Goal: Task Accomplishment & Management: Manage account settings

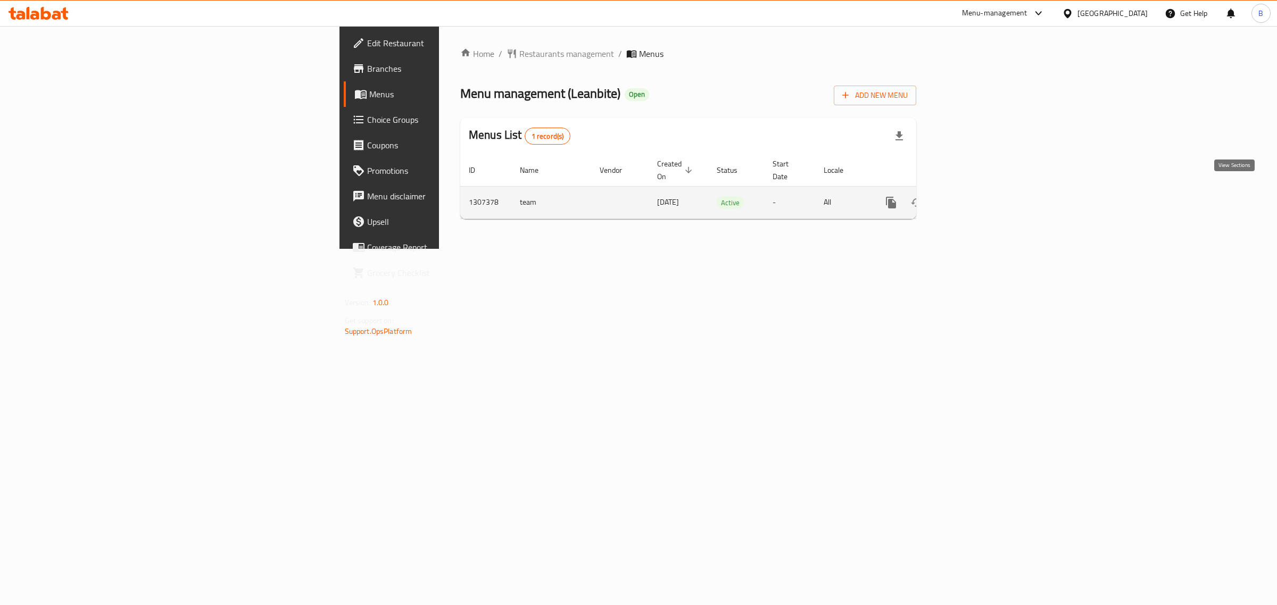
click at [974, 196] on icon "enhanced table" at bounding box center [967, 202] width 13 height 13
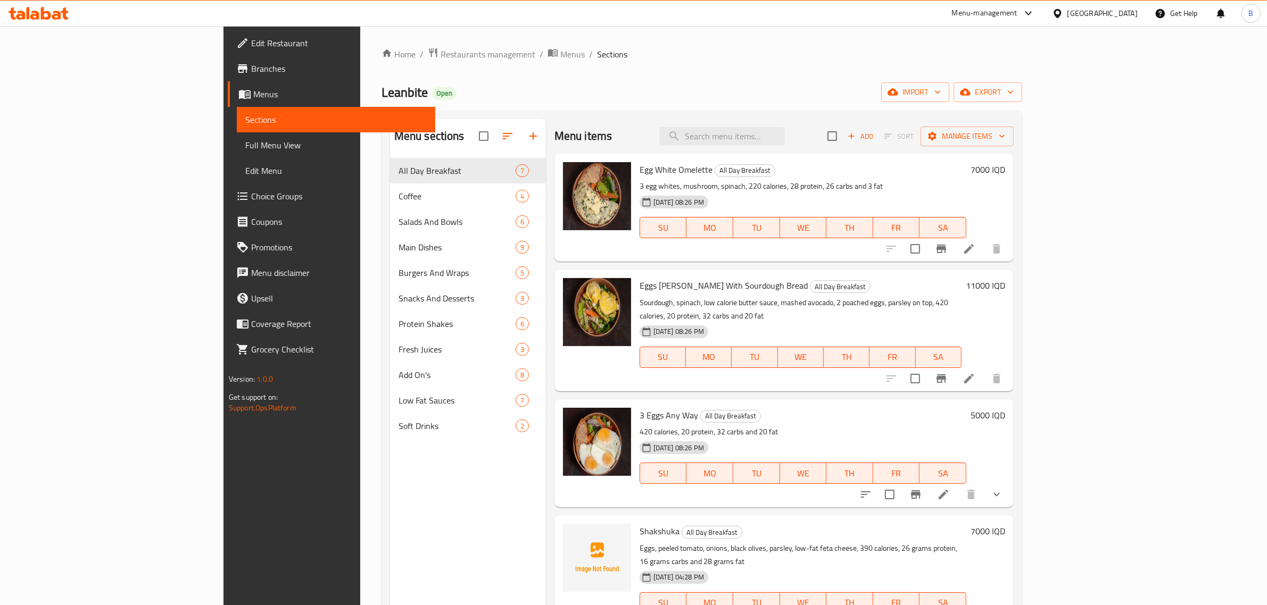
click at [803, 150] on div "Menu items Add Sort Manage items" at bounding box center [783, 136] width 459 height 35
click at [785, 134] on input "search" at bounding box center [722, 136] width 126 height 19
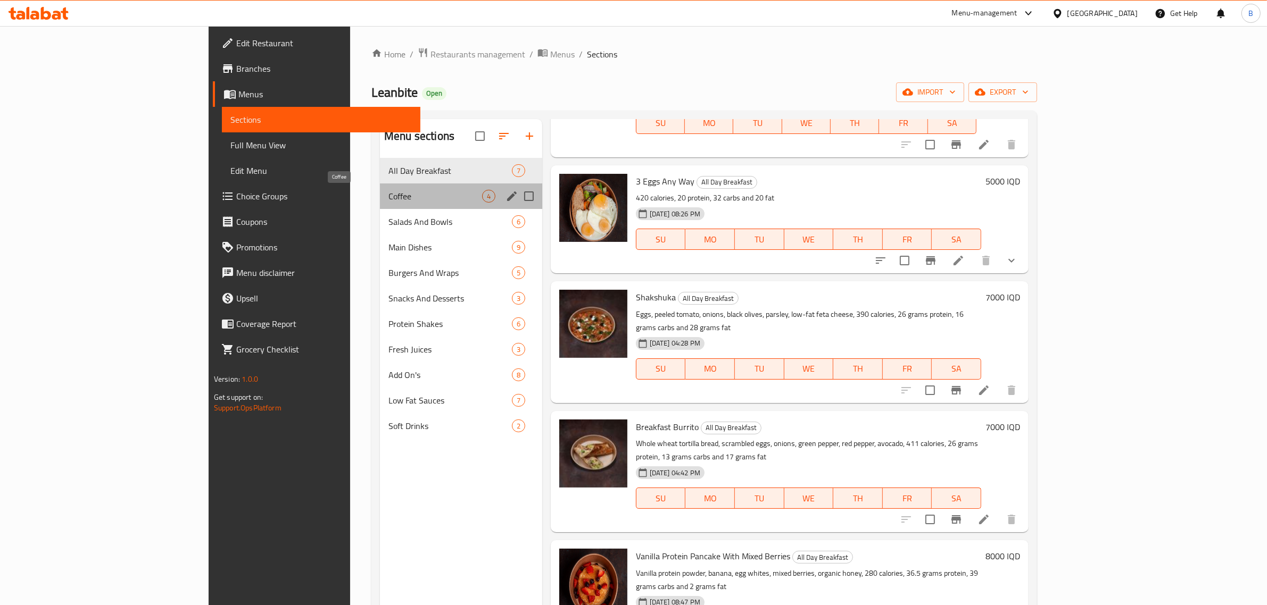
click at [388, 202] on span "Coffee" at bounding box center [435, 196] width 94 height 13
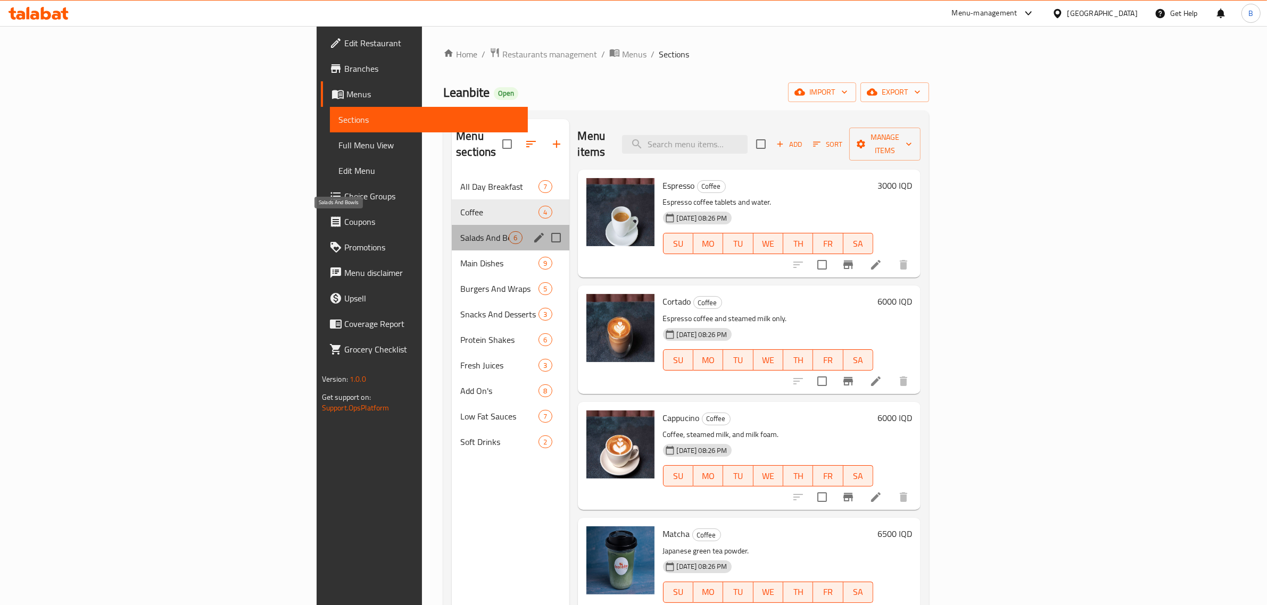
click at [460, 231] on span "Salads And Bowls" at bounding box center [484, 237] width 48 height 13
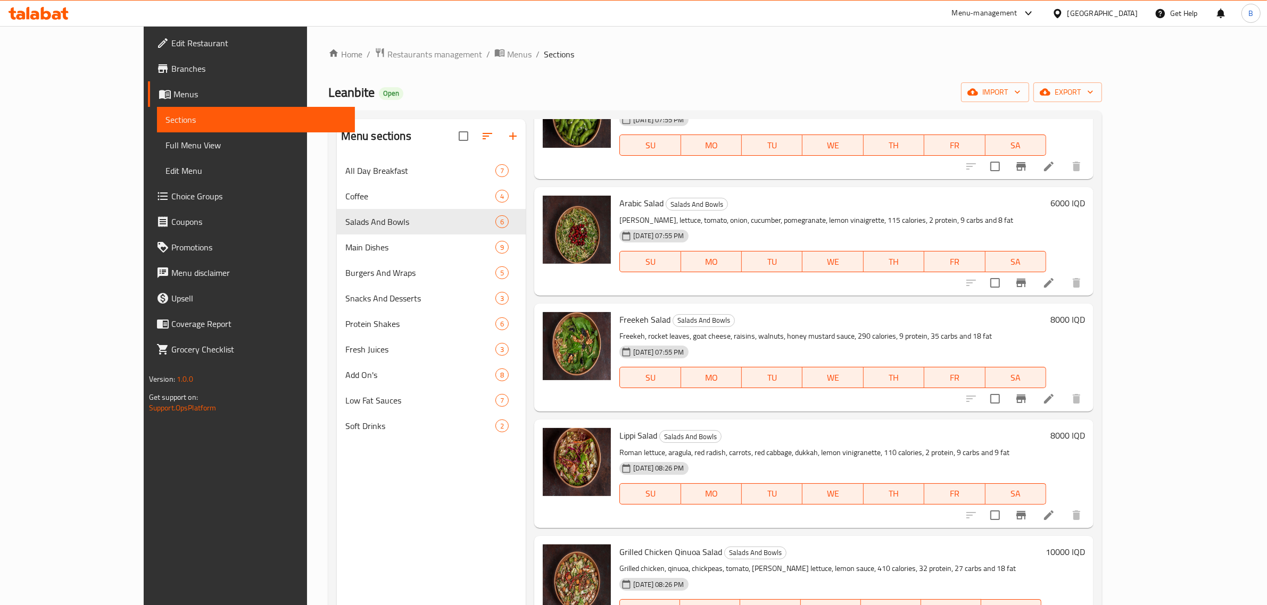
scroll to position [131, 0]
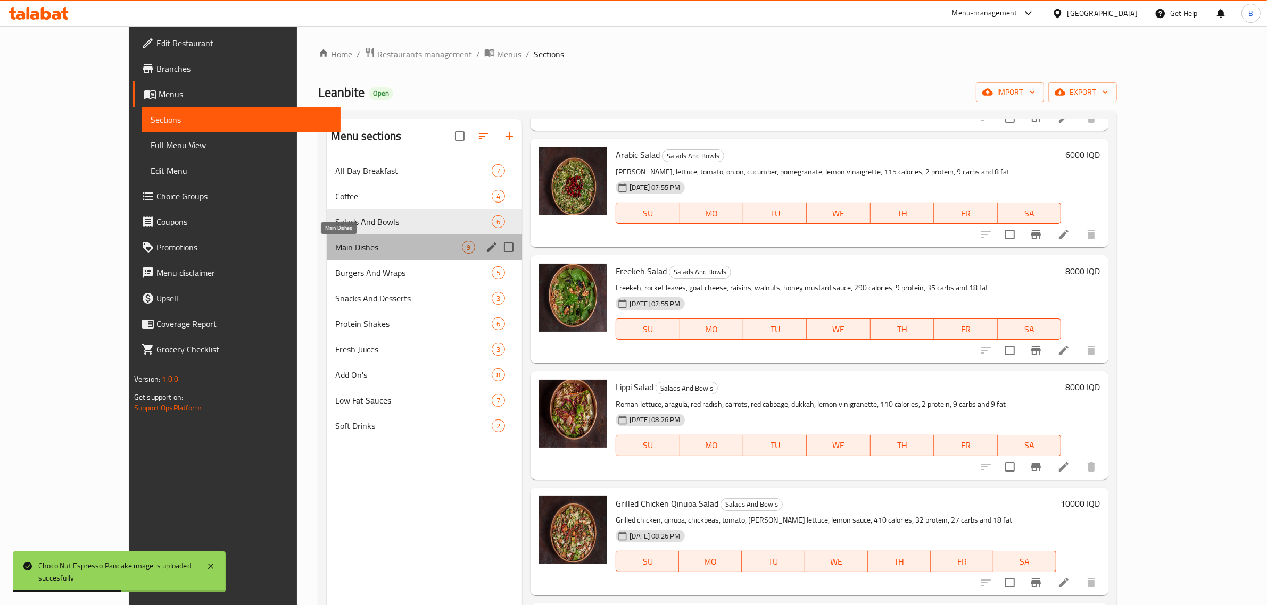
click at [335, 244] on span "Main Dishes" at bounding box center [398, 247] width 127 height 13
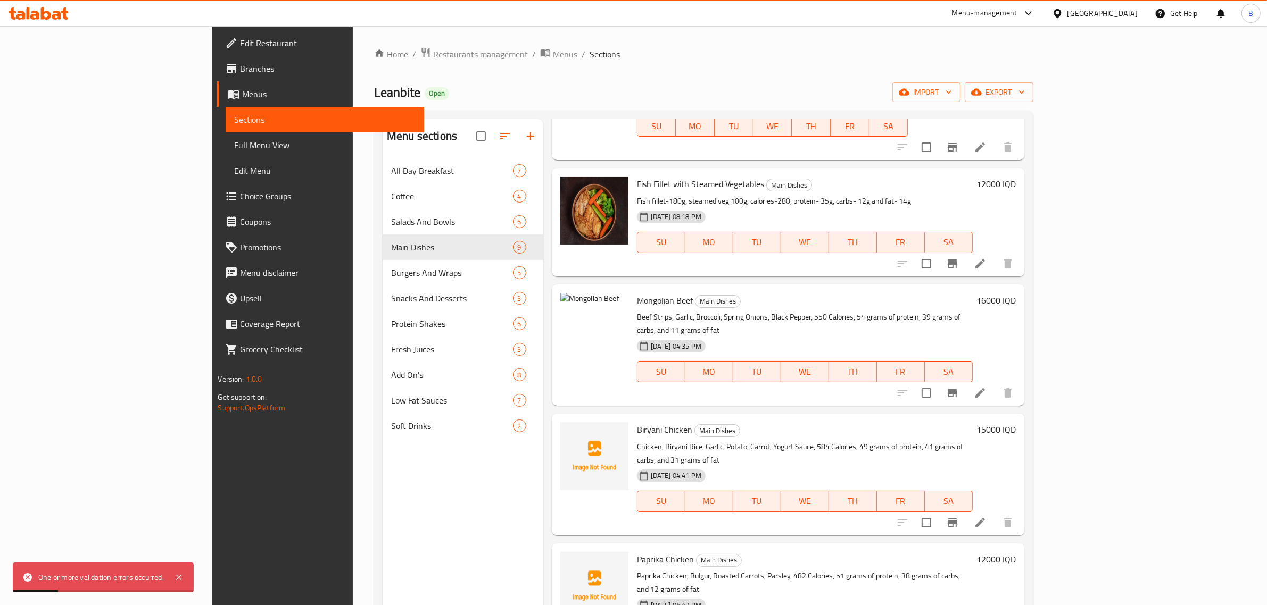
scroll to position [397, 0]
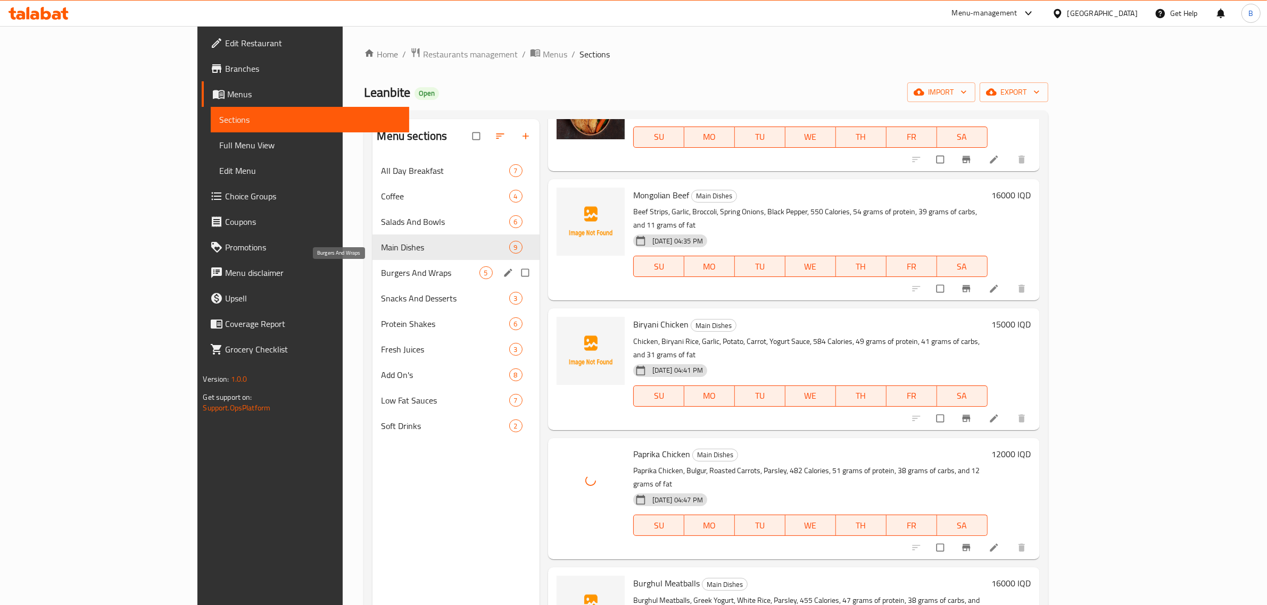
click at [381, 272] on span "Burgers And Wraps" at bounding box center [430, 273] width 98 height 13
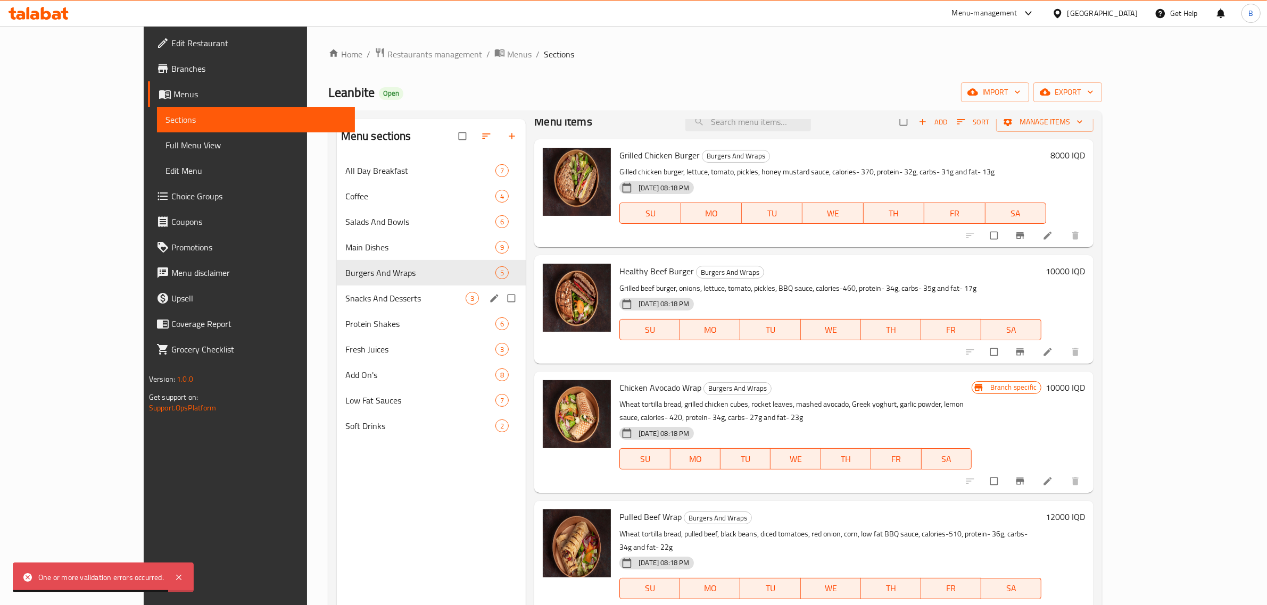
click at [337, 288] on div "Snacks And Desserts 3" at bounding box center [431, 299] width 189 height 26
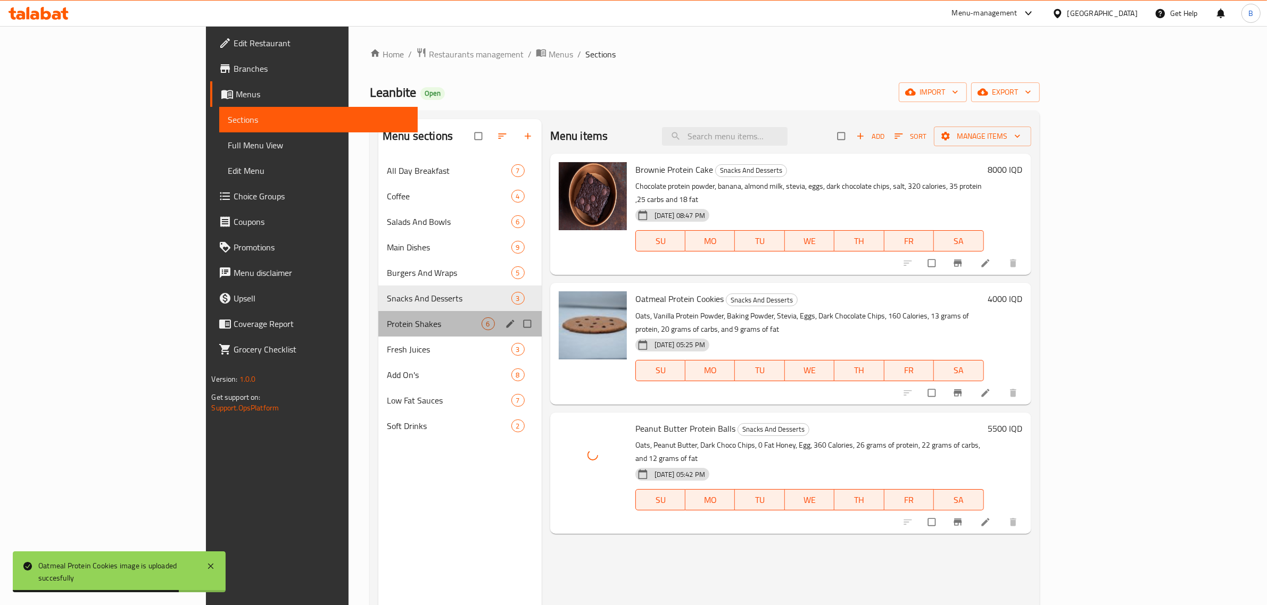
click at [378, 315] on div "Protein Shakes 6" at bounding box center [459, 324] width 163 height 26
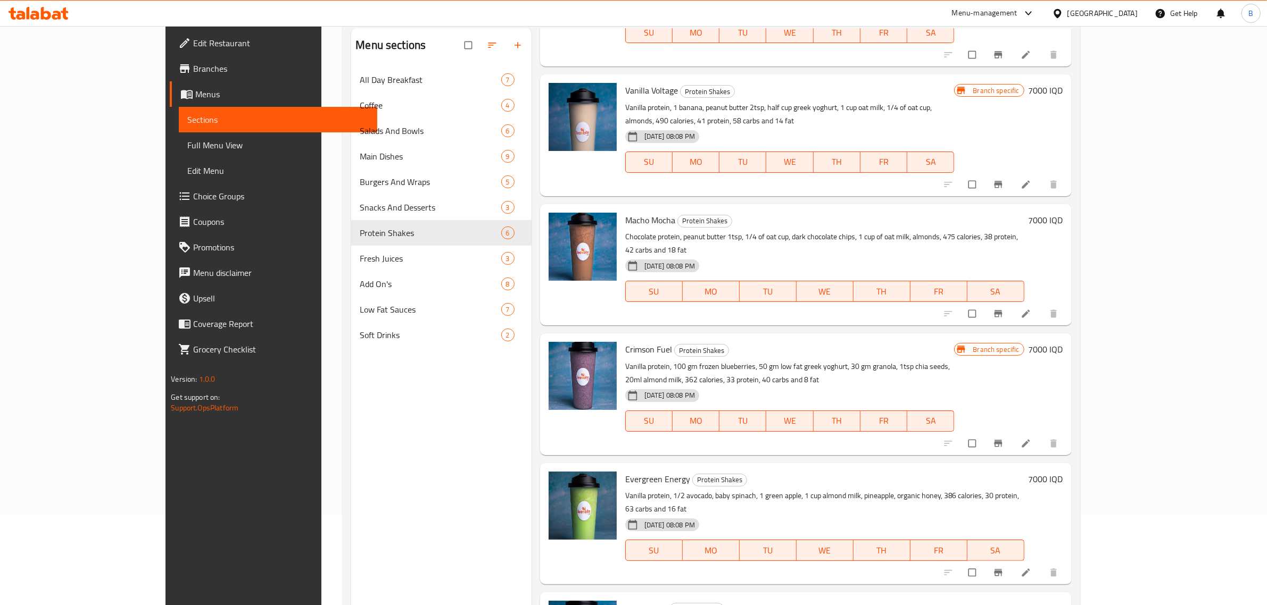
scroll to position [150, 0]
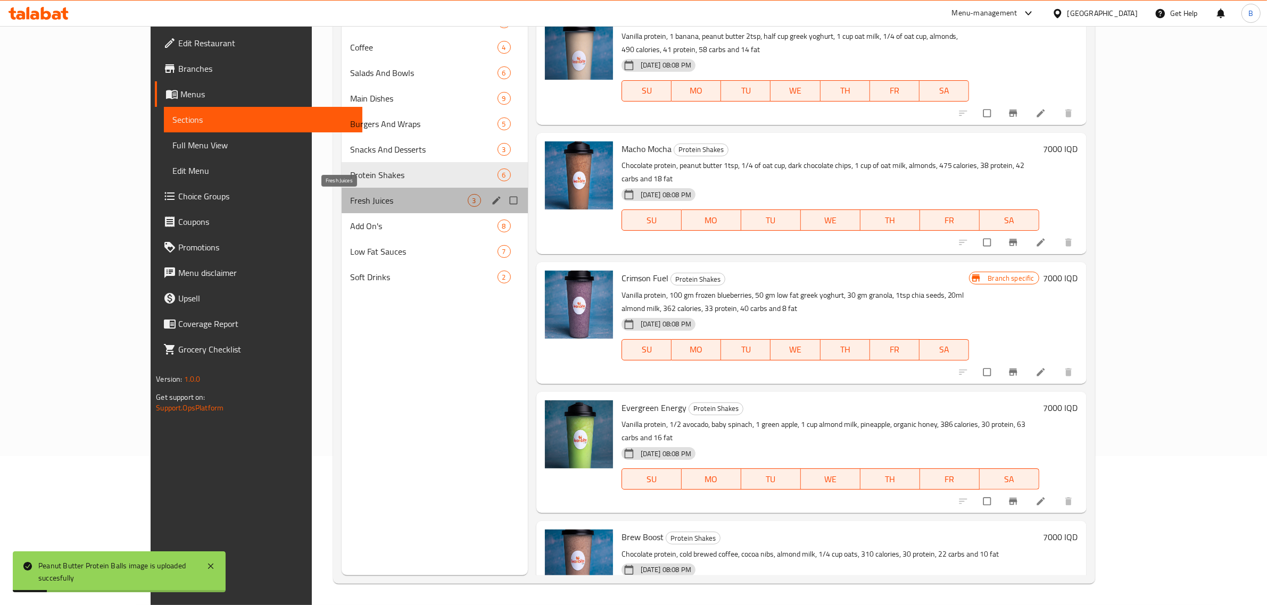
click at [350, 200] on span "Fresh Juices" at bounding box center [409, 200] width 118 height 13
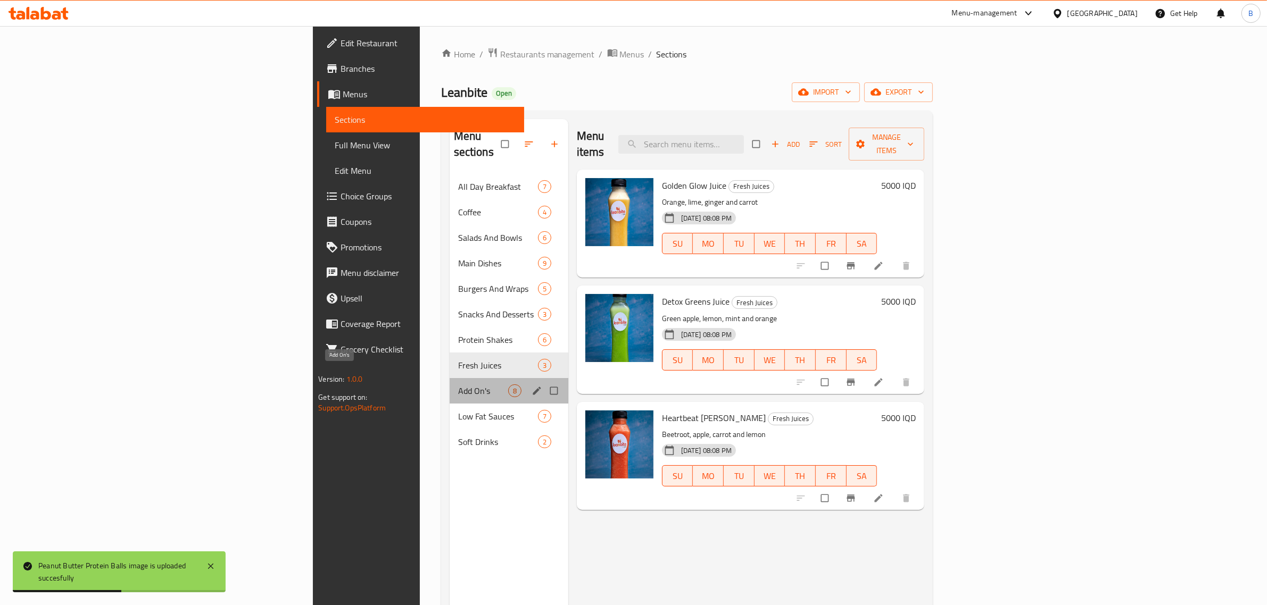
click at [458, 385] on span "Add On's" at bounding box center [483, 391] width 50 height 13
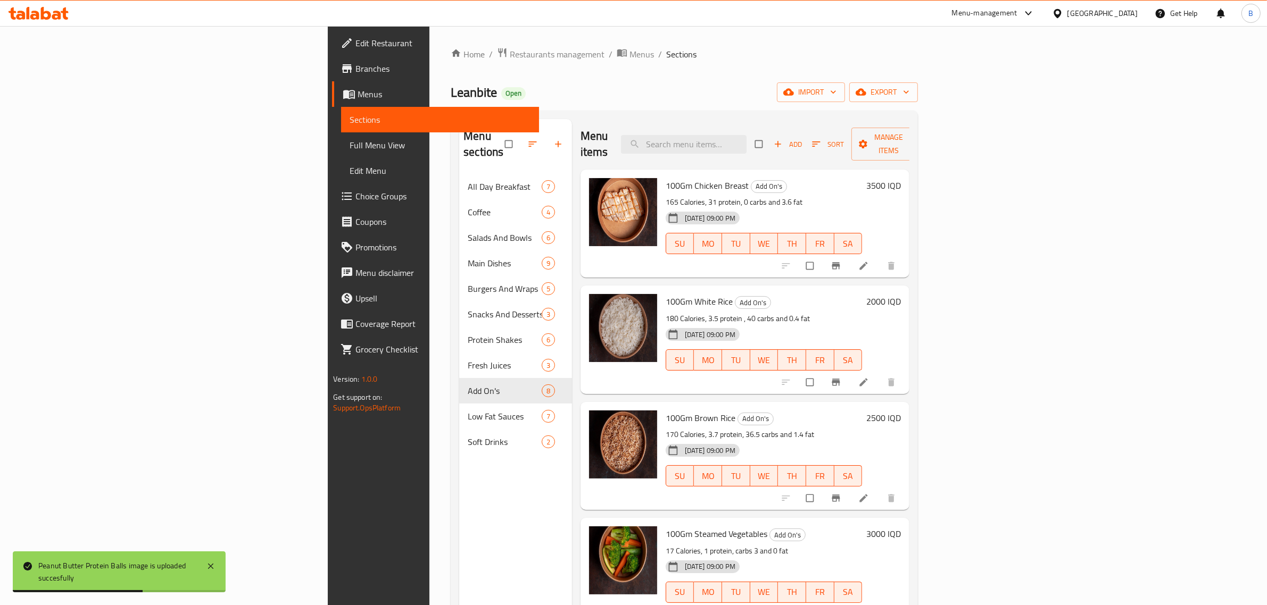
scroll to position [350, 0]
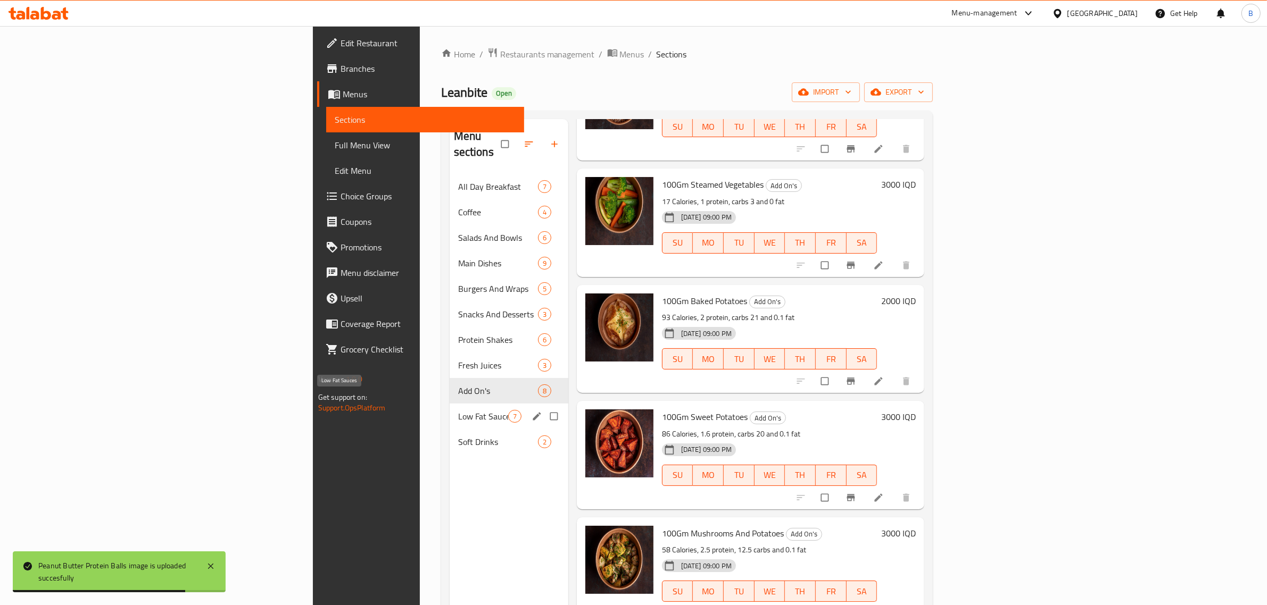
click at [458, 410] on span "Low Fat Sauces" at bounding box center [483, 416] width 50 height 13
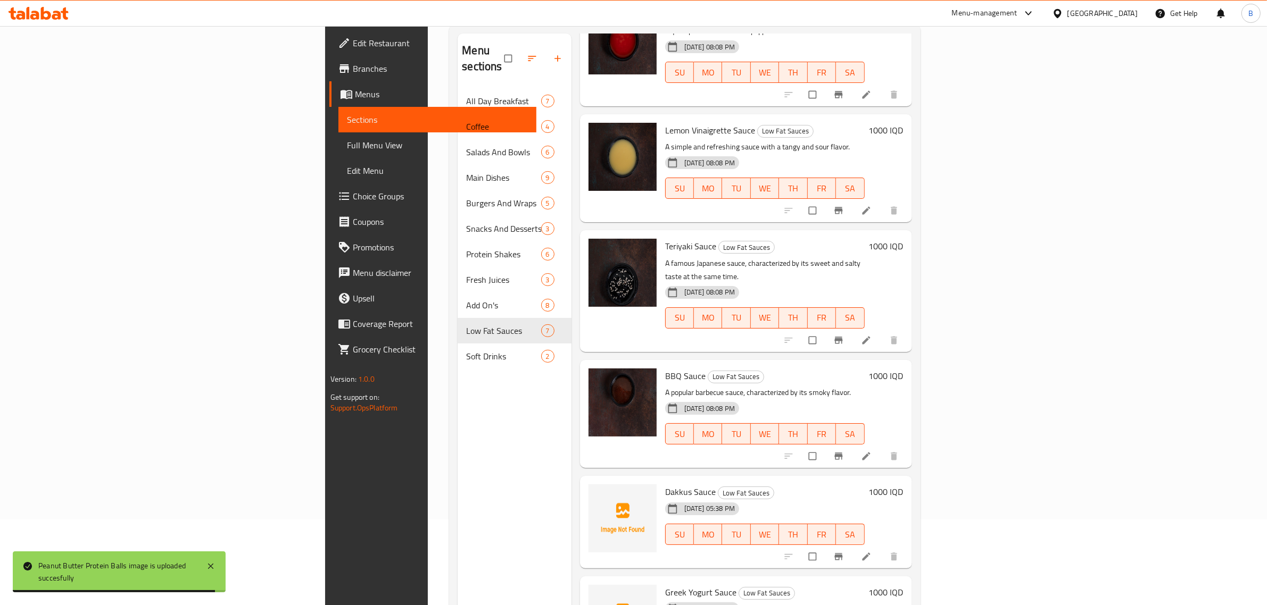
scroll to position [150, 0]
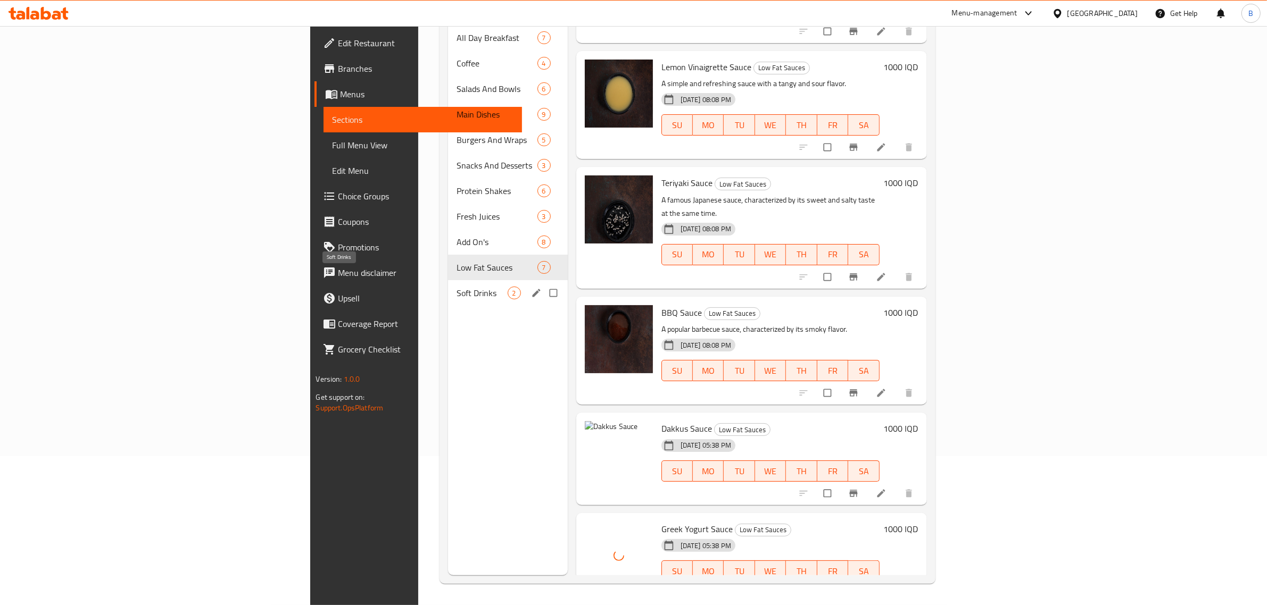
click at [456, 287] on span "Soft Drinks" at bounding box center [481, 293] width 51 height 13
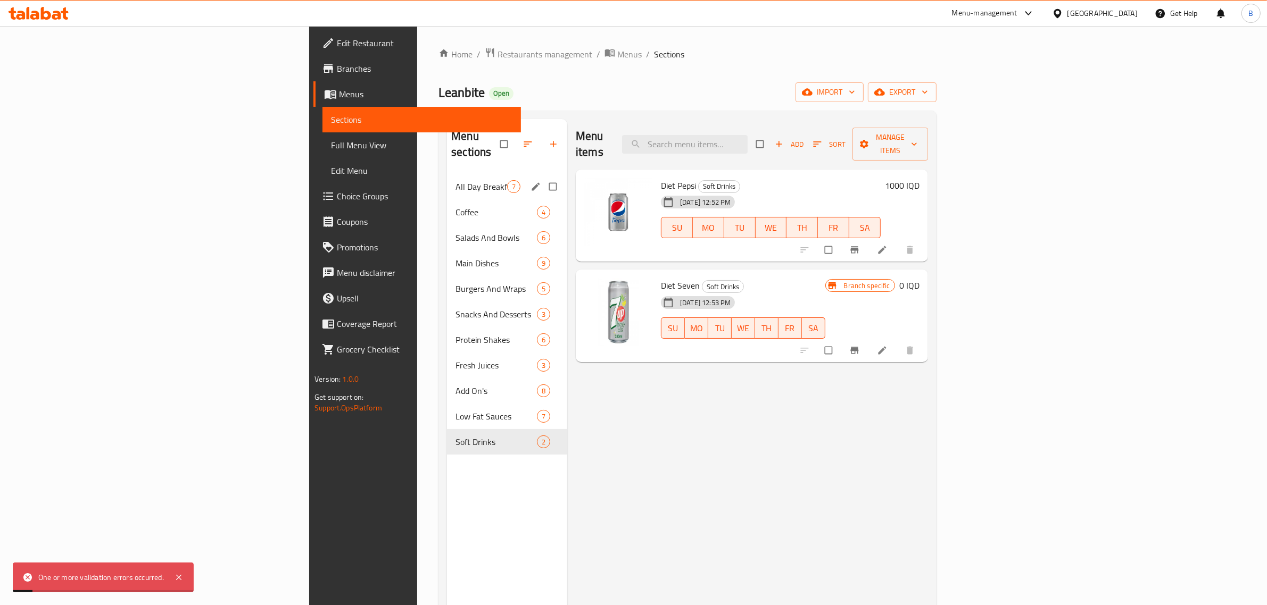
click at [447, 177] on div "All Day Breakfast 7" at bounding box center [507, 187] width 120 height 26
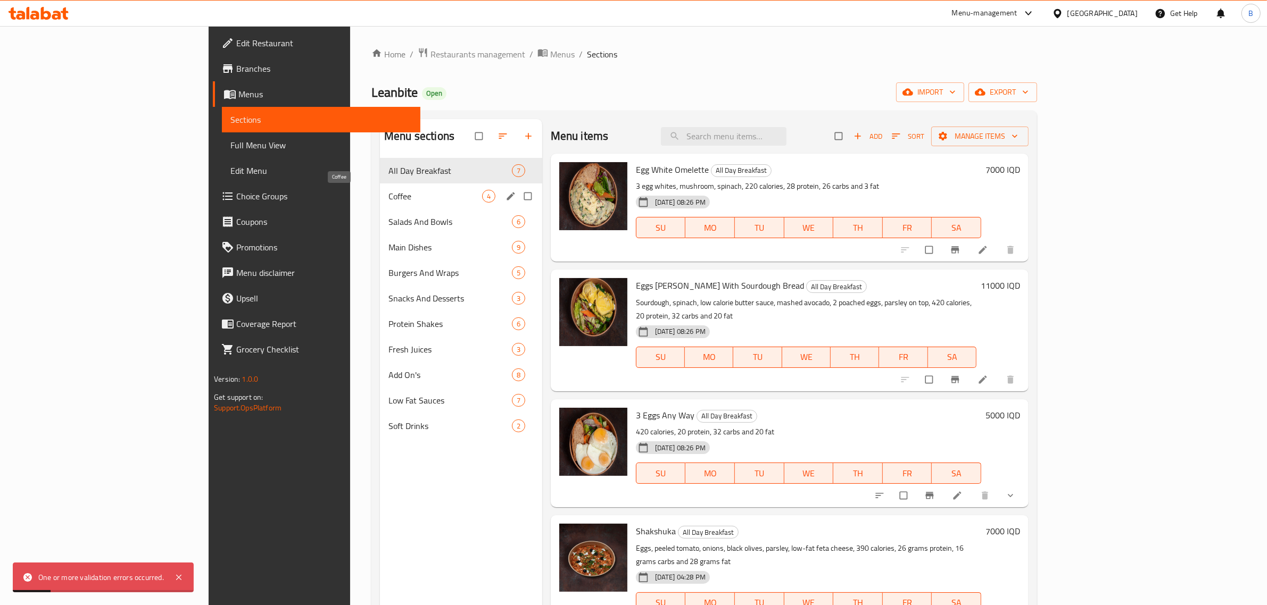
click at [388, 198] on span "Coffee" at bounding box center [435, 196] width 94 height 13
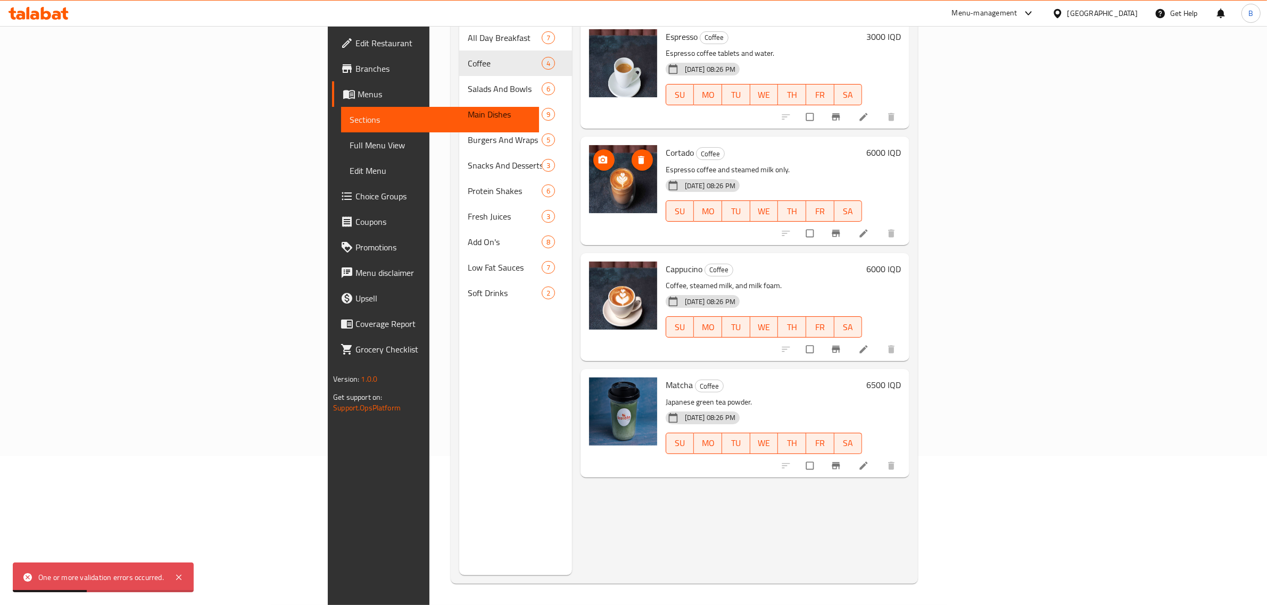
scroll to position [150, 0]
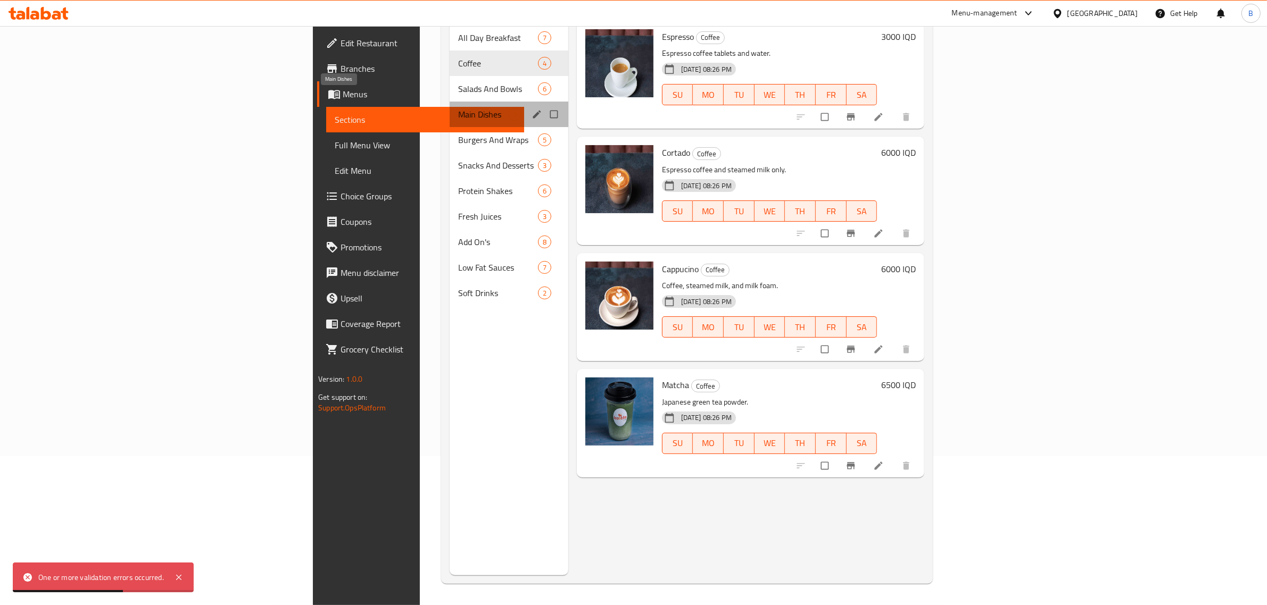
click at [458, 108] on span "Main Dishes" at bounding box center [483, 114] width 50 height 13
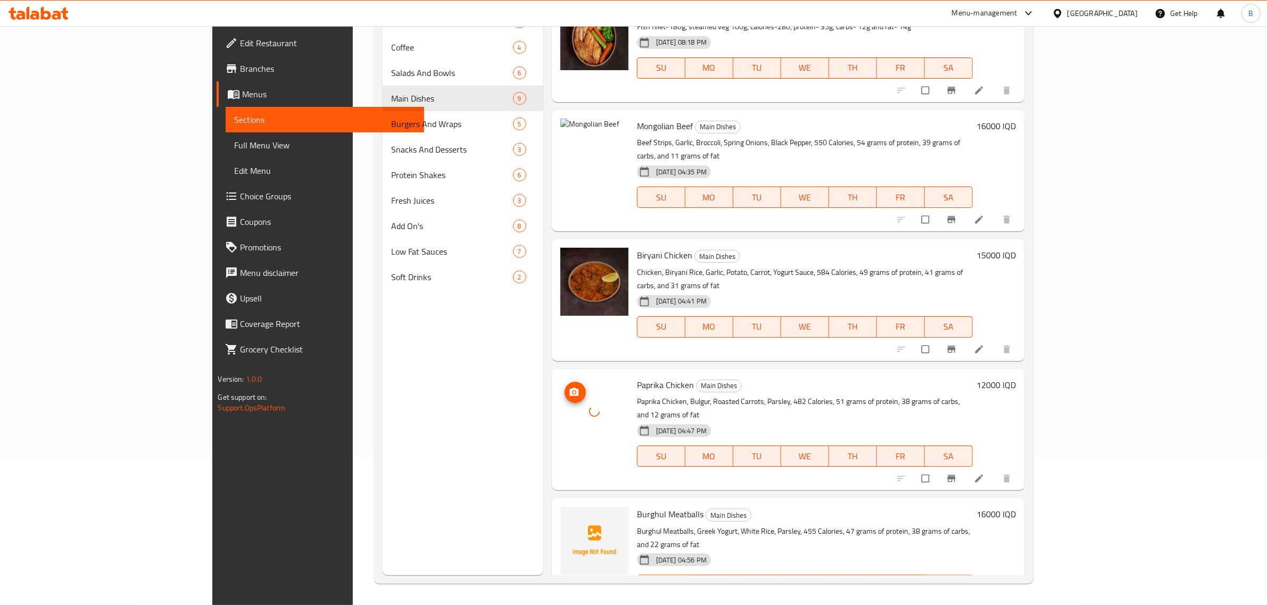
scroll to position [466, 0]
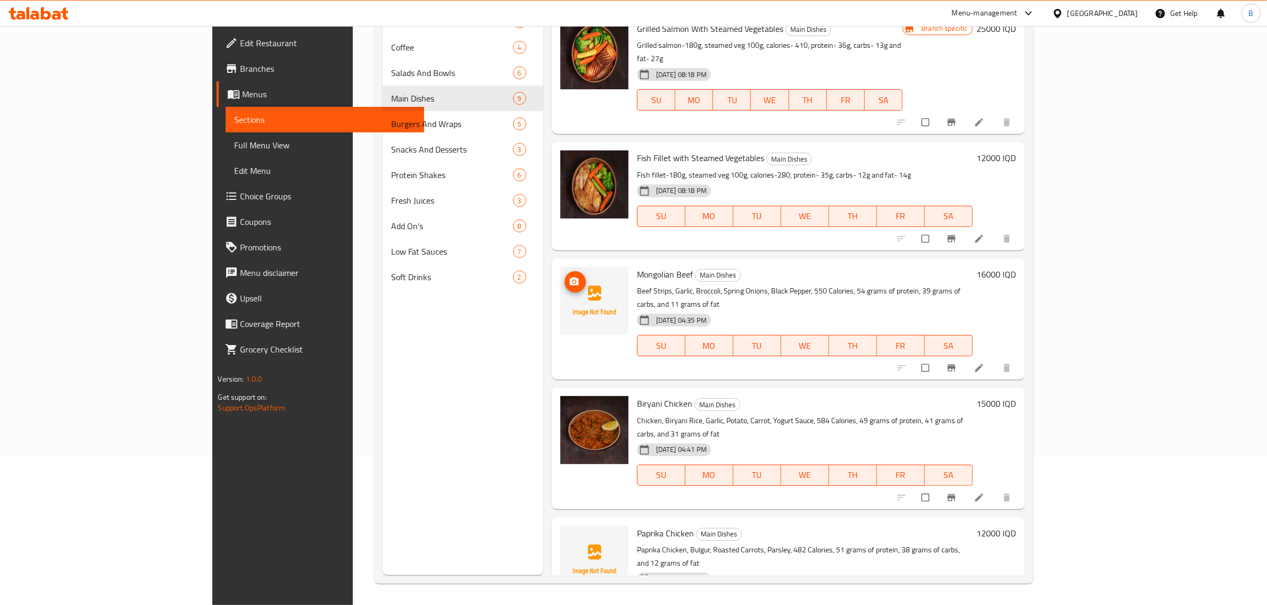
scroll to position [267, 0]
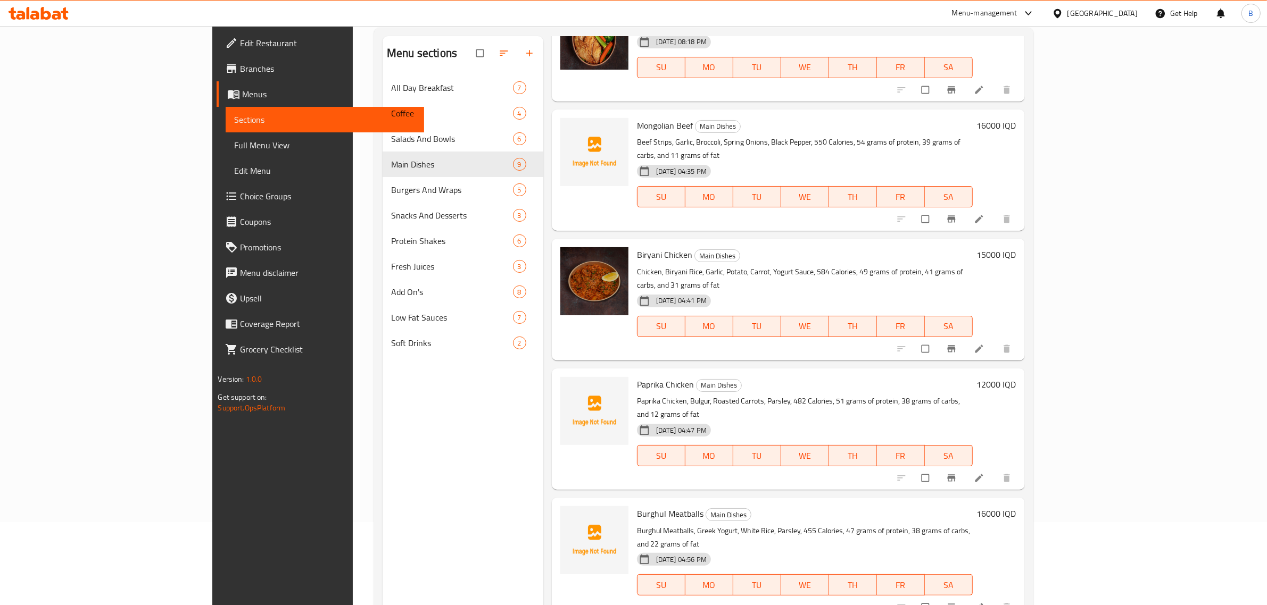
scroll to position [150, 0]
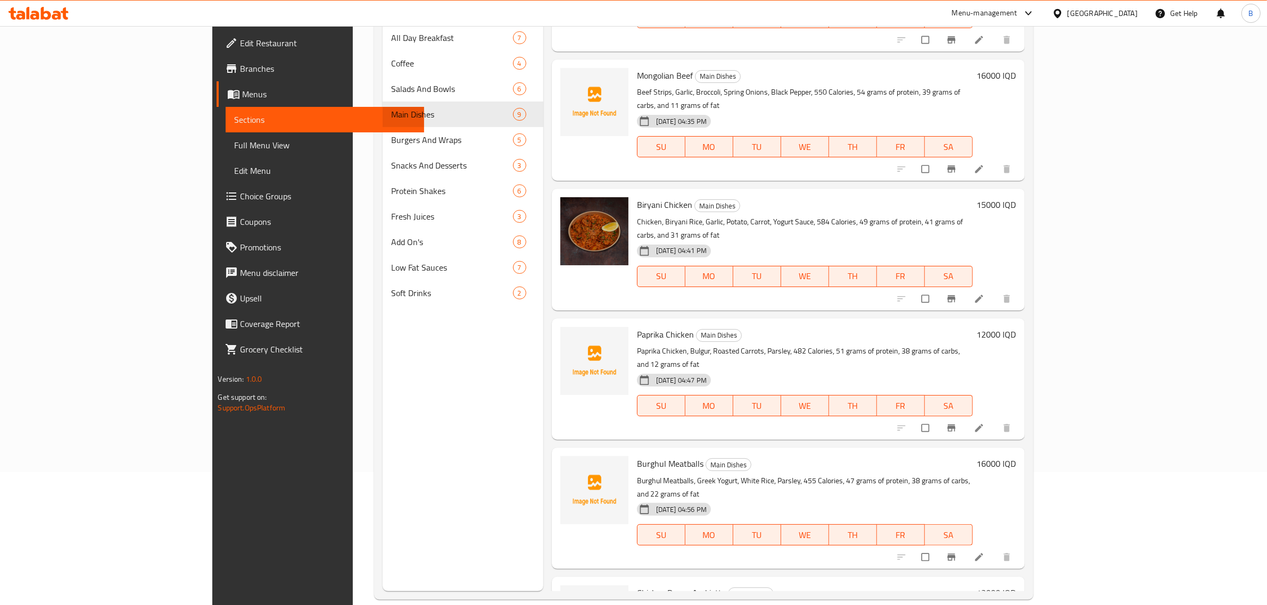
scroll to position [150, 0]
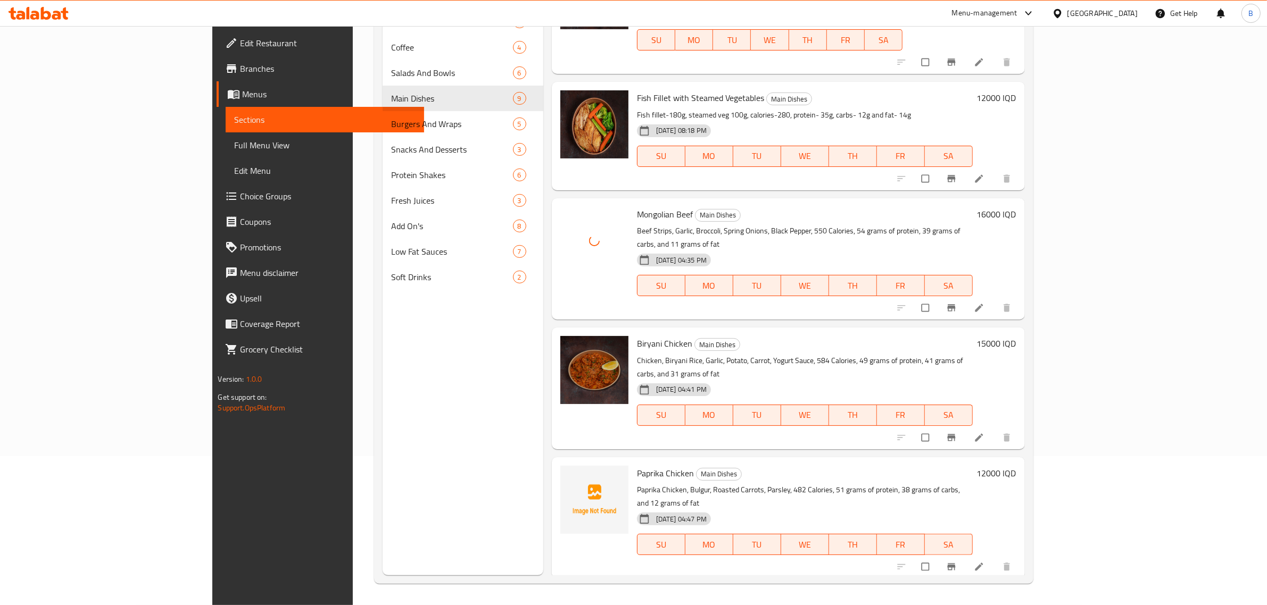
scroll to position [333, 0]
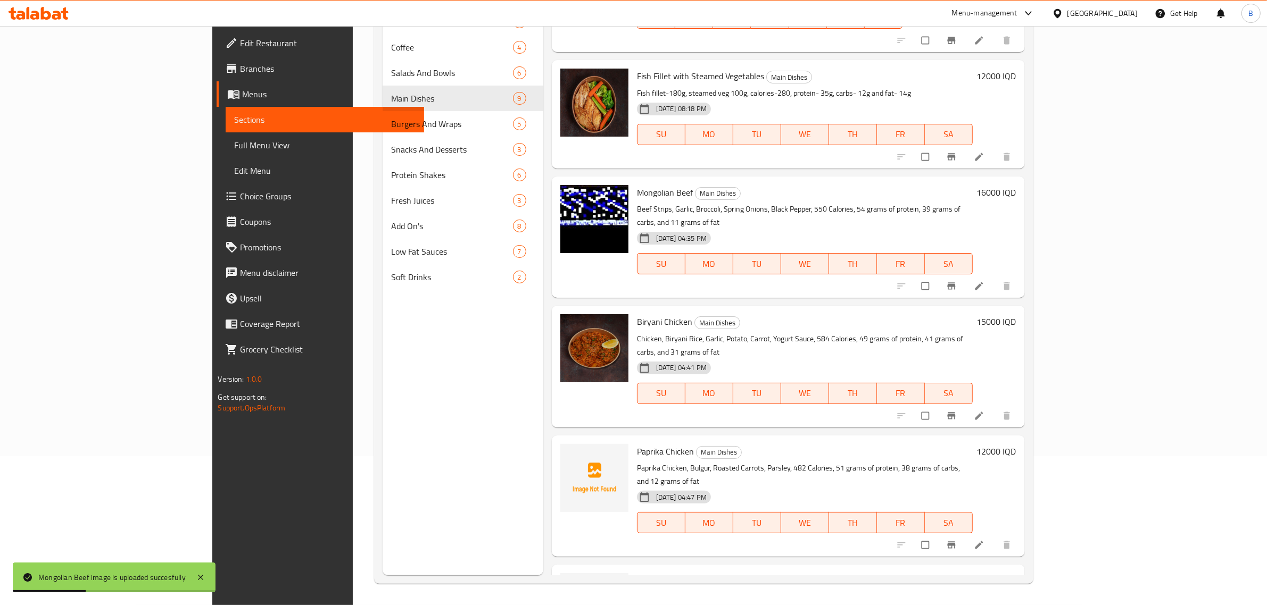
click at [637, 444] on span "Paprika Chicken" at bounding box center [665, 452] width 57 height 16
copy h6 "Paprika Chicken"
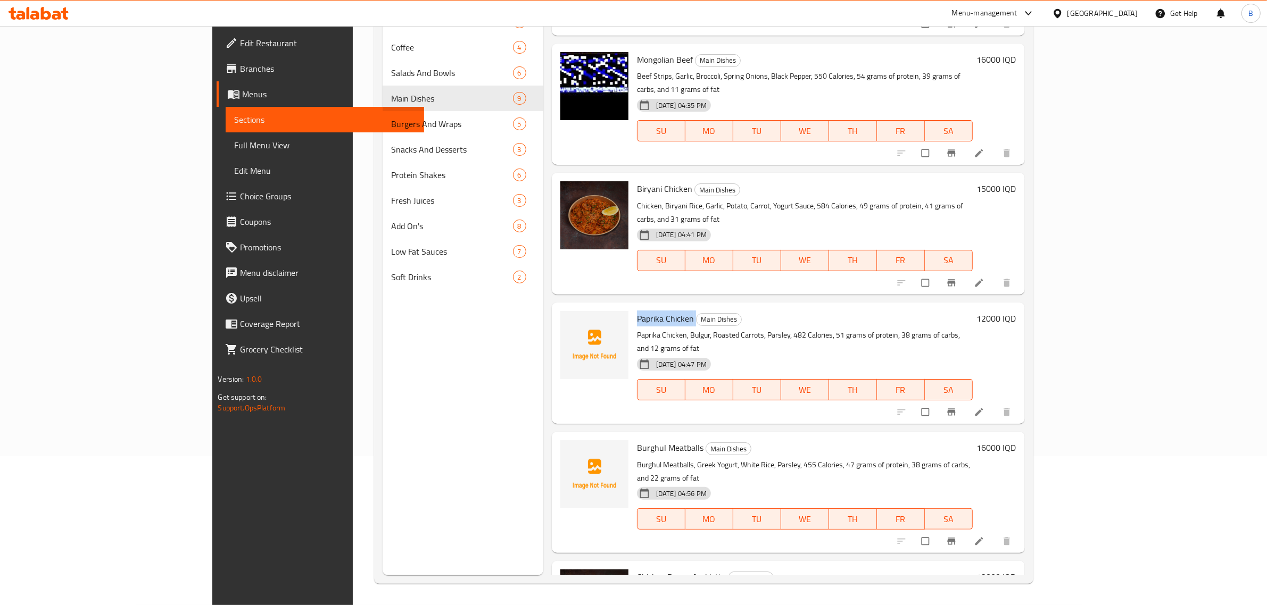
scroll to position [400, 0]
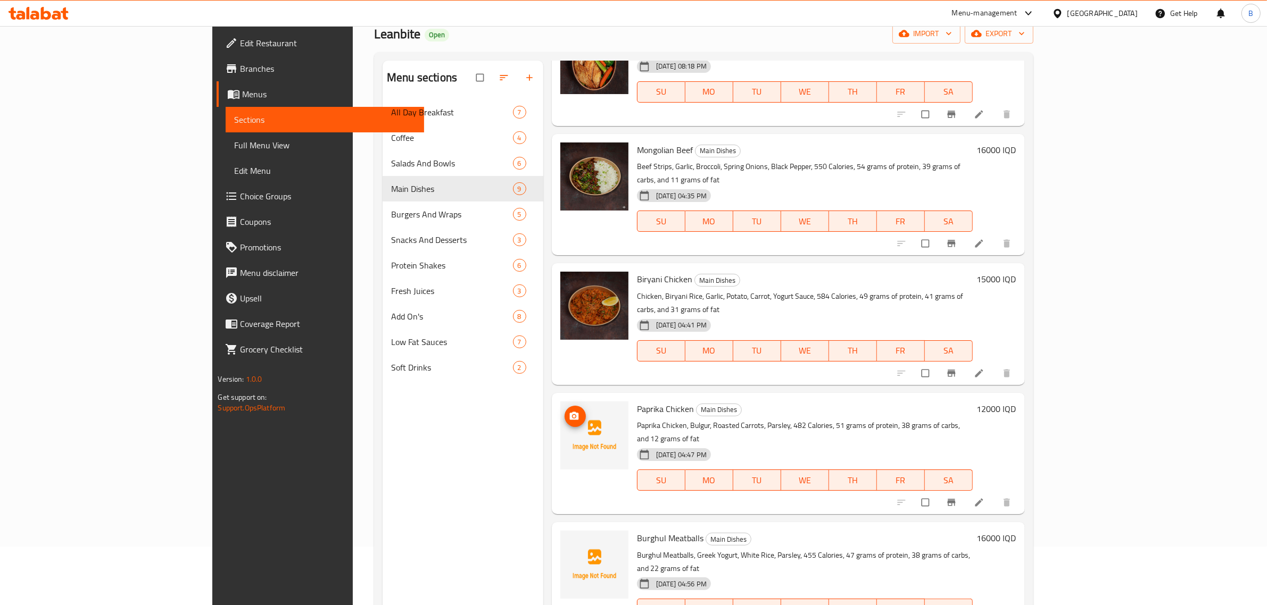
scroll to position [150, 0]
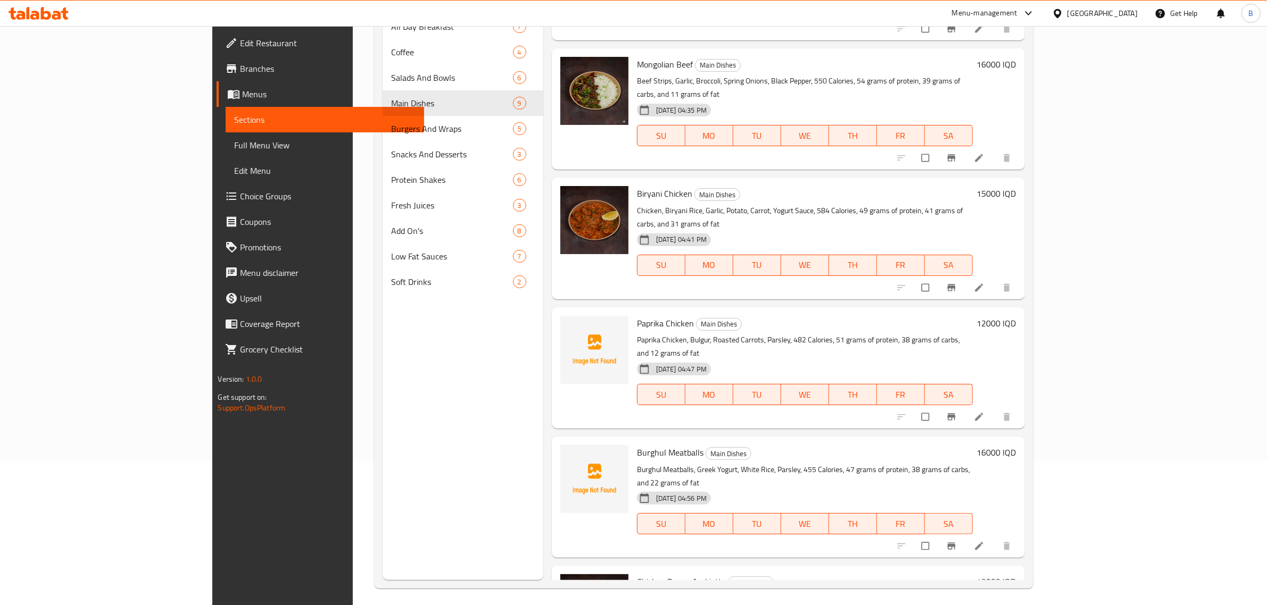
scroll to position [150, 0]
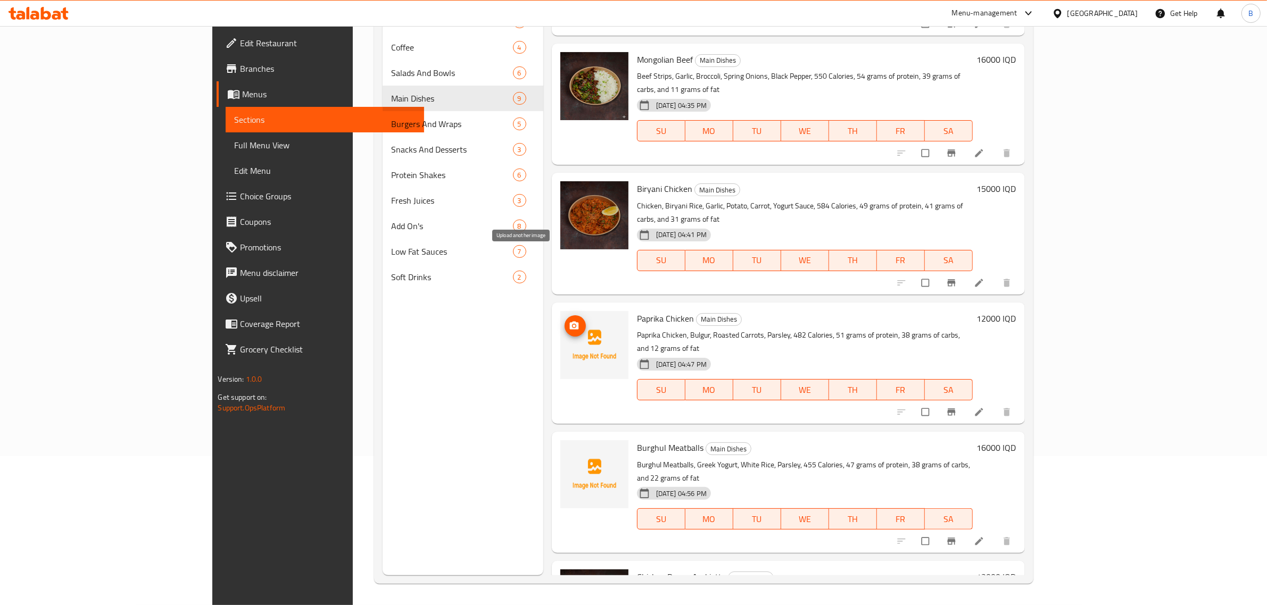
click at [569, 321] on icon "upload picture" at bounding box center [574, 326] width 11 height 11
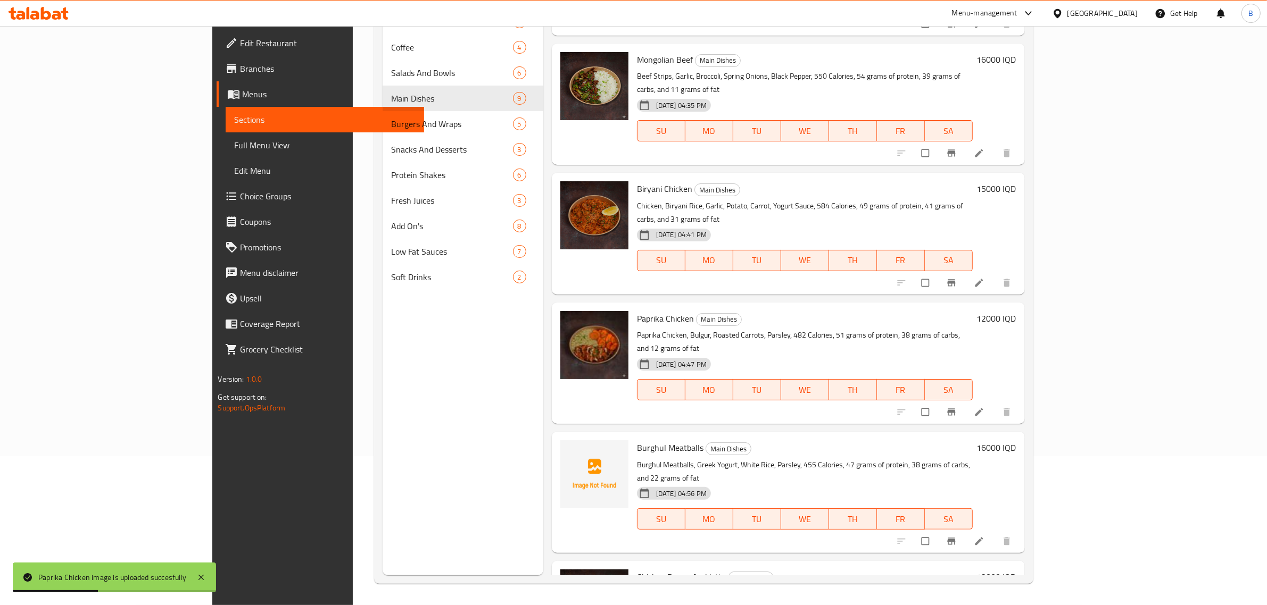
click at [383, 544] on div "Menu sections All Day Breakfast 7 Coffee 4 Salads And Bowls 6 Main Dishes 9 Bur…" at bounding box center [463, 272] width 161 height 605
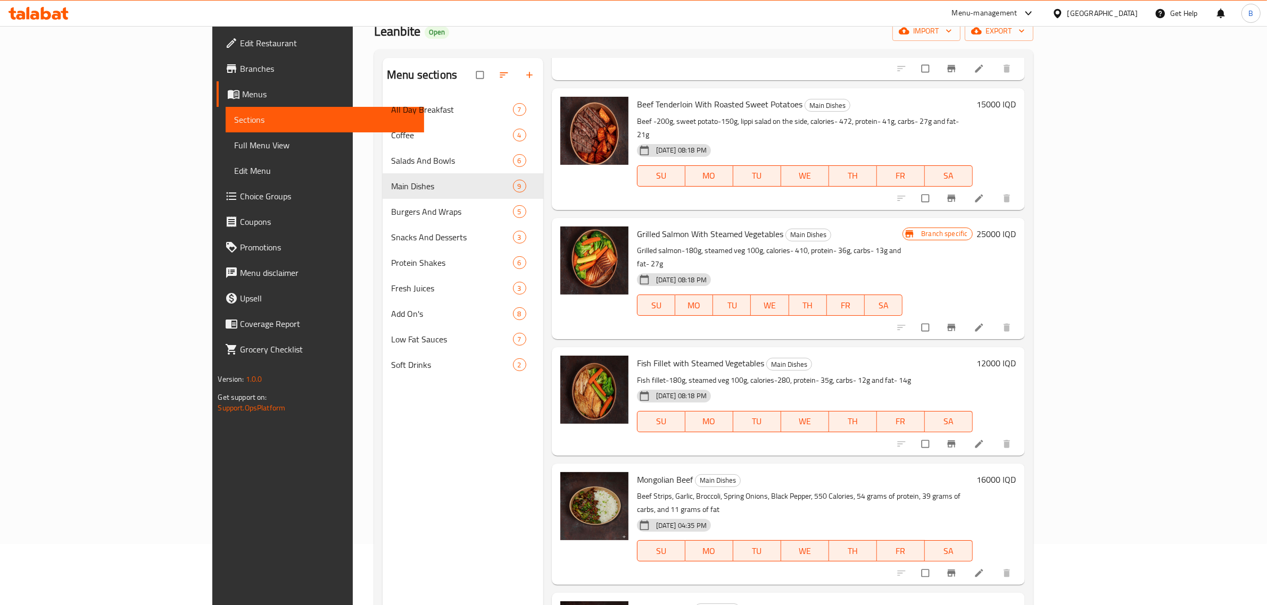
scroll to position [0, 0]
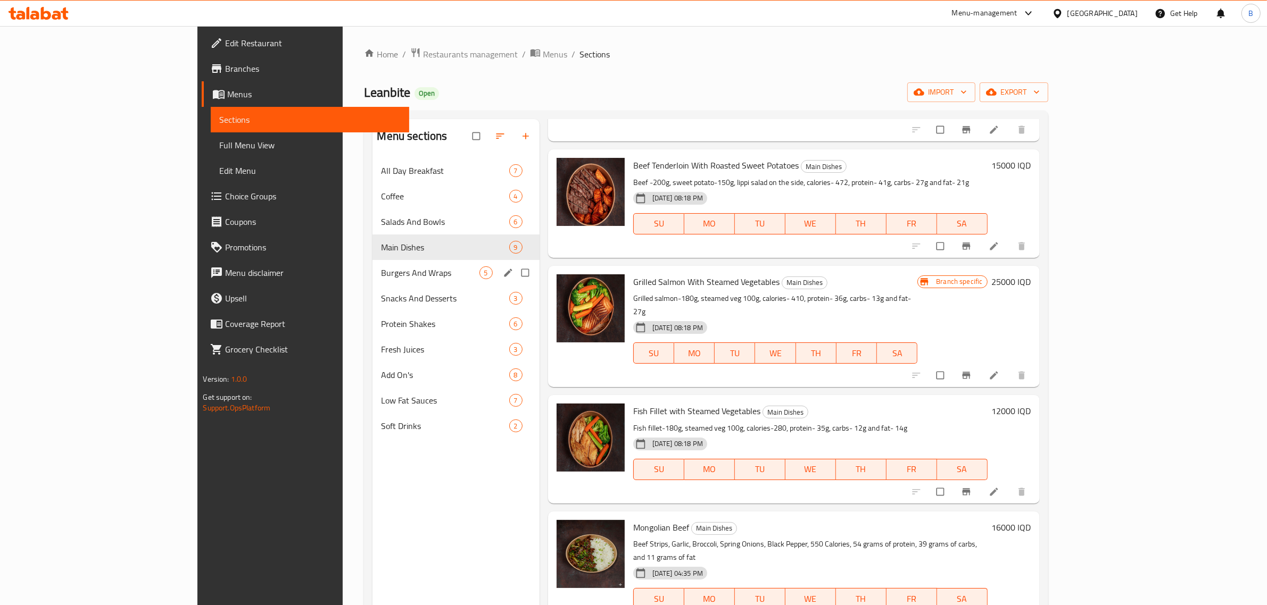
click at [375, 265] on div "Burgers And Wraps 5" at bounding box center [455, 273] width 167 height 26
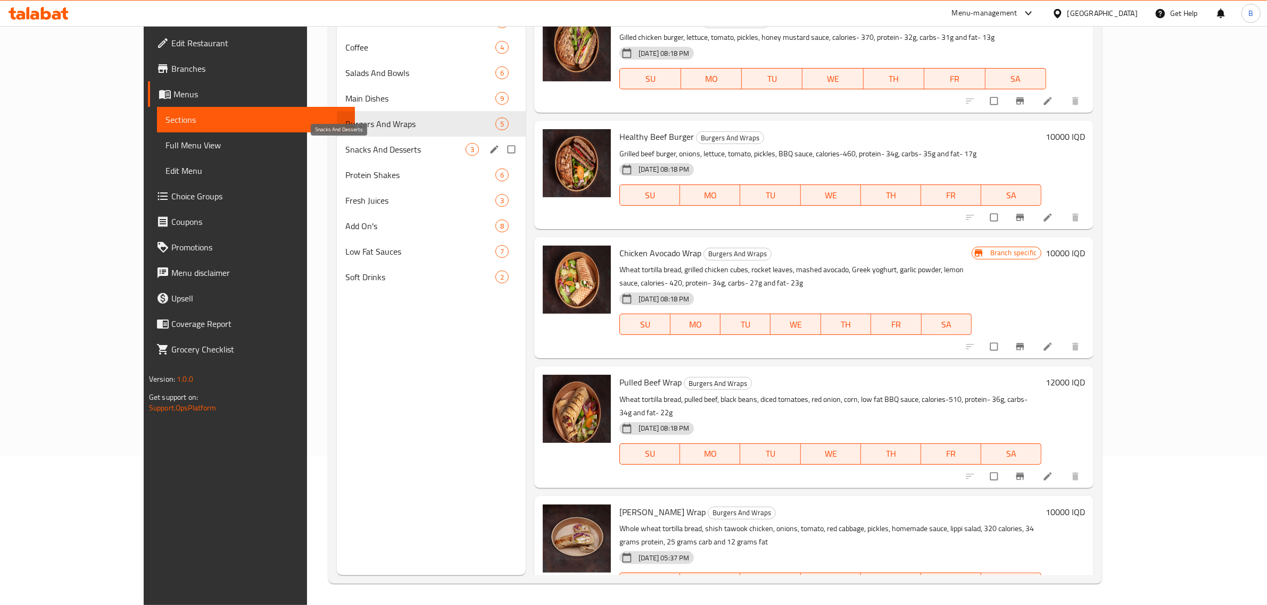
click at [345, 146] on span "Snacks And Desserts" at bounding box center [405, 149] width 120 height 13
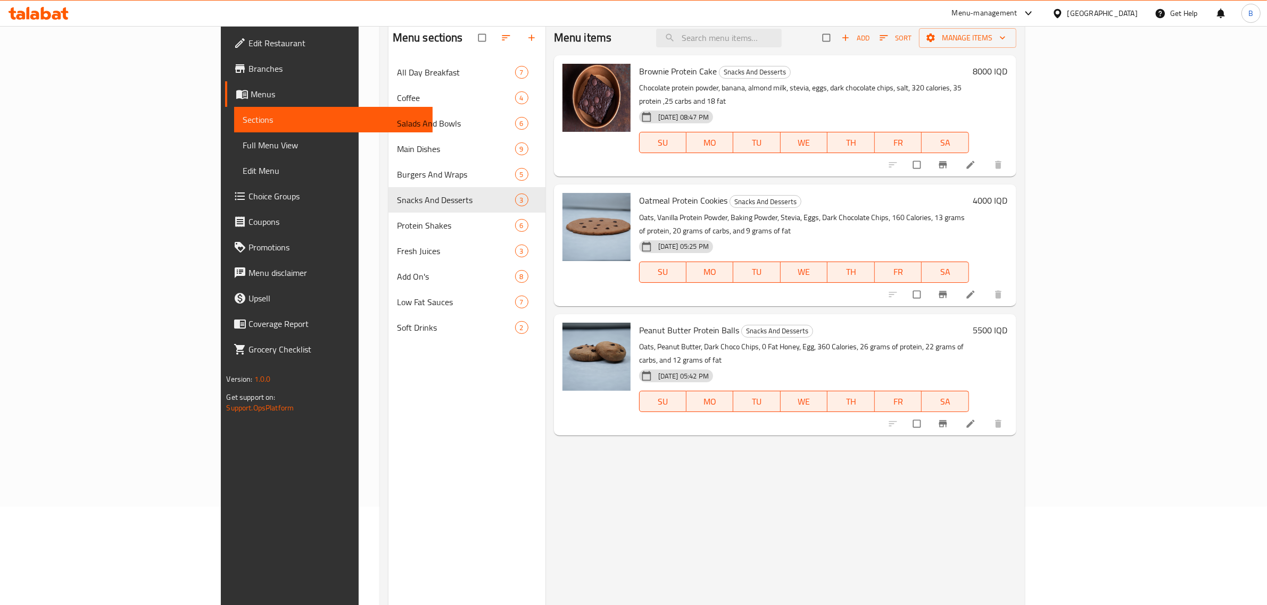
scroll to position [150, 0]
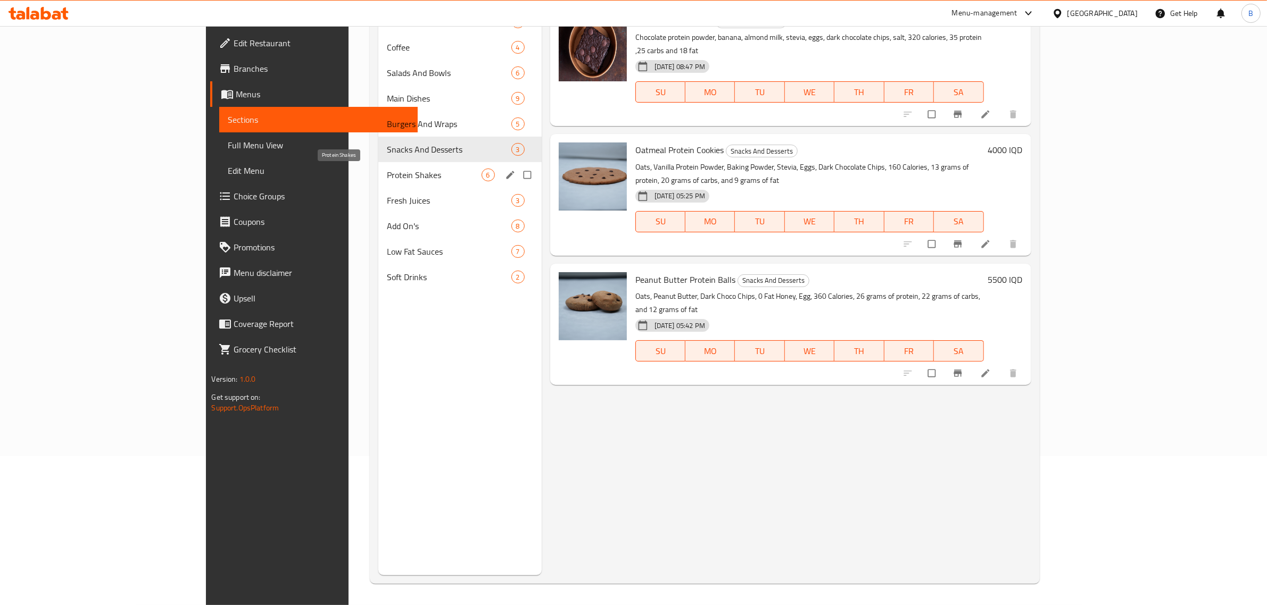
click at [387, 178] on span "Protein Shakes" at bounding box center [434, 175] width 94 height 13
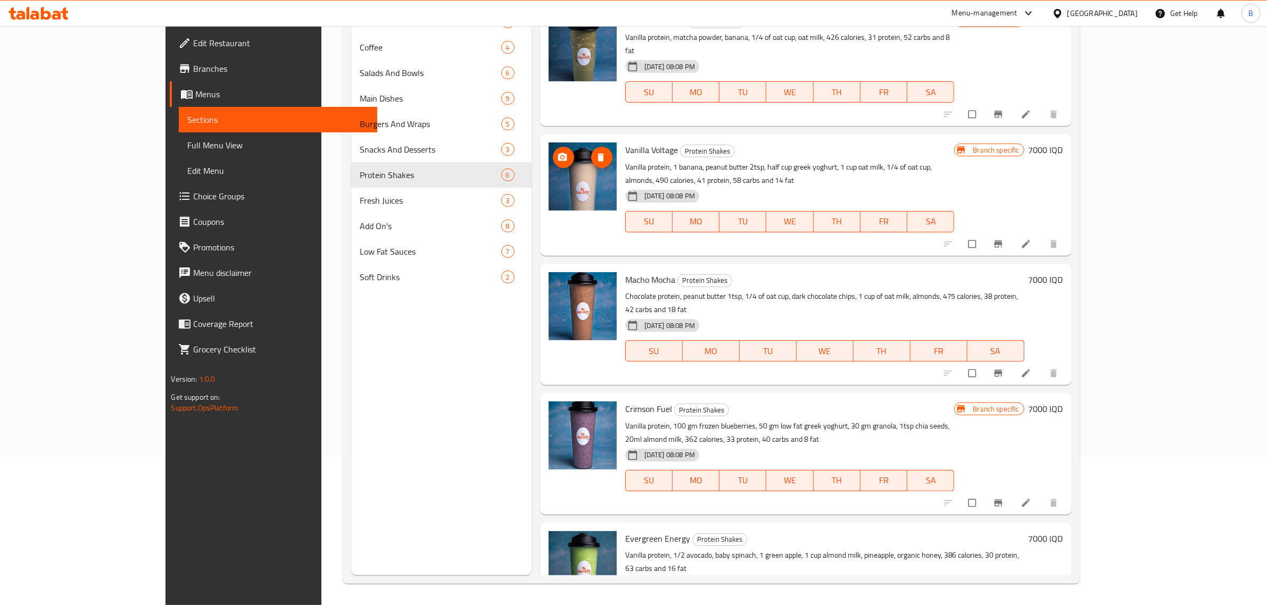
scroll to position [118, 0]
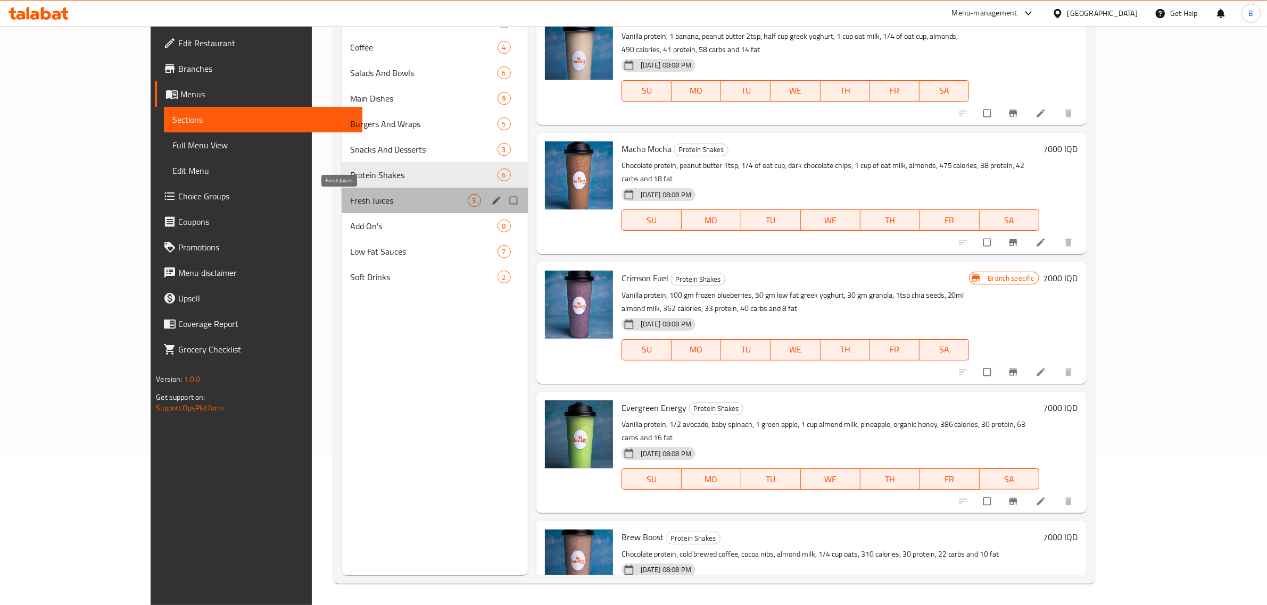
click at [350, 205] on span "Fresh Juices" at bounding box center [409, 200] width 118 height 13
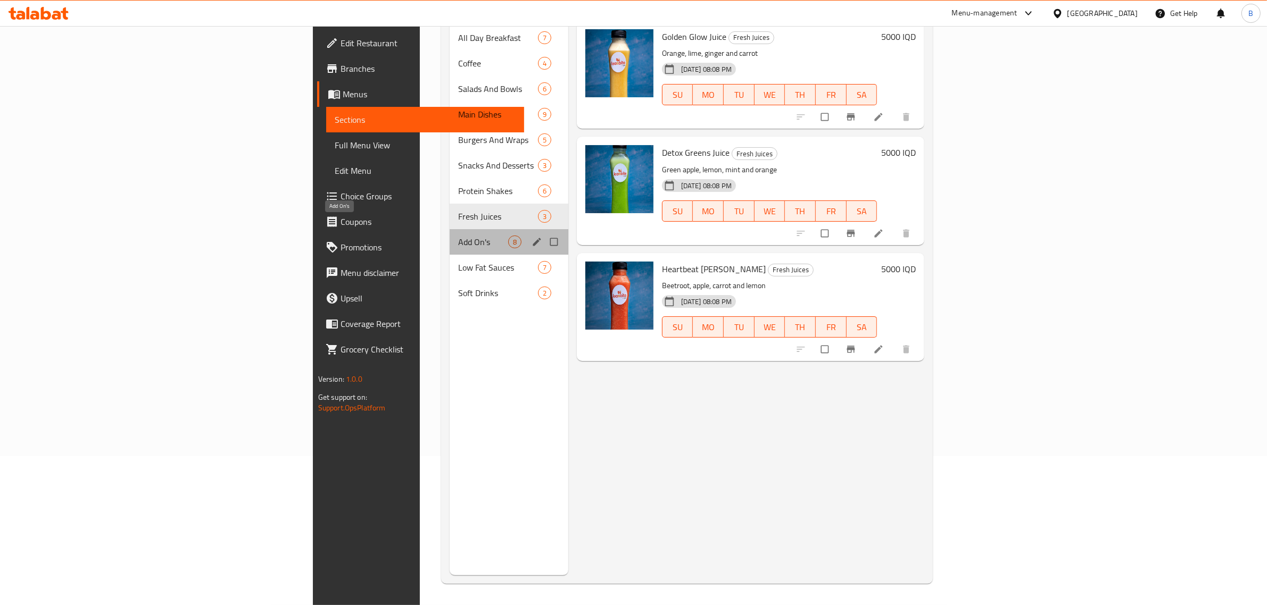
click at [458, 236] on span "Add On's" at bounding box center [483, 242] width 50 height 13
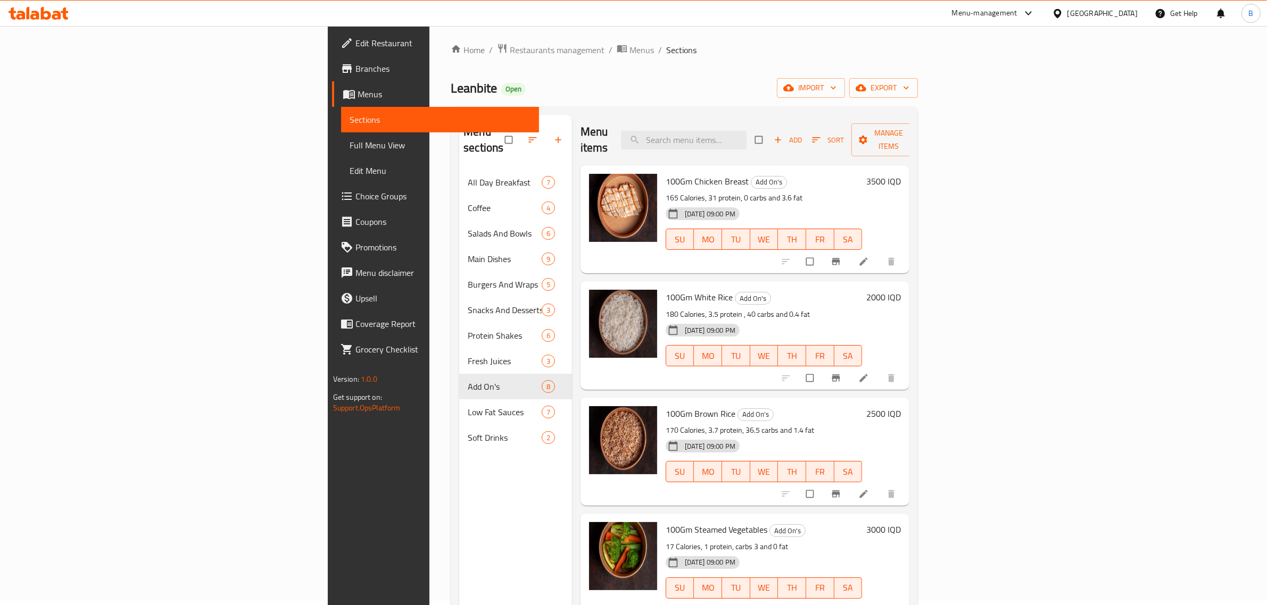
scroll to position [150, 0]
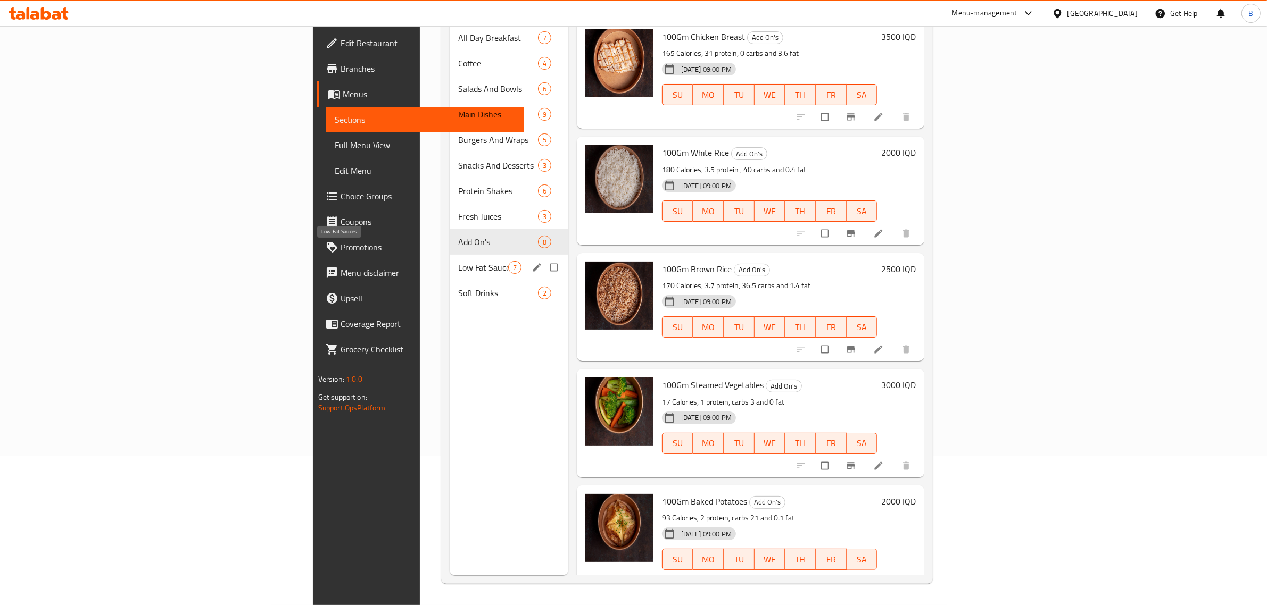
click at [458, 261] on span "Low Fat Sauces" at bounding box center [483, 267] width 50 height 13
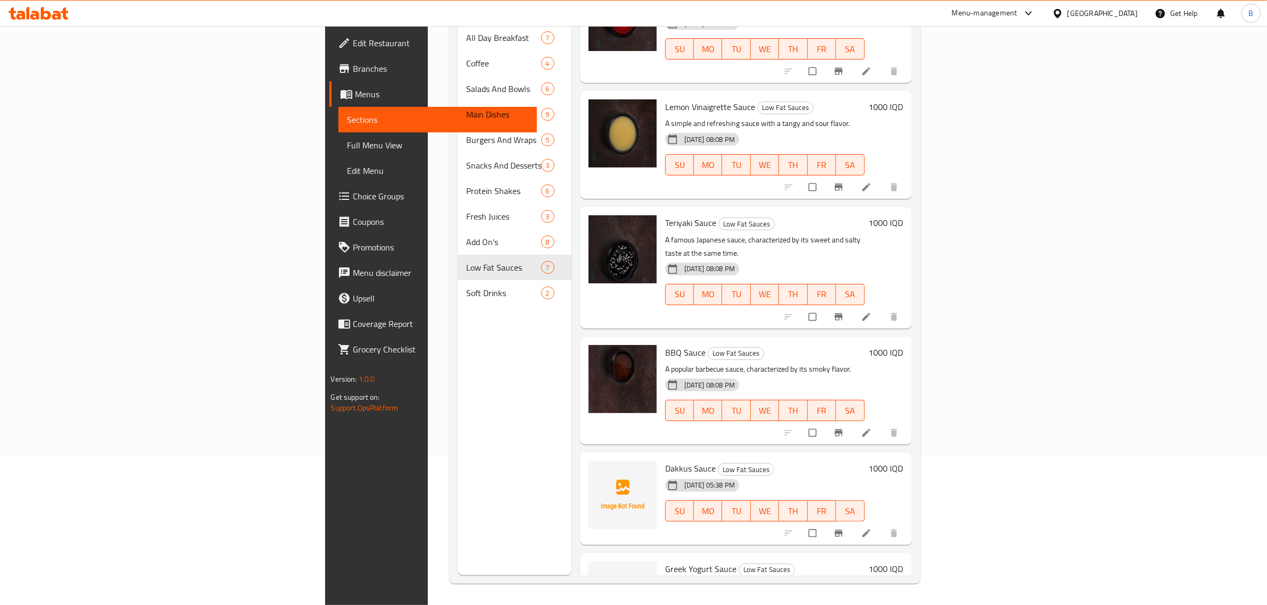
scroll to position [202, 0]
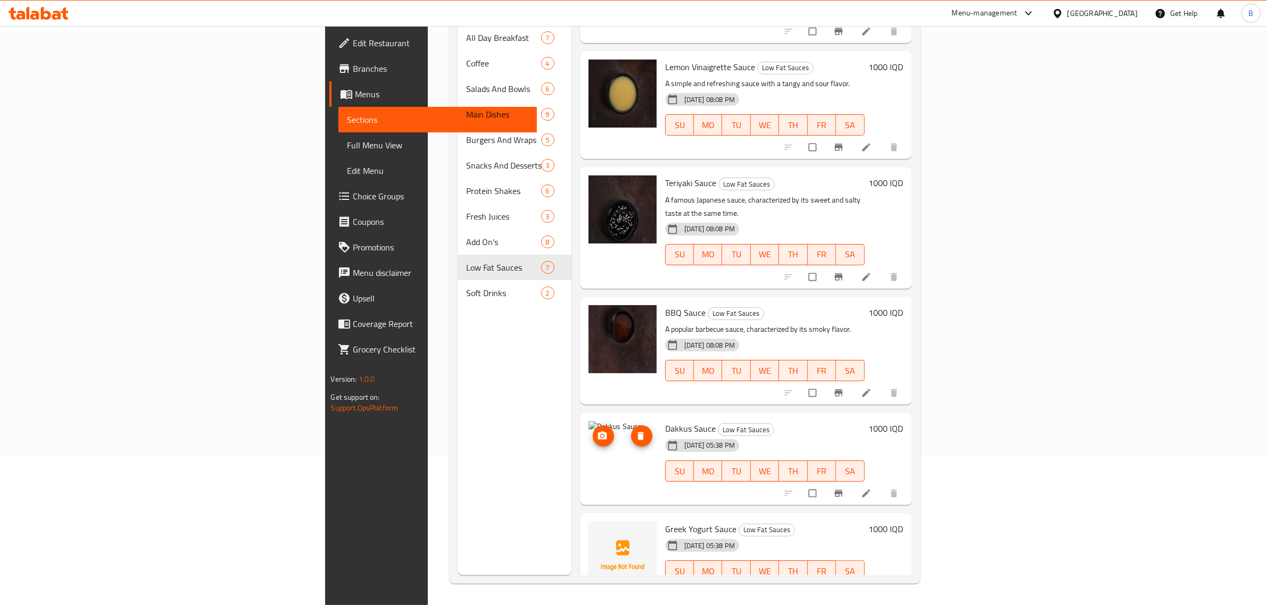
click at [597, 432] on icon "upload picture" at bounding box center [601, 436] width 9 height 8
click at [597, 532] on icon "upload picture" at bounding box center [601, 536] width 9 height 8
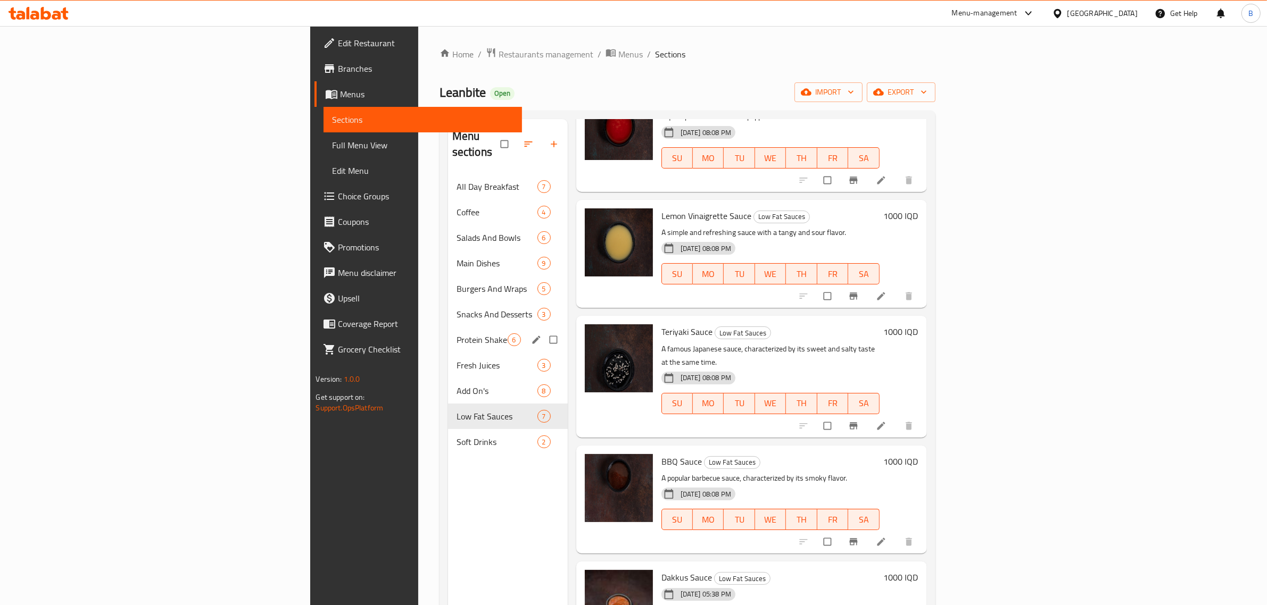
scroll to position [150, 0]
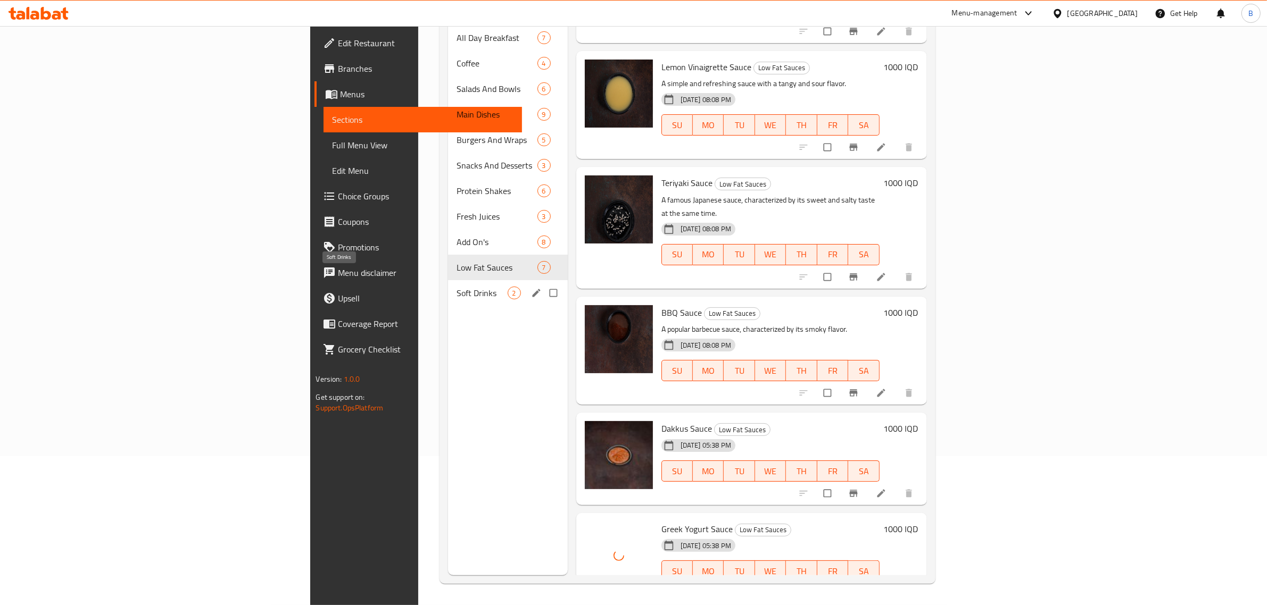
click at [456, 287] on span "Soft Drinks" at bounding box center [481, 293] width 51 height 13
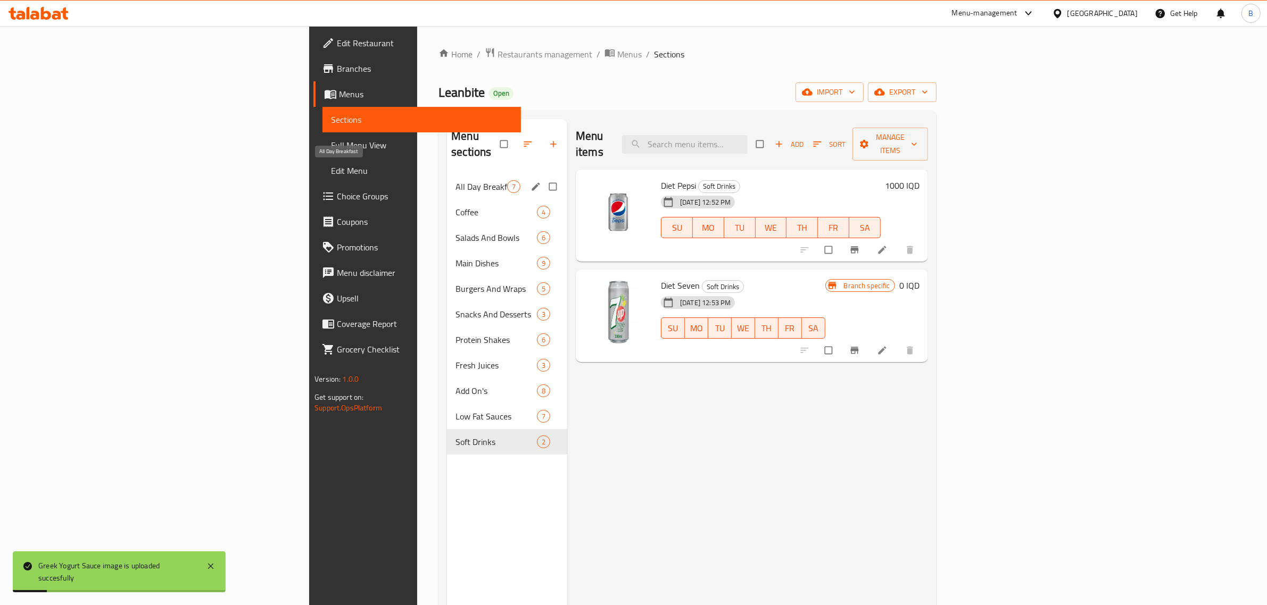
click at [455, 180] on span "All Day Breakfast" at bounding box center [481, 186] width 52 height 13
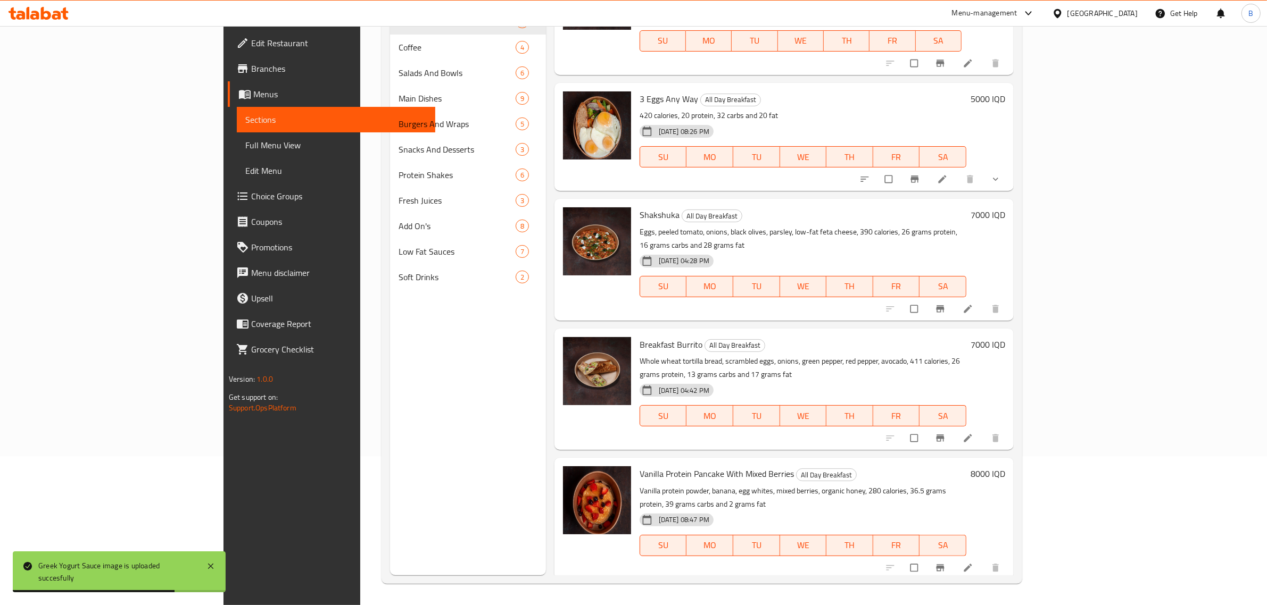
scroll to position [234, 0]
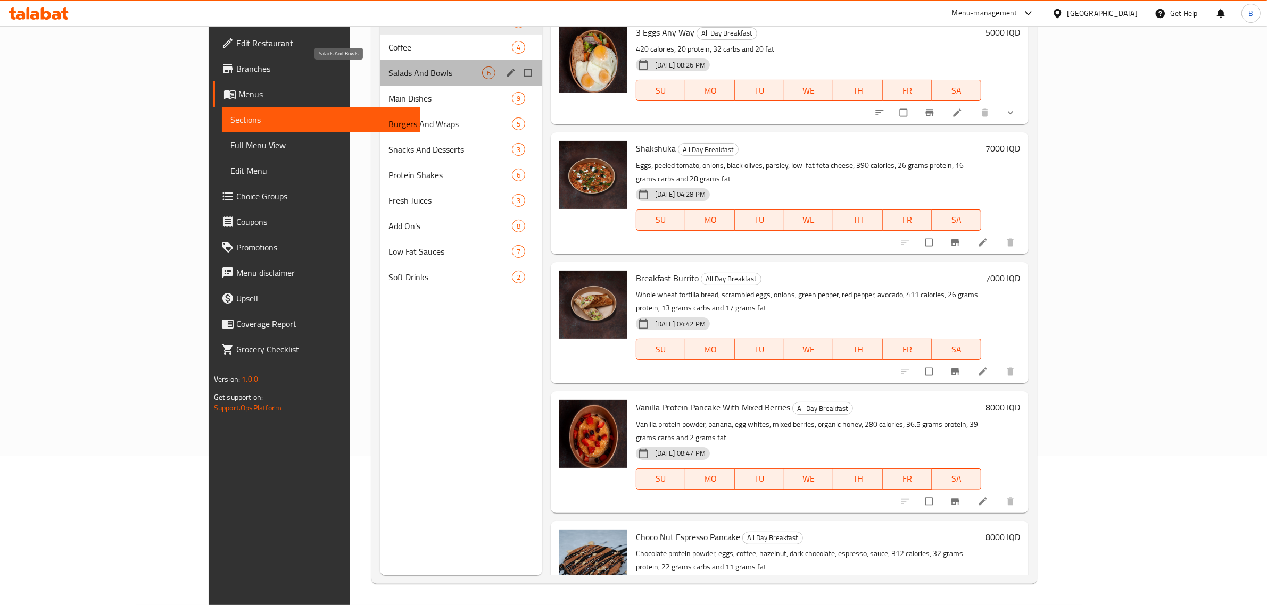
click at [388, 70] on span "Salads And Bowls" at bounding box center [435, 73] width 94 height 13
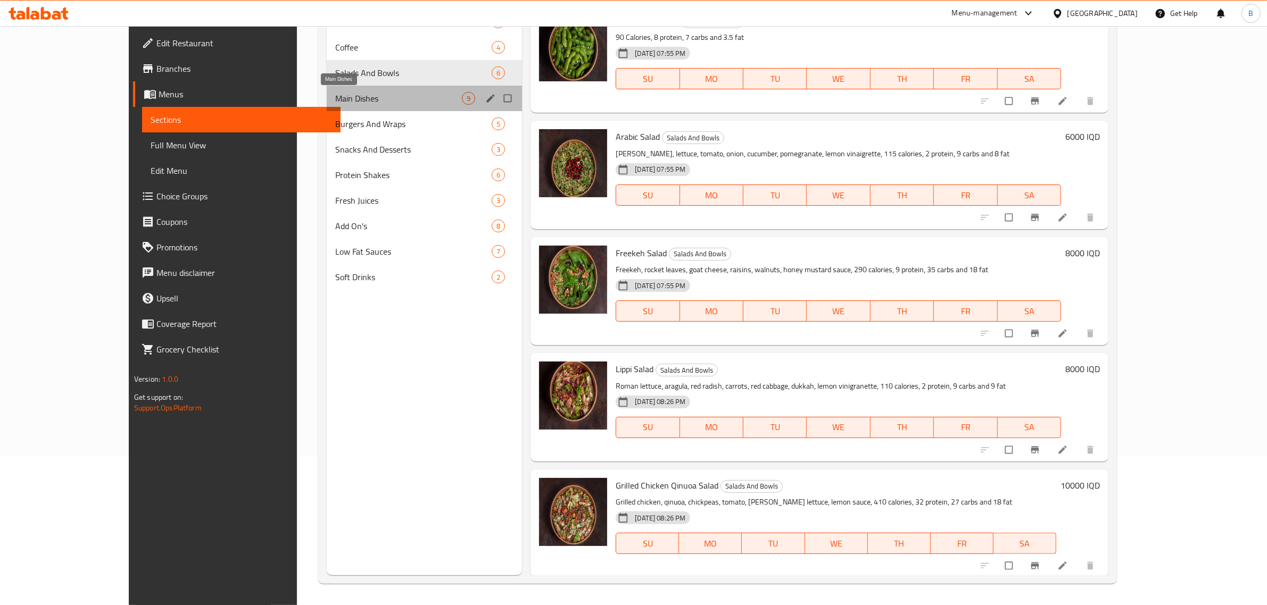
click at [359, 96] on span "Main Dishes" at bounding box center [398, 98] width 127 height 13
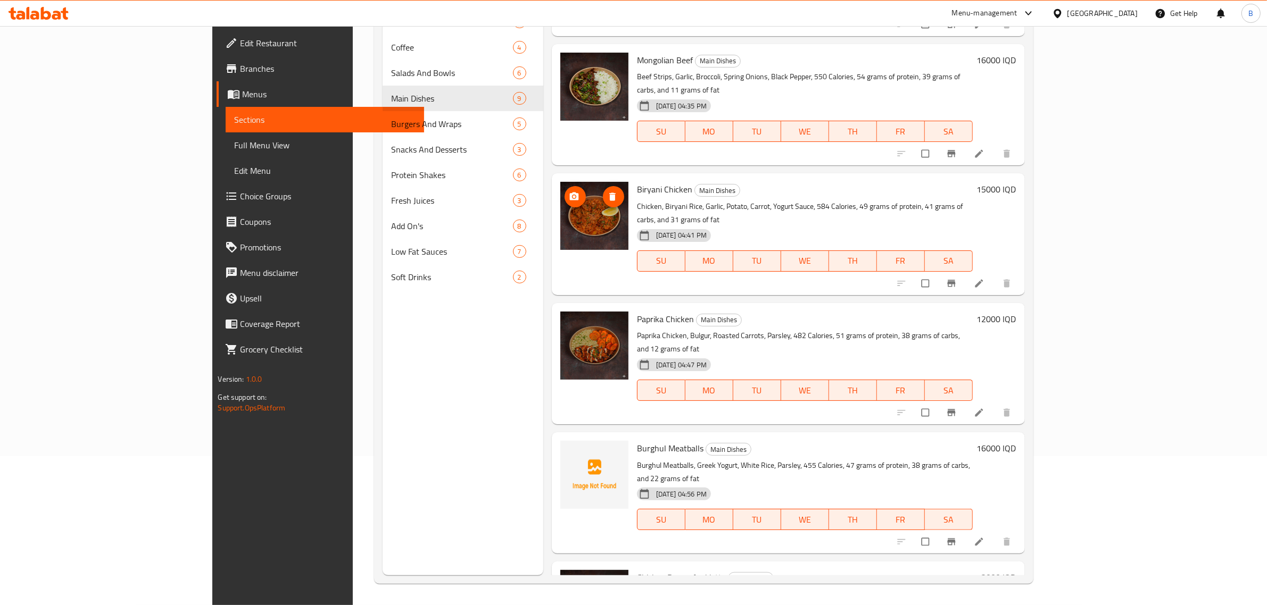
scroll to position [466, 0]
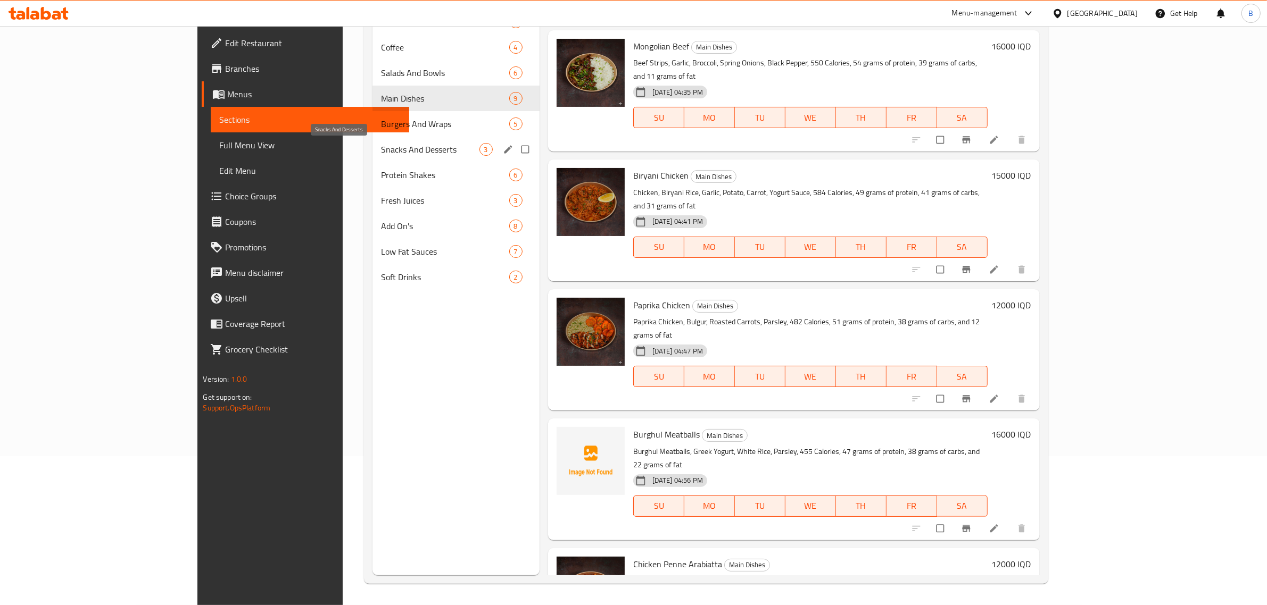
click at [381, 145] on span "Snacks And Desserts" at bounding box center [430, 149] width 98 height 13
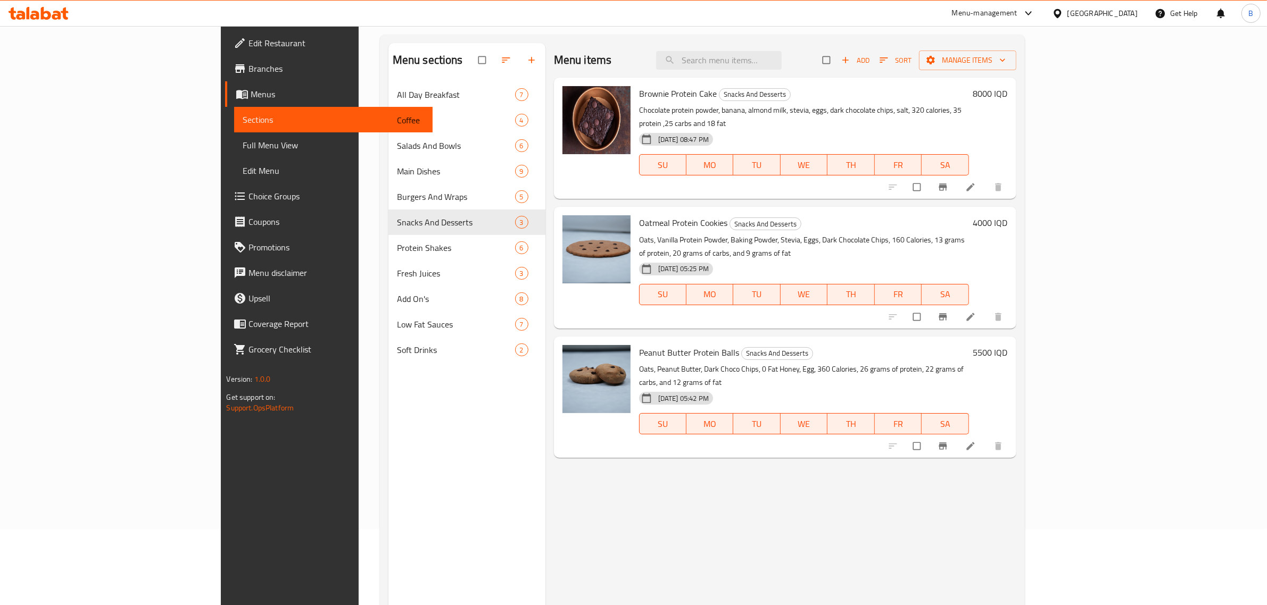
scroll to position [16, 0]
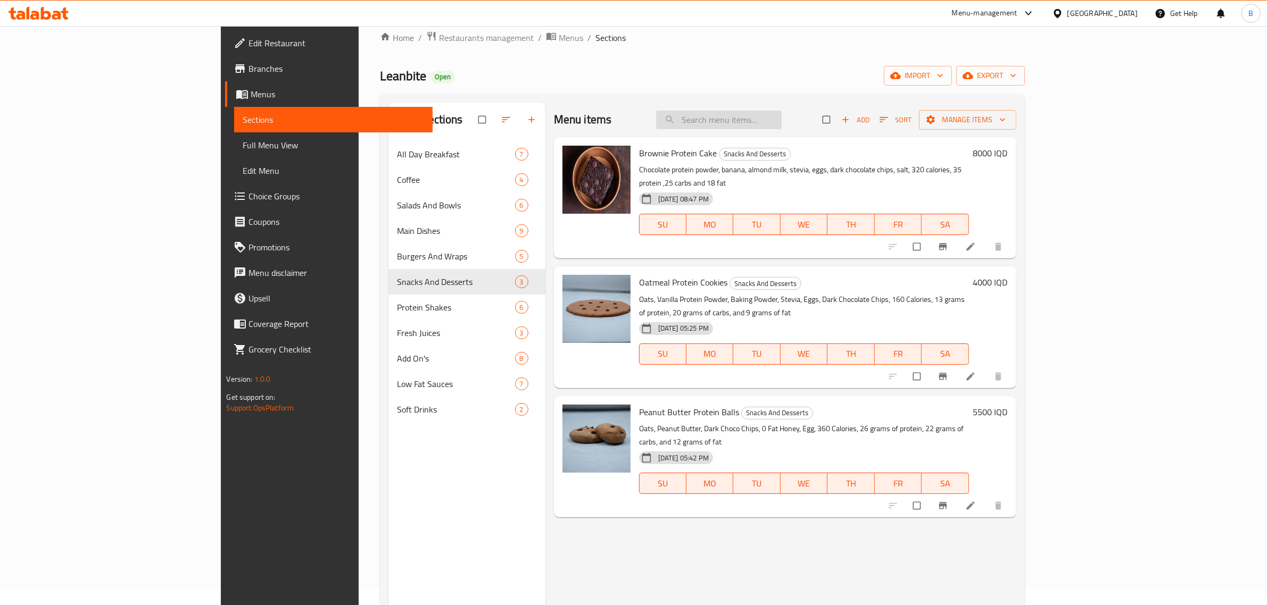
click at [782, 124] on input "search" at bounding box center [719, 120] width 126 height 19
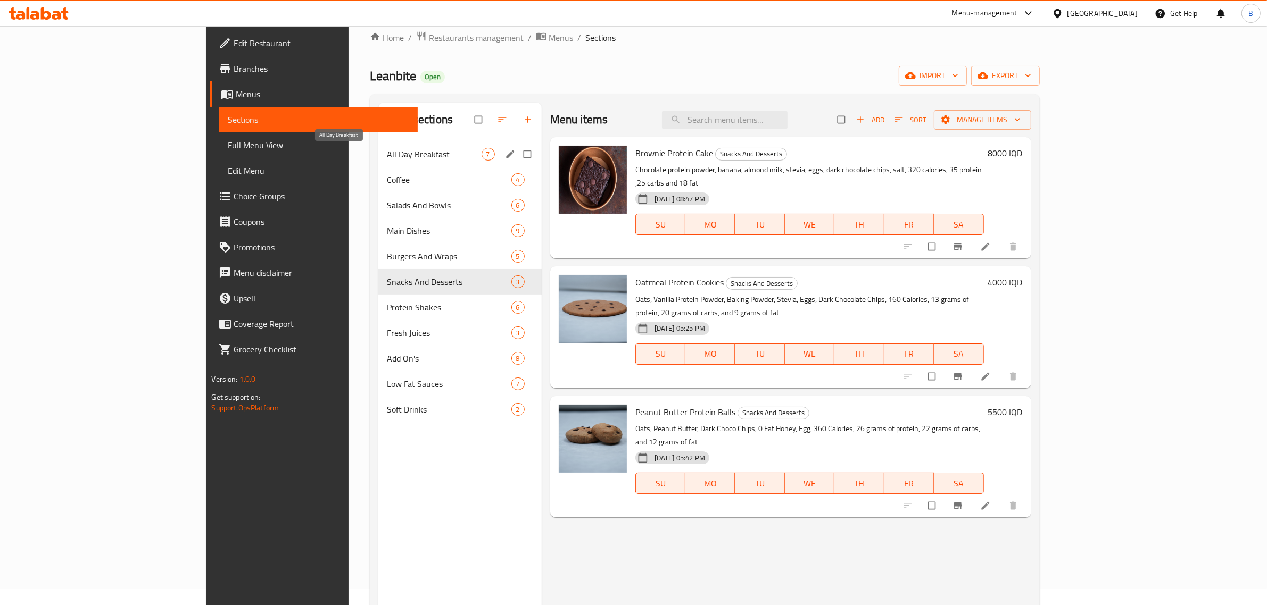
click at [387, 159] on span "All Day Breakfast" at bounding box center [434, 154] width 94 height 13
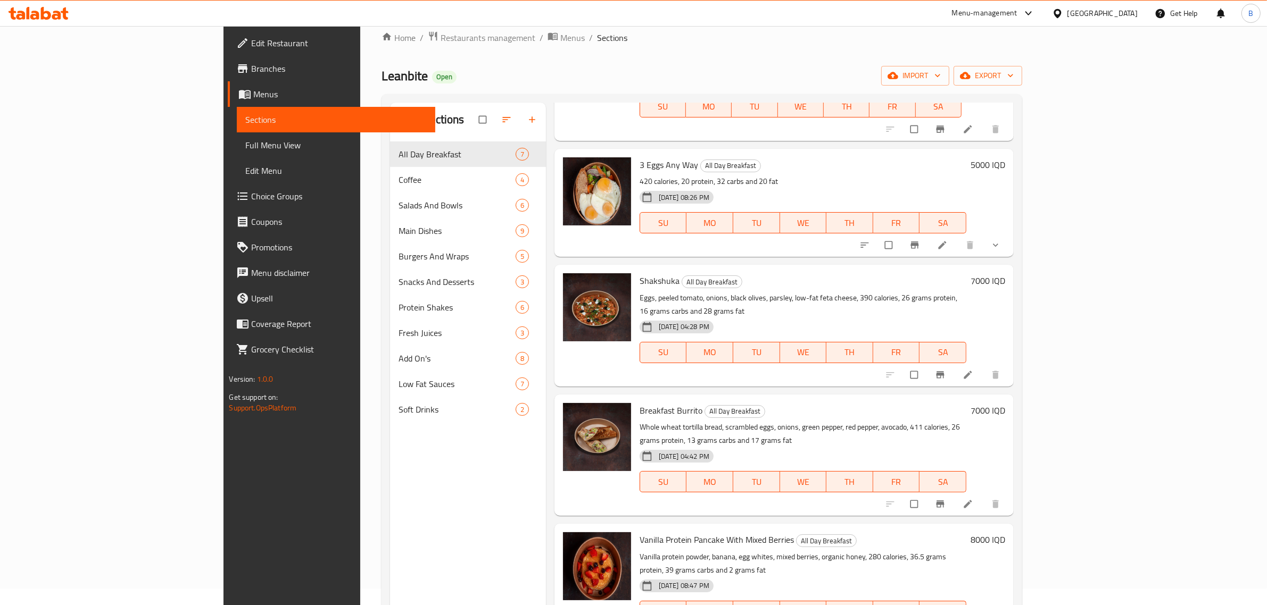
scroll to position [150, 0]
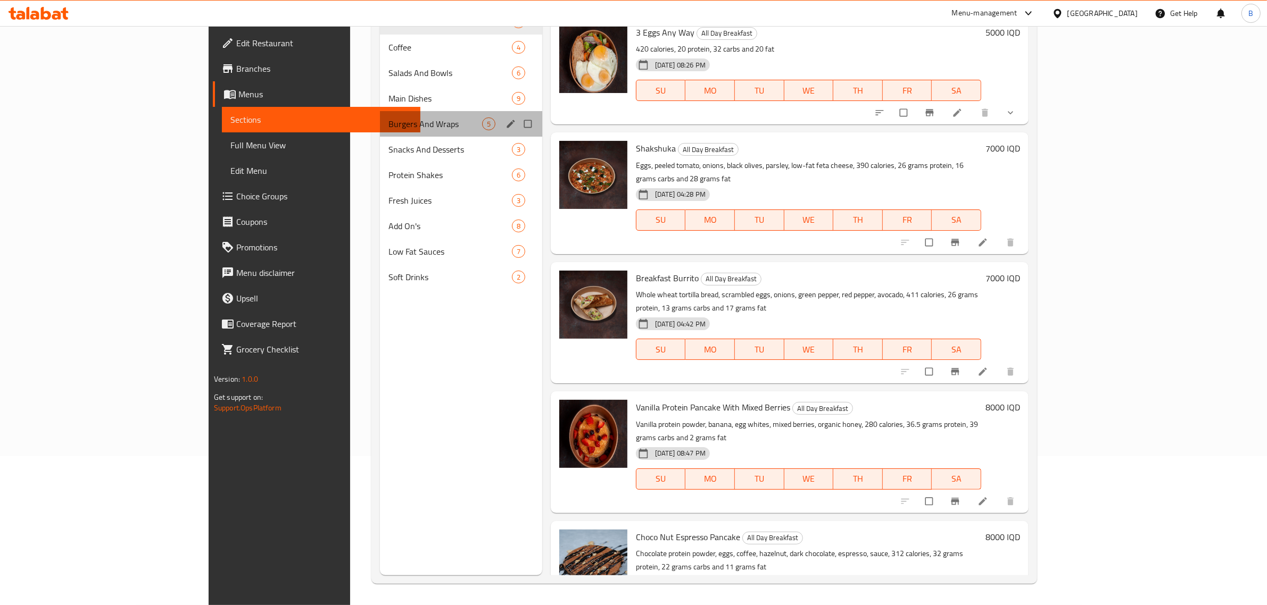
click at [380, 131] on div "Burgers And Wraps 5" at bounding box center [461, 124] width 162 height 26
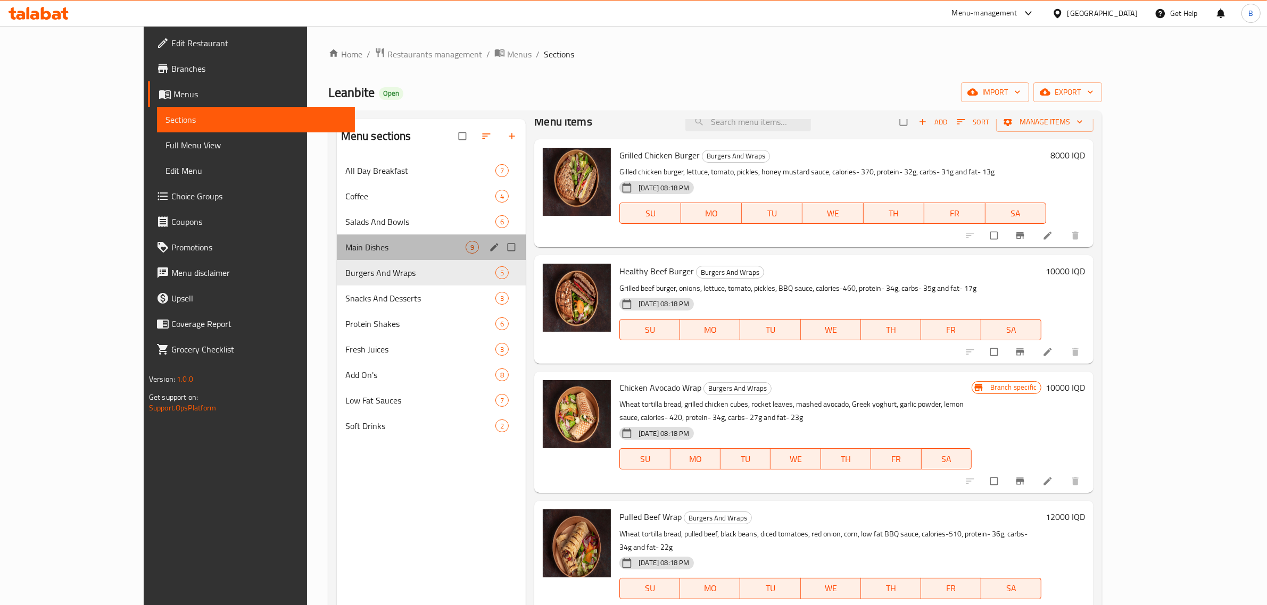
click at [337, 237] on div "Main Dishes 9" at bounding box center [431, 248] width 189 height 26
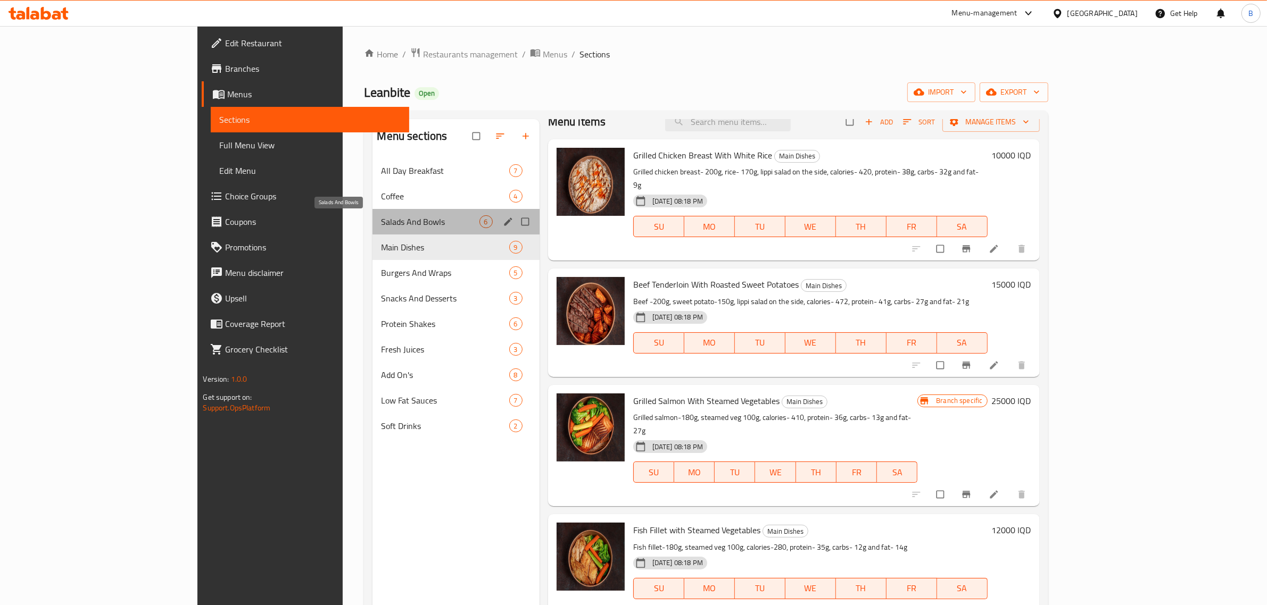
click at [381, 215] on span "Salads And Bowls" at bounding box center [430, 221] width 98 height 13
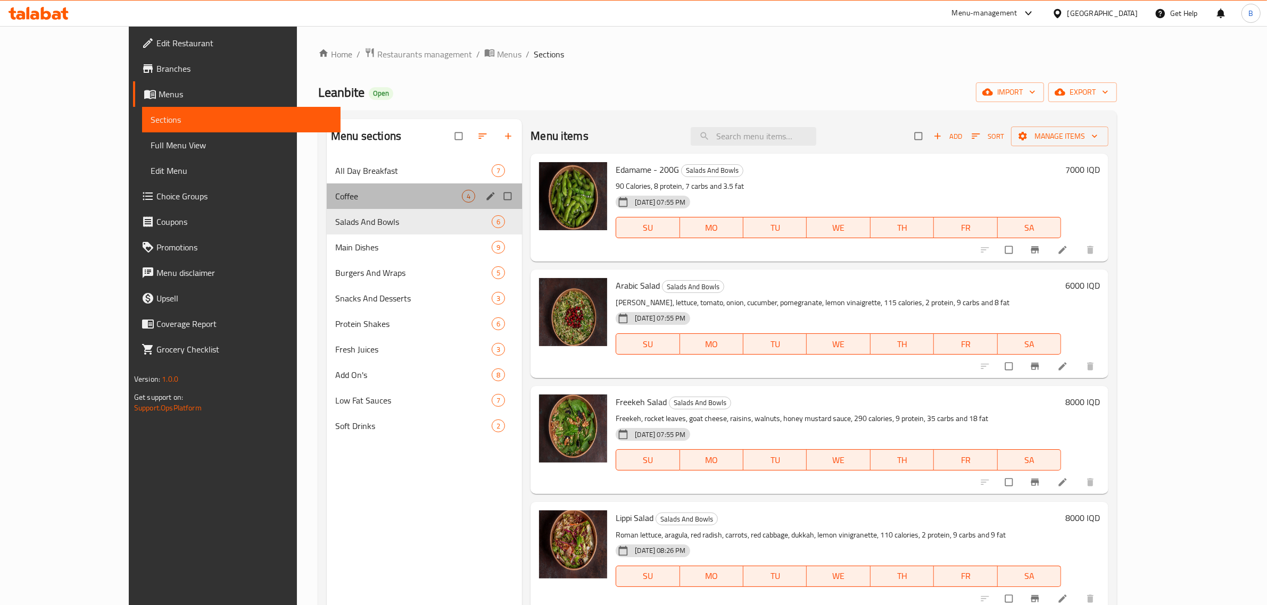
click at [341, 187] on div "Coffee 4" at bounding box center [424, 197] width 195 height 26
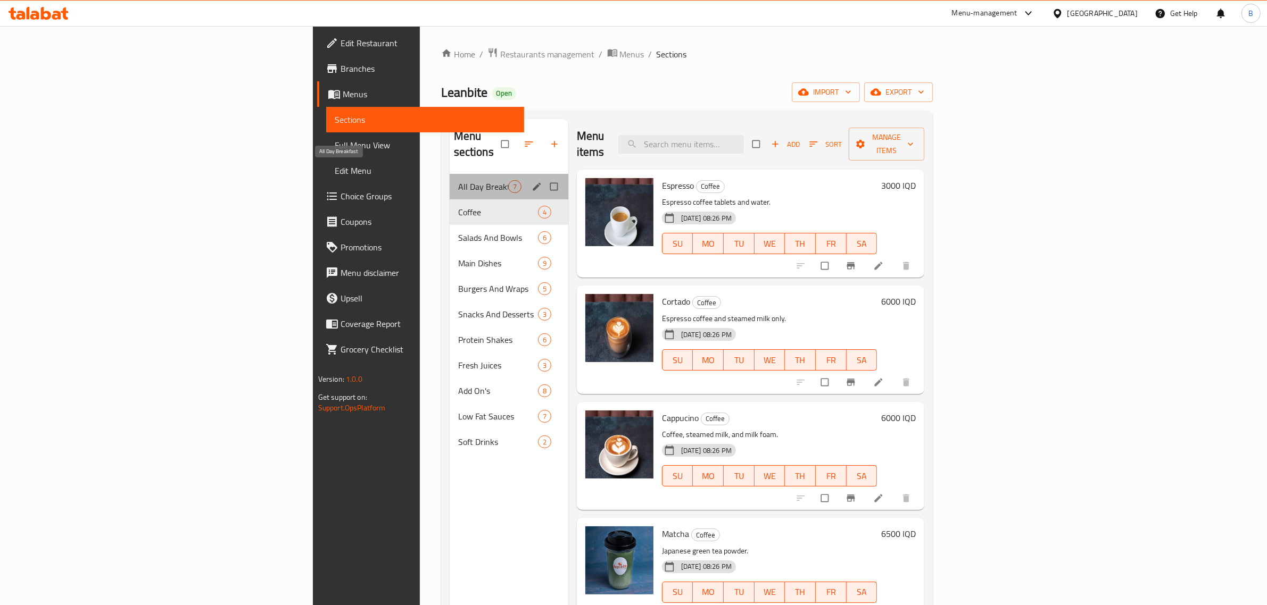
click at [458, 180] on span "All Day Breakfast" at bounding box center [483, 186] width 50 height 13
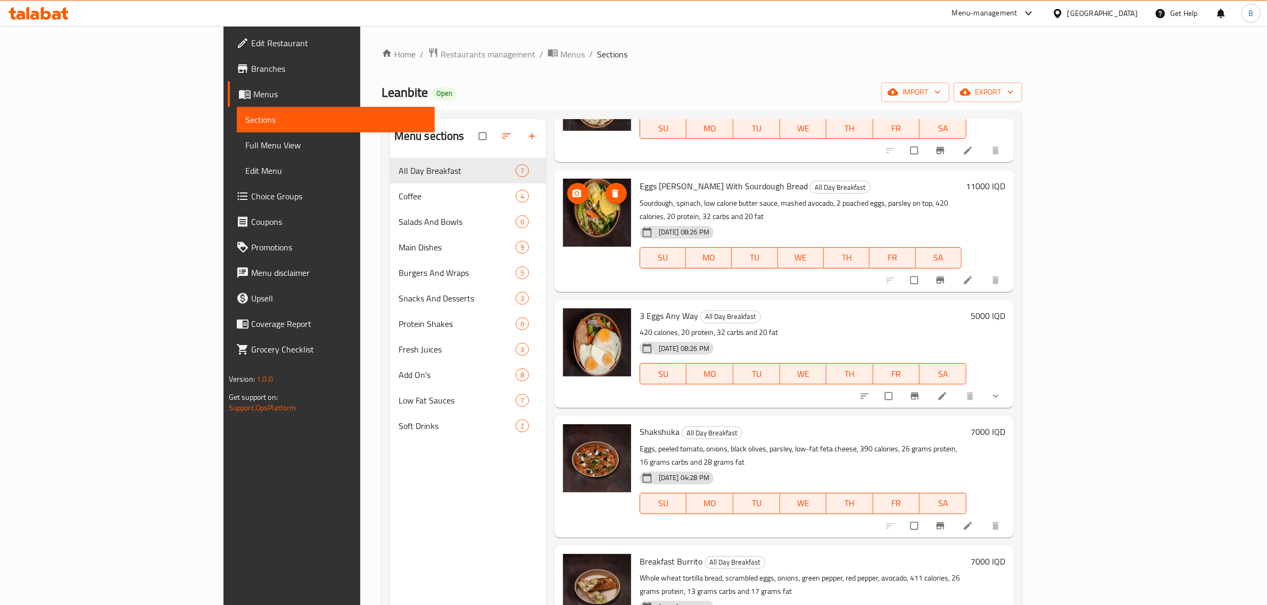
scroll to position [234, 0]
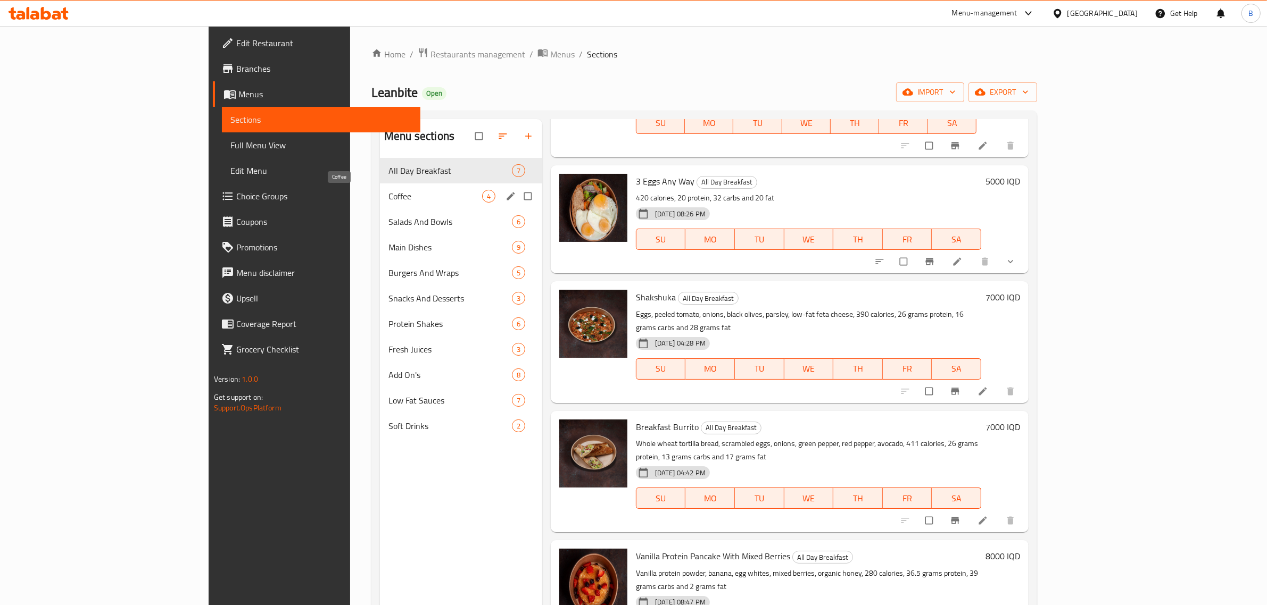
click at [388, 196] on span "Coffee" at bounding box center [435, 196] width 94 height 13
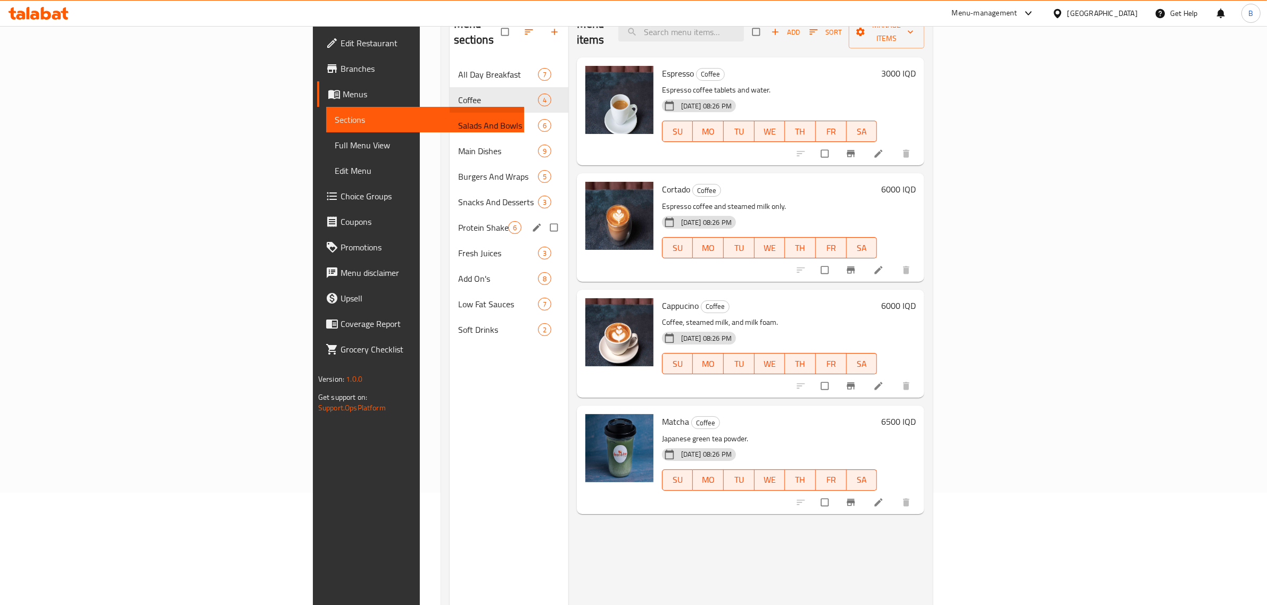
scroll to position [150, 0]
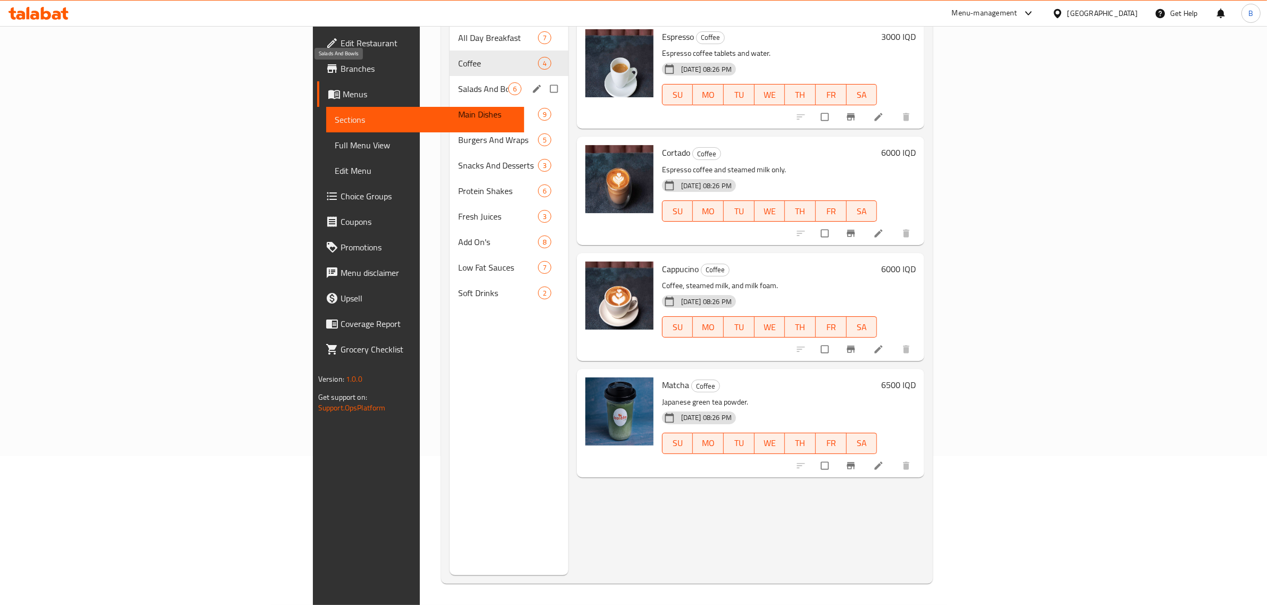
click at [458, 82] on span "Salads And Bowls" at bounding box center [483, 88] width 50 height 13
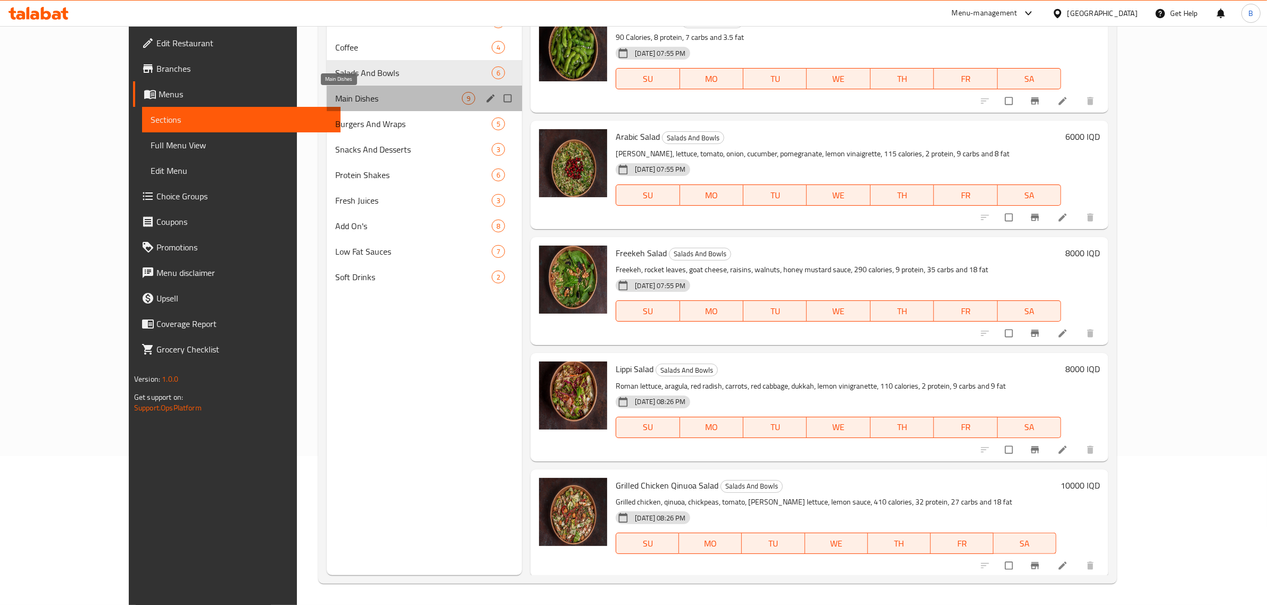
click at [335, 104] on span "Main Dishes" at bounding box center [398, 98] width 127 height 13
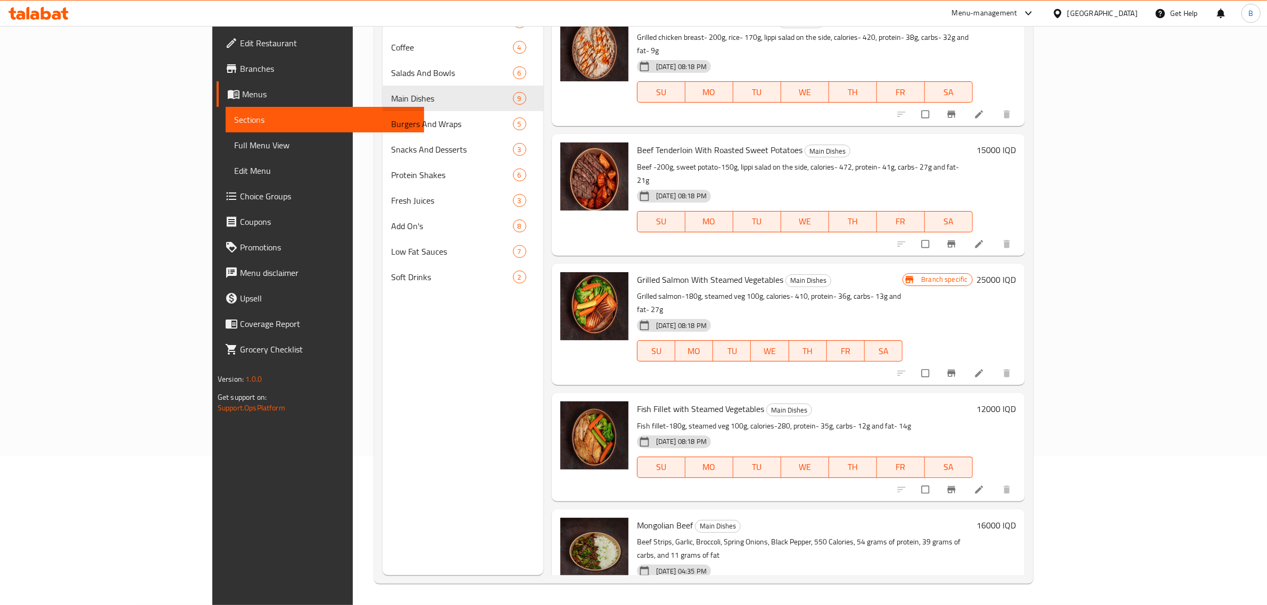
scroll to position [466, 0]
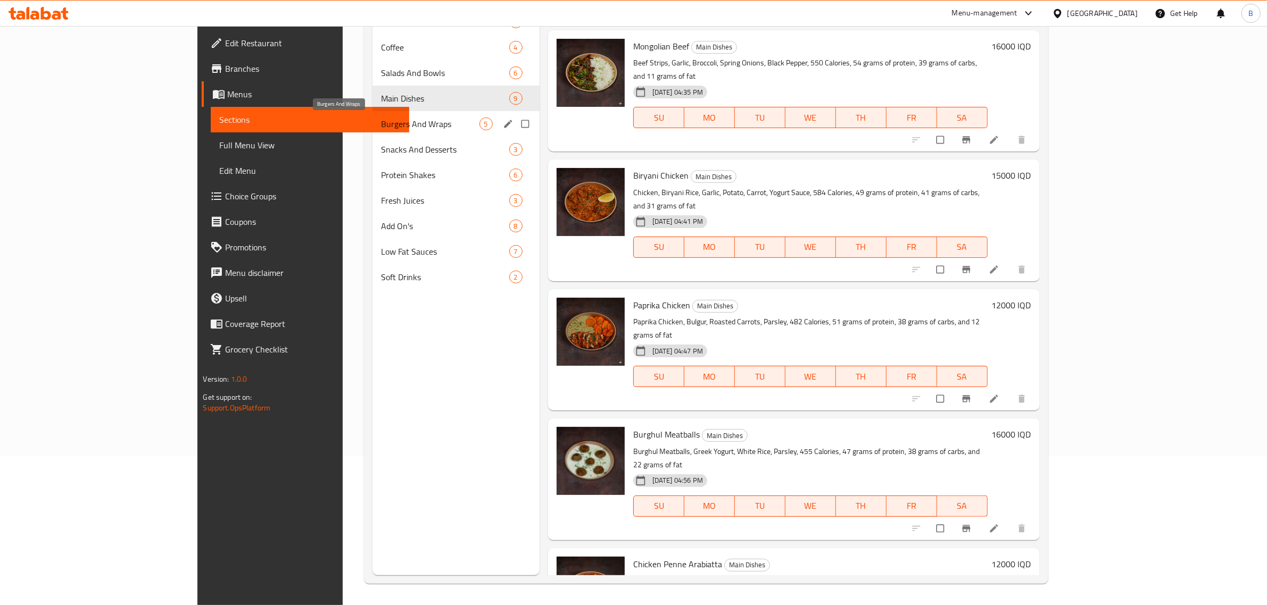
click at [381, 125] on span "Burgers And Wraps" at bounding box center [430, 124] width 98 height 13
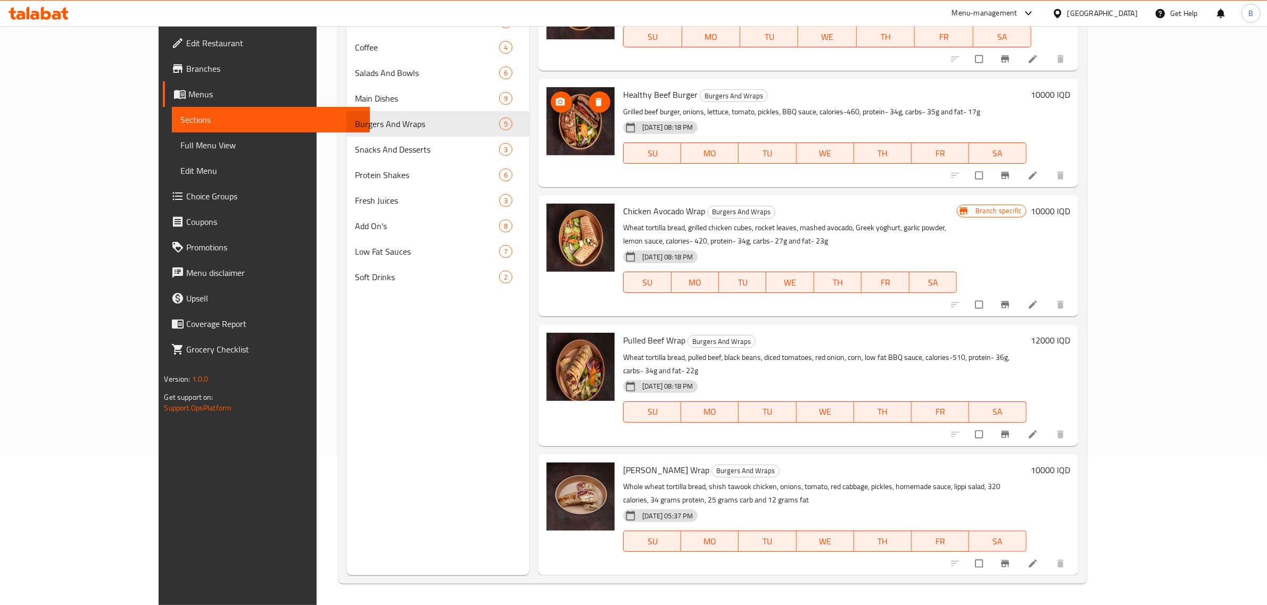
scroll to position [14, 0]
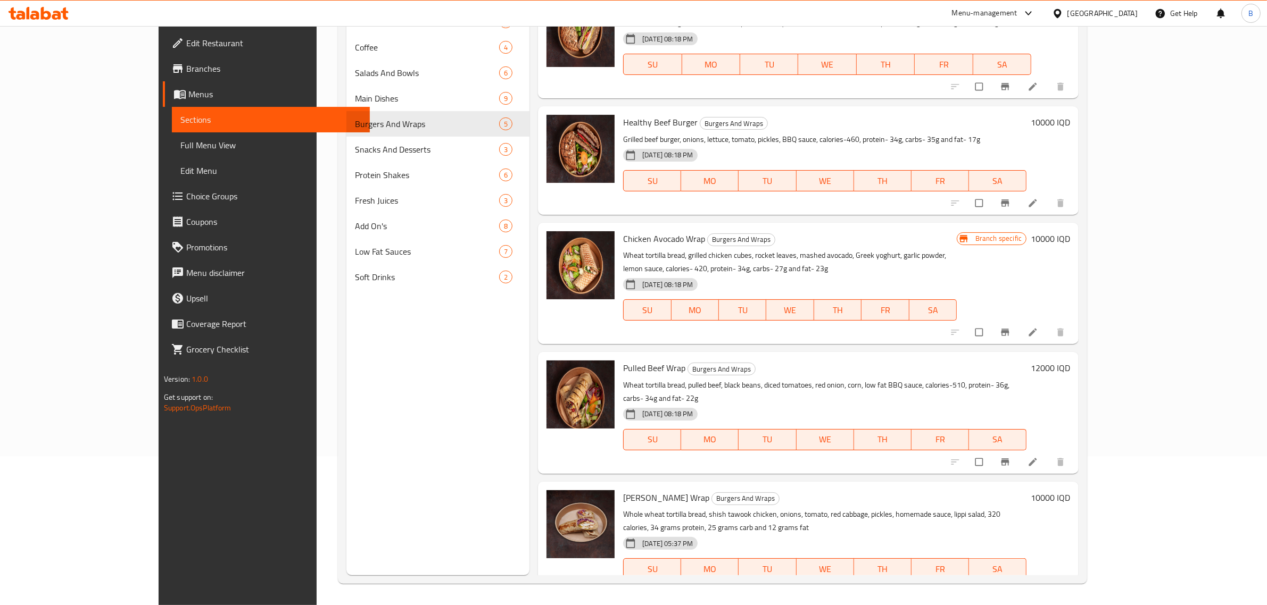
click at [1049, 329] on li at bounding box center [1034, 332] width 30 height 17
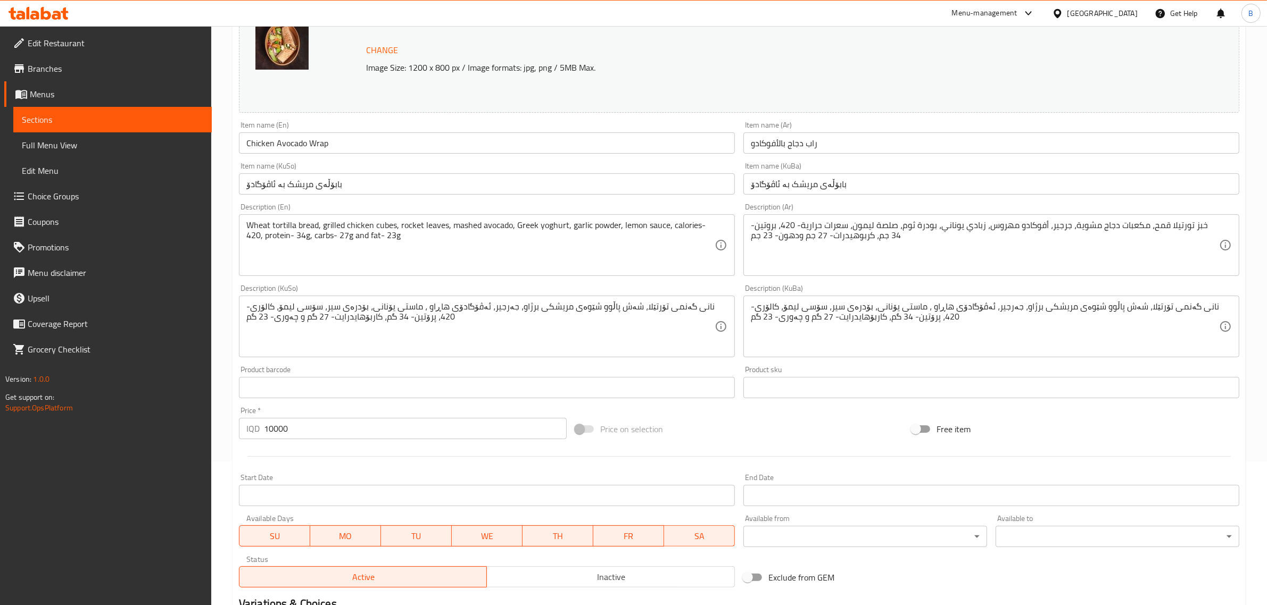
scroll to position [283, 0]
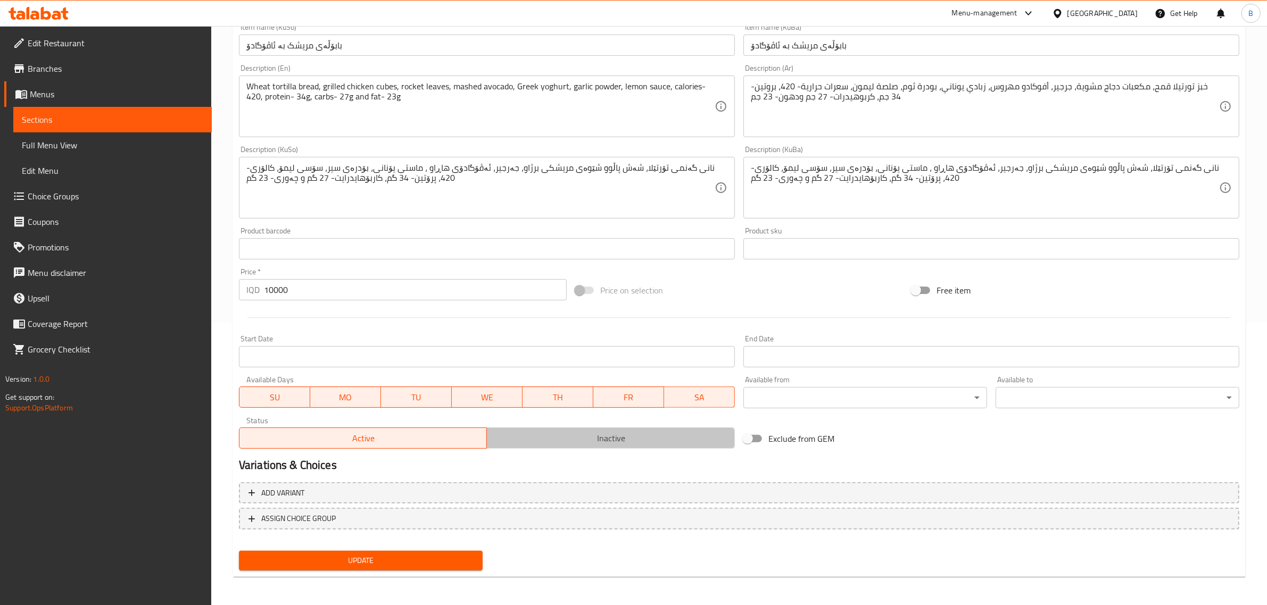
click at [543, 432] on span "Inactive" at bounding box center [610, 438] width 239 height 15
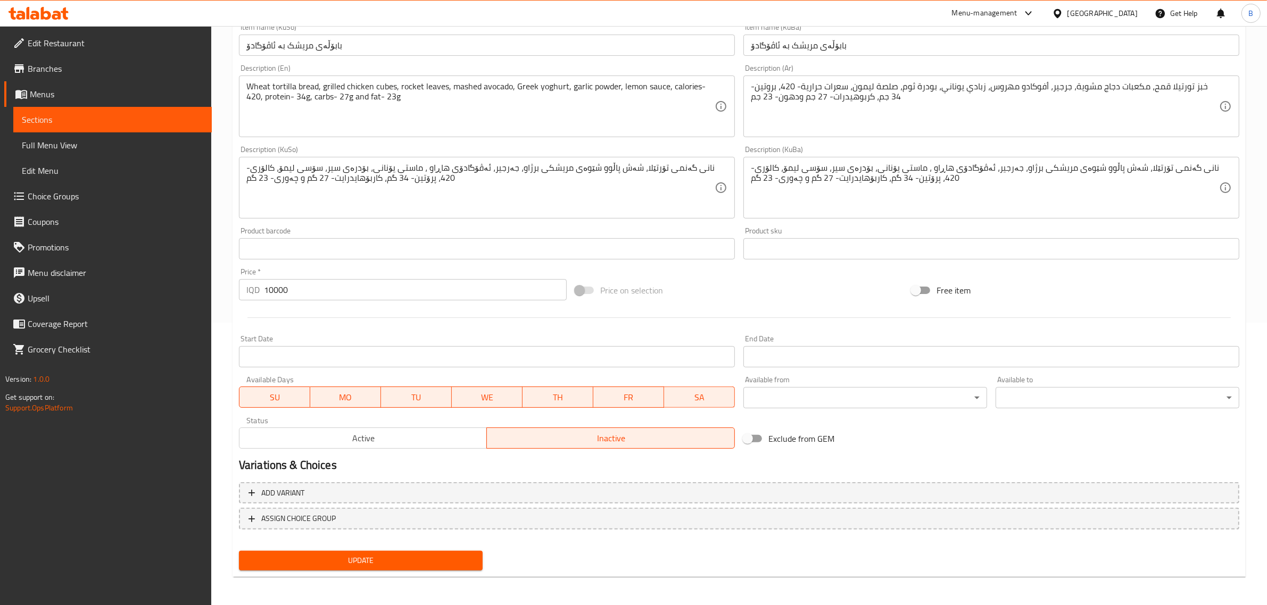
click at [400, 560] on span "Update" at bounding box center [360, 560] width 227 height 13
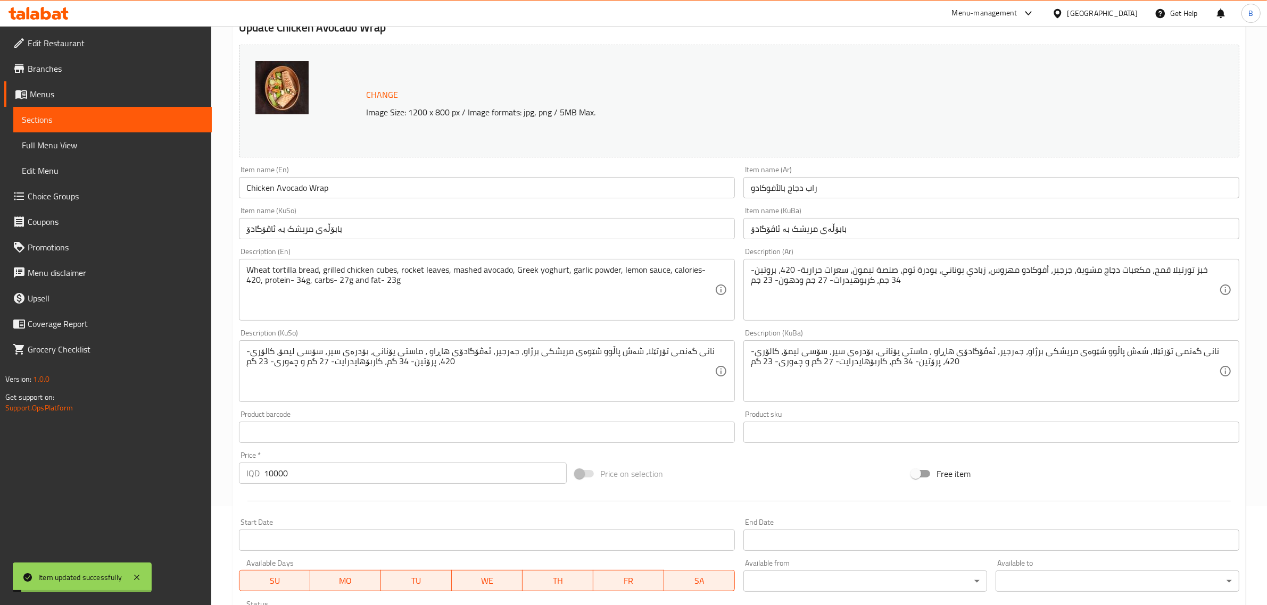
scroll to position [0, 0]
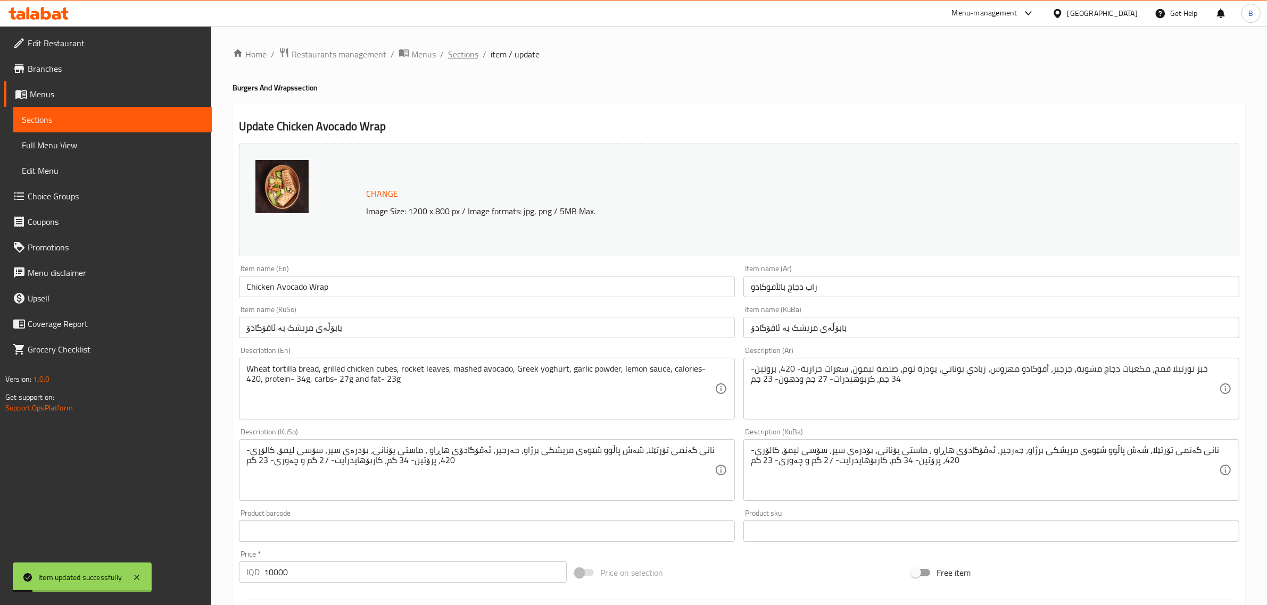
click at [452, 51] on span "Sections" at bounding box center [463, 54] width 30 height 13
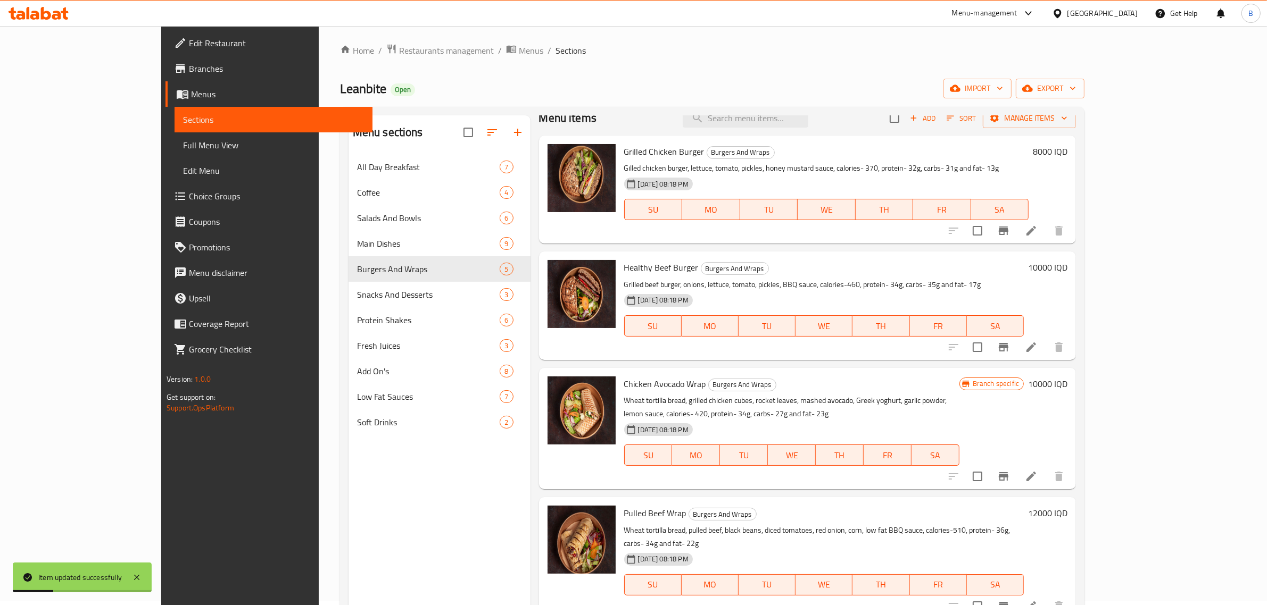
scroll to position [150, 0]
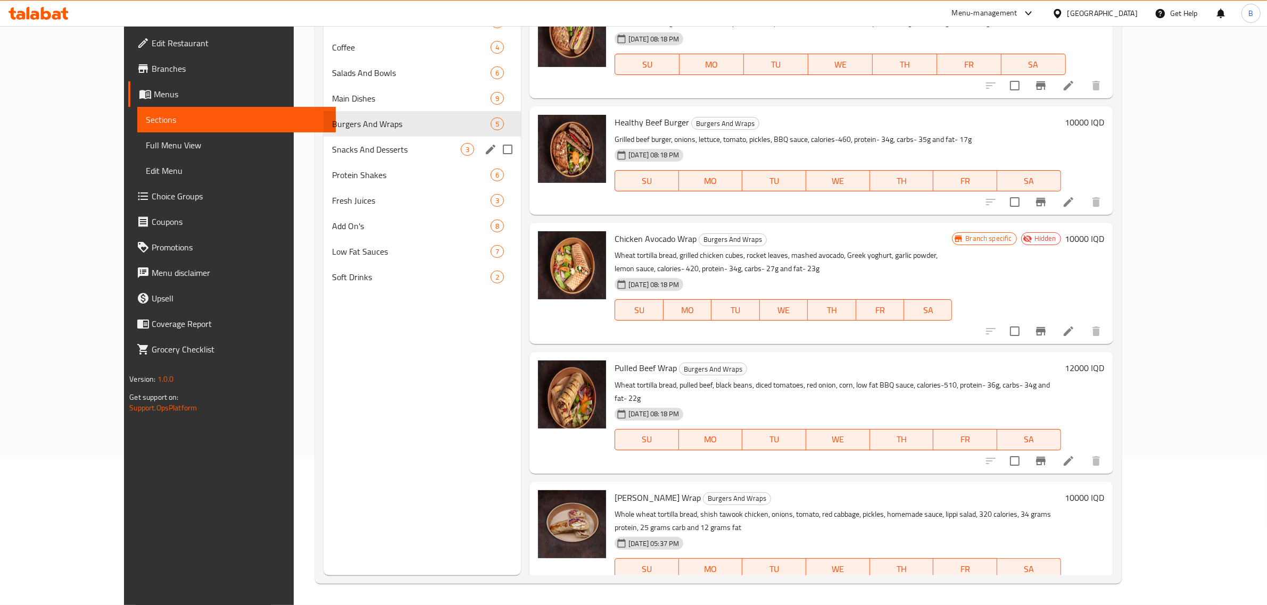
click at [323, 140] on div "Snacks And Desserts 3" at bounding box center [421, 150] width 197 height 26
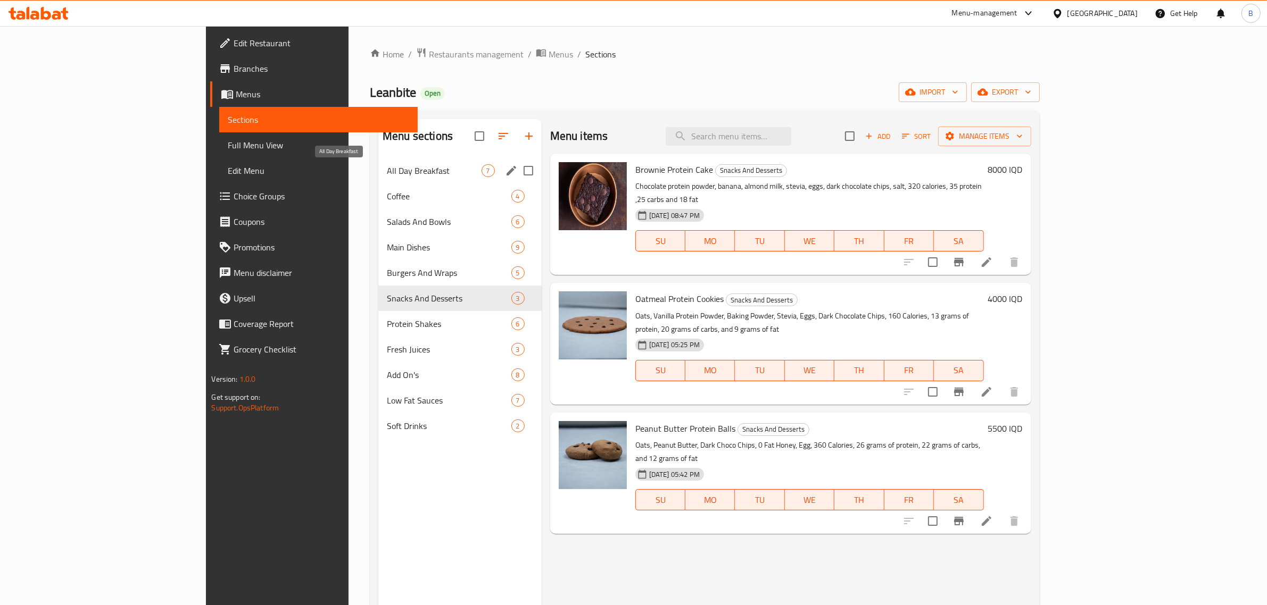
click at [387, 173] on span "All Day Breakfast" at bounding box center [434, 170] width 94 height 13
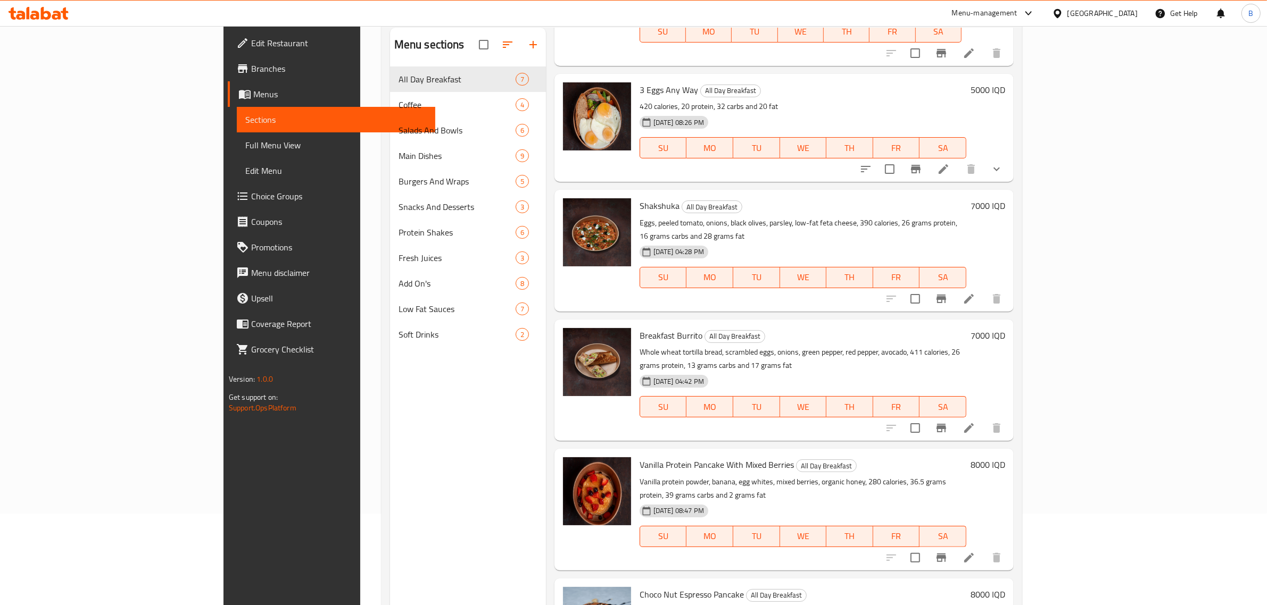
scroll to position [150, 0]
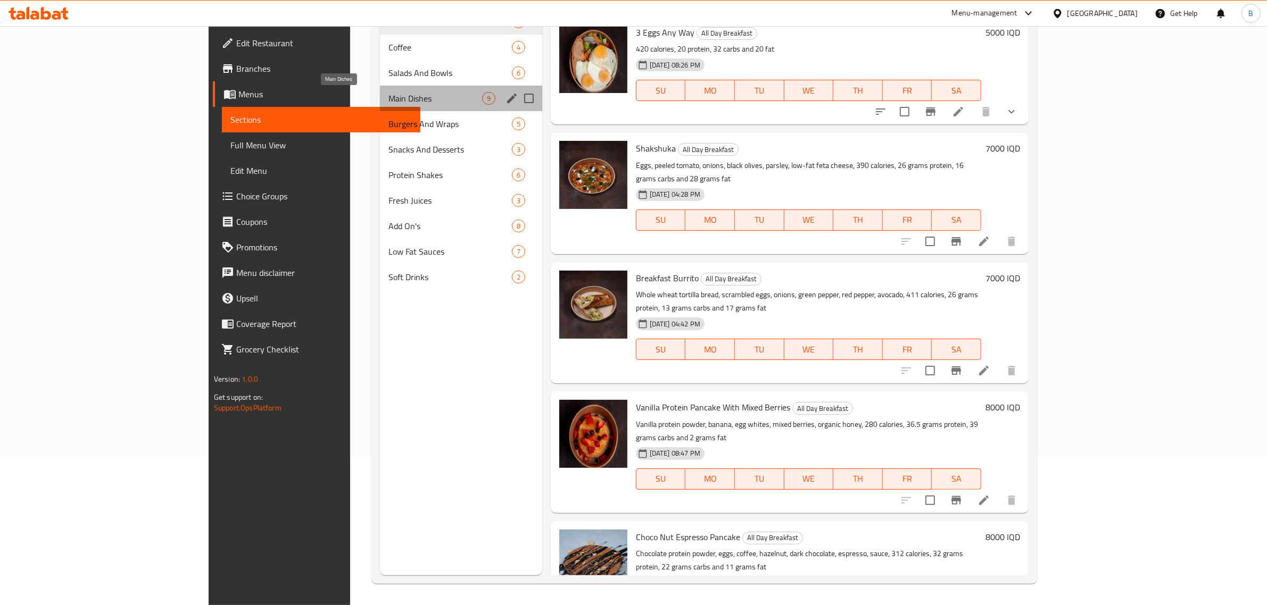
click at [388, 103] on span "Main Dishes" at bounding box center [435, 98] width 94 height 13
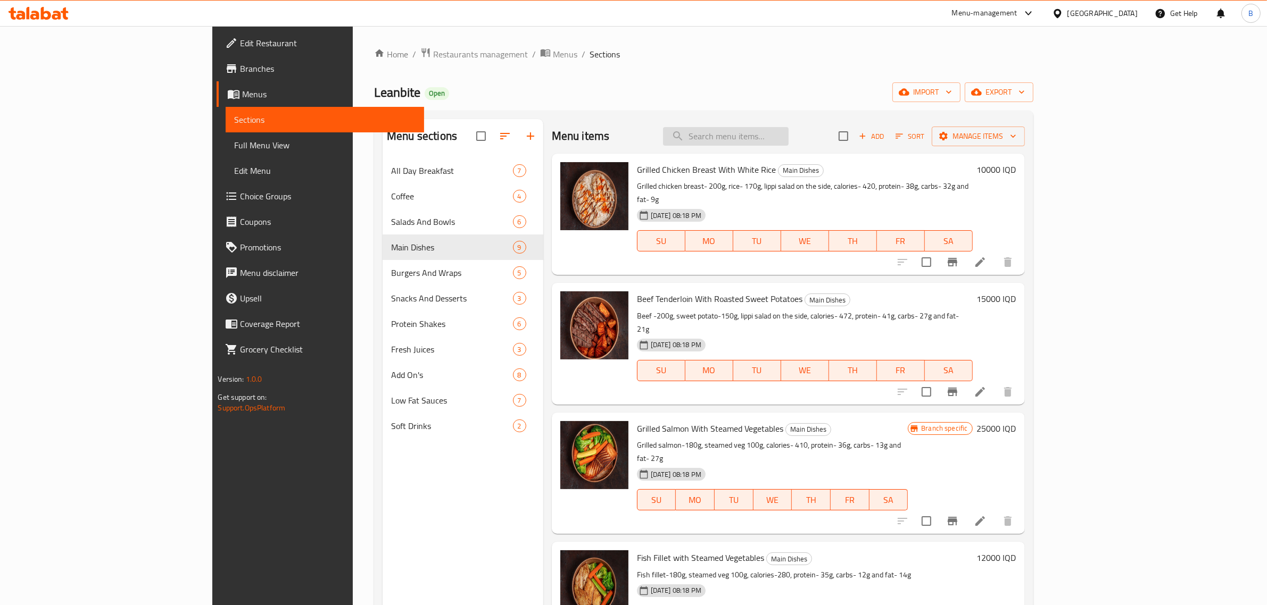
click at [788, 138] on input "search" at bounding box center [726, 136] width 126 height 19
type input "j"
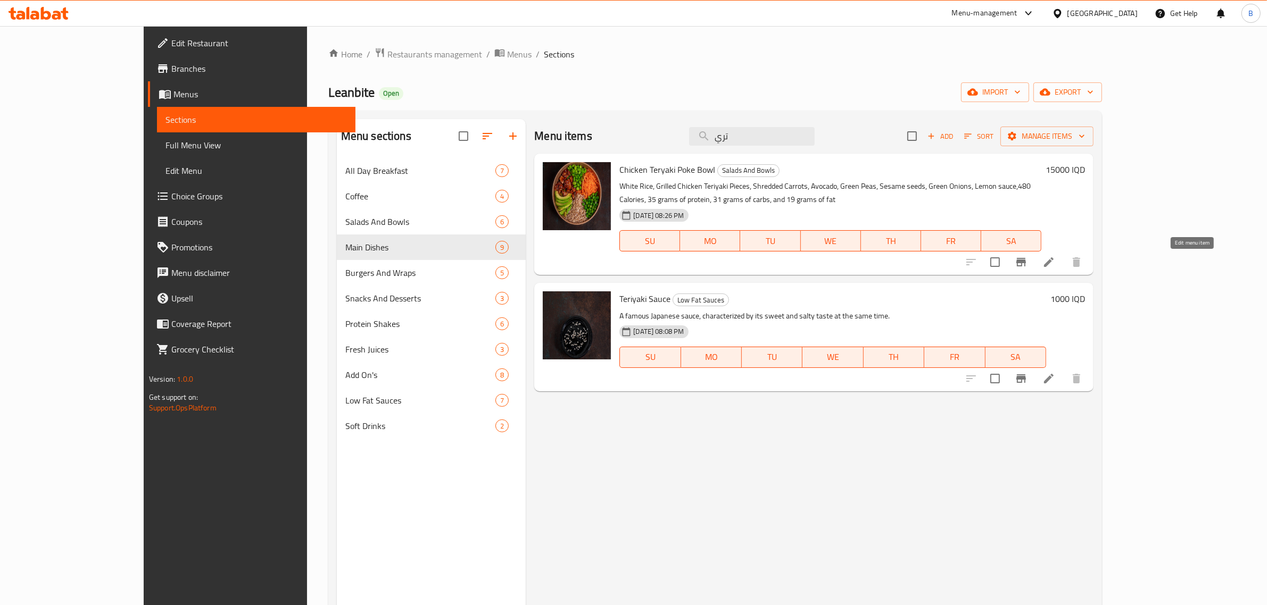
type input "تري"
click at [1055, 266] on icon at bounding box center [1048, 262] width 13 height 13
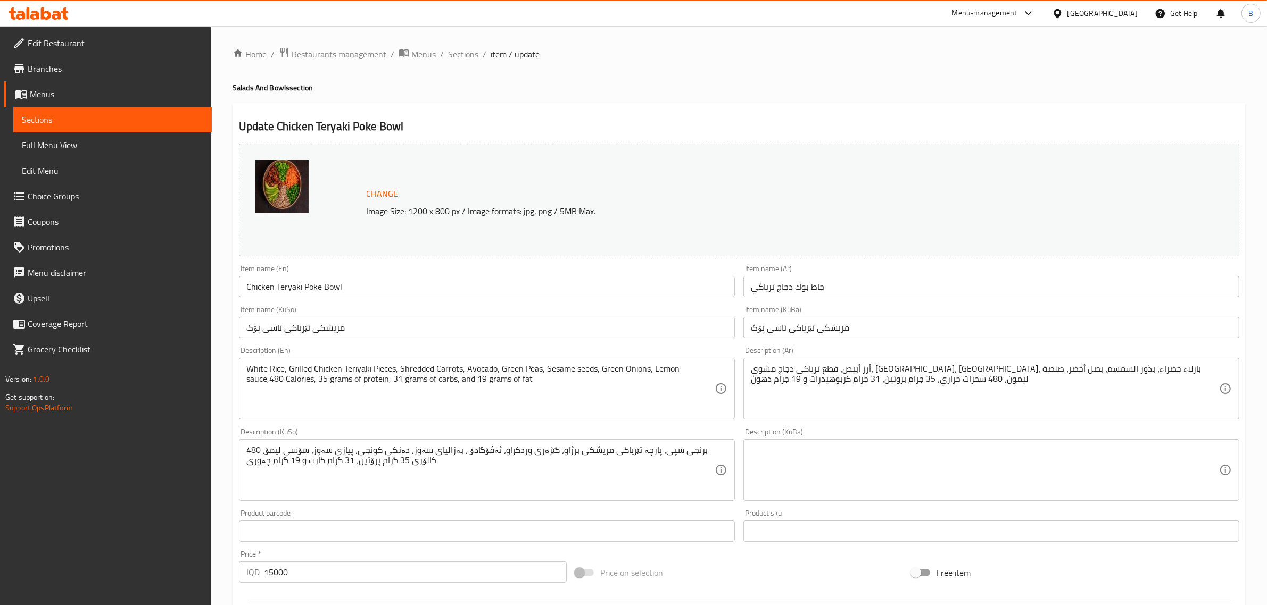
click at [410, 96] on div "Home / Restaurants management / Menus / Sections / item / update Salads And Bow…" at bounding box center [739, 457] width 1013 height 821
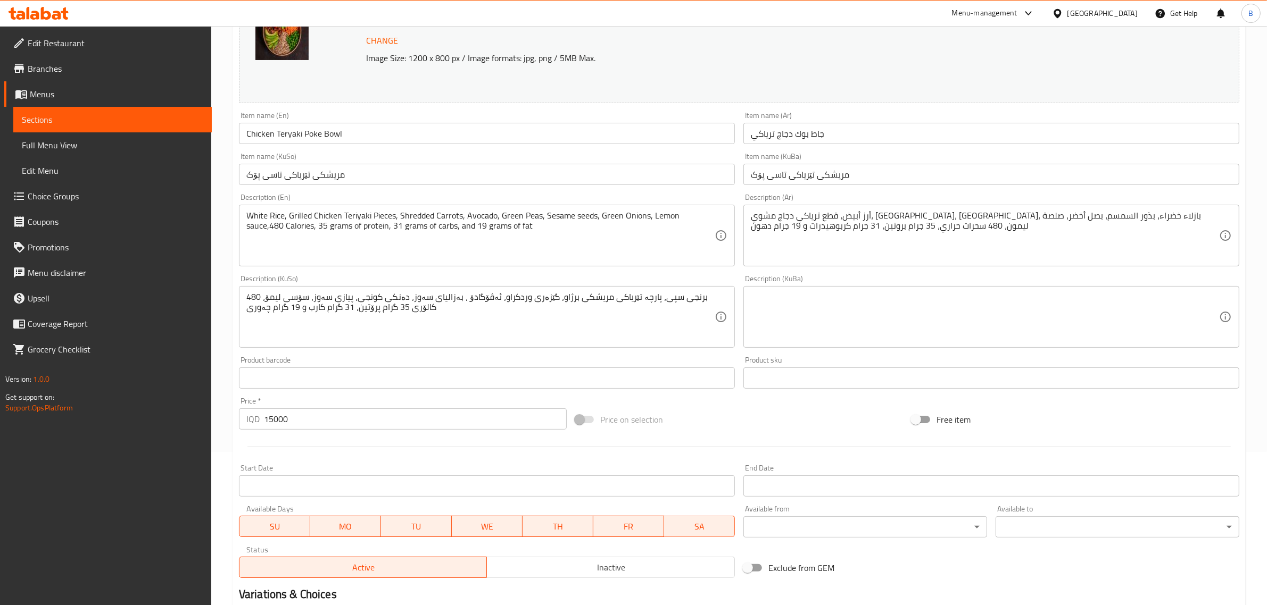
scroll to position [283, 0]
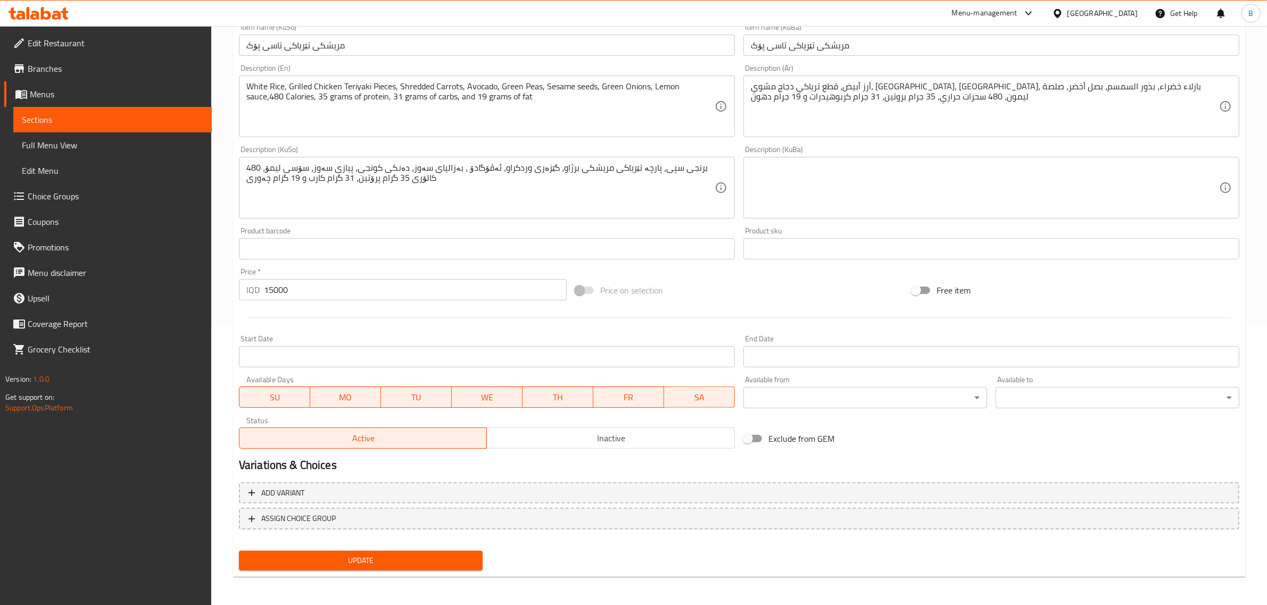
click at [62, 14] on icon at bounding box center [39, 13] width 60 height 13
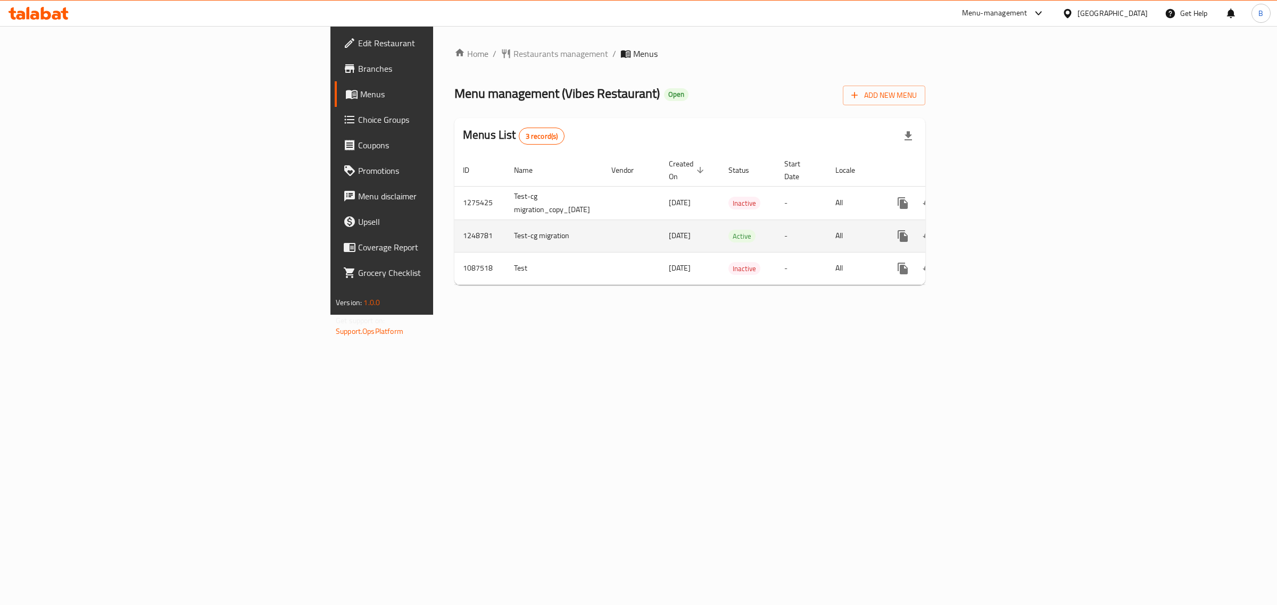
click at [986, 230] on icon "enhanced table" at bounding box center [979, 236] width 13 height 13
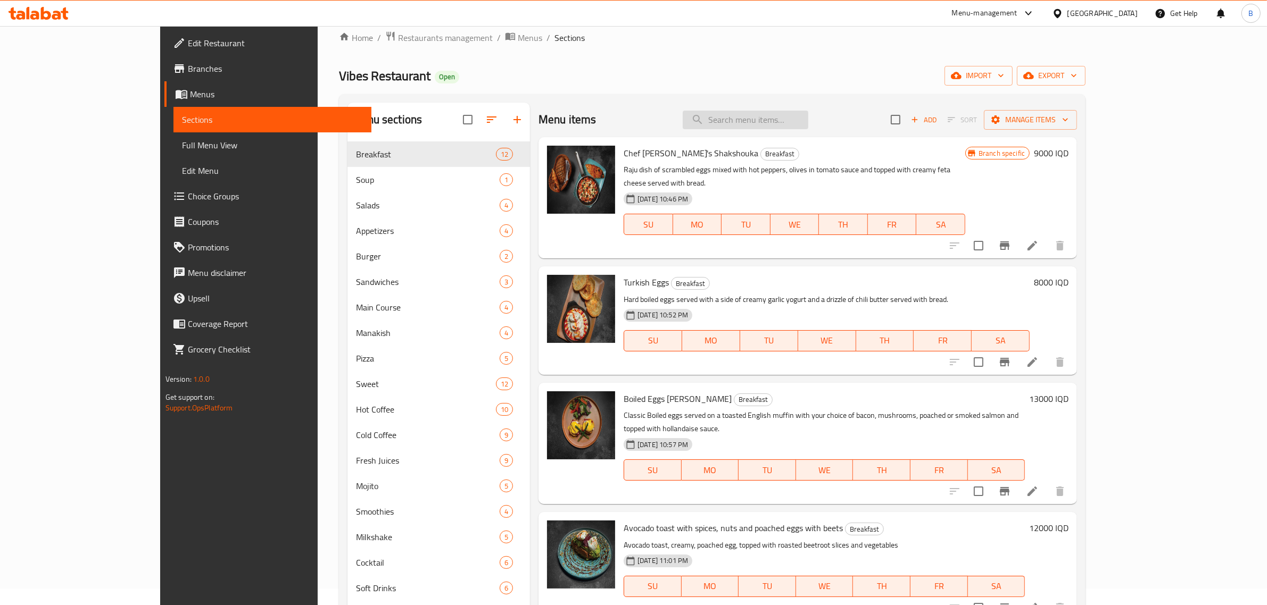
click at [756, 121] on input "search" at bounding box center [746, 120] width 126 height 19
type input "pizza"
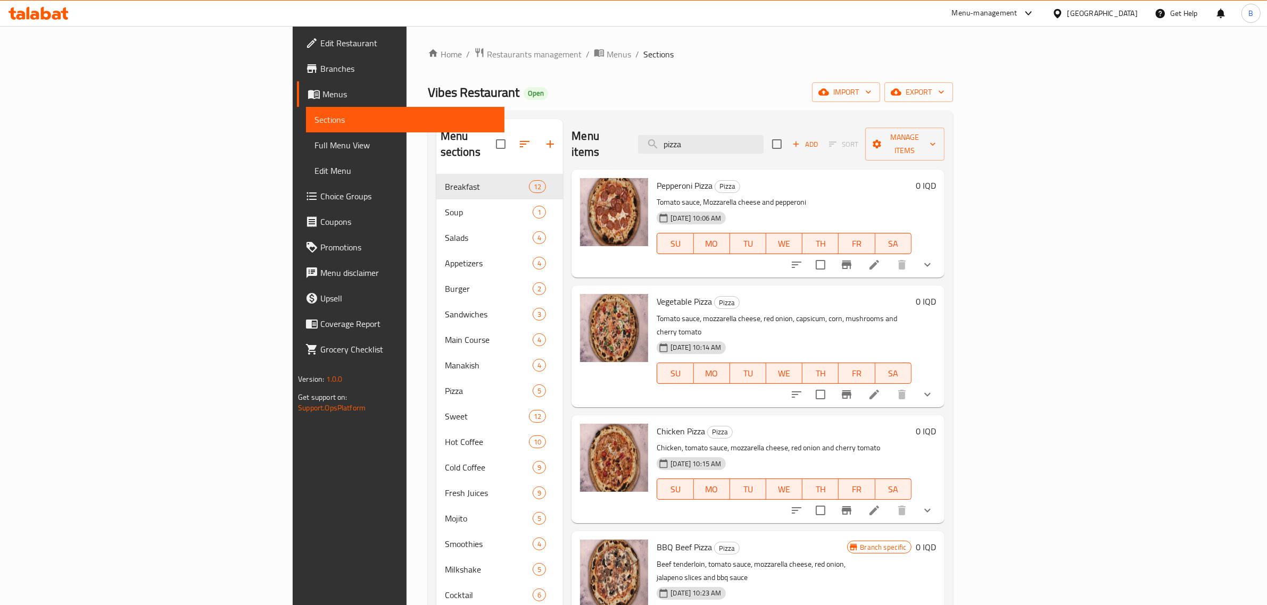
click at [62, 4] on div at bounding box center [38, 13] width 77 height 21
click at [54, 14] on icon at bounding box center [39, 13] width 60 height 13
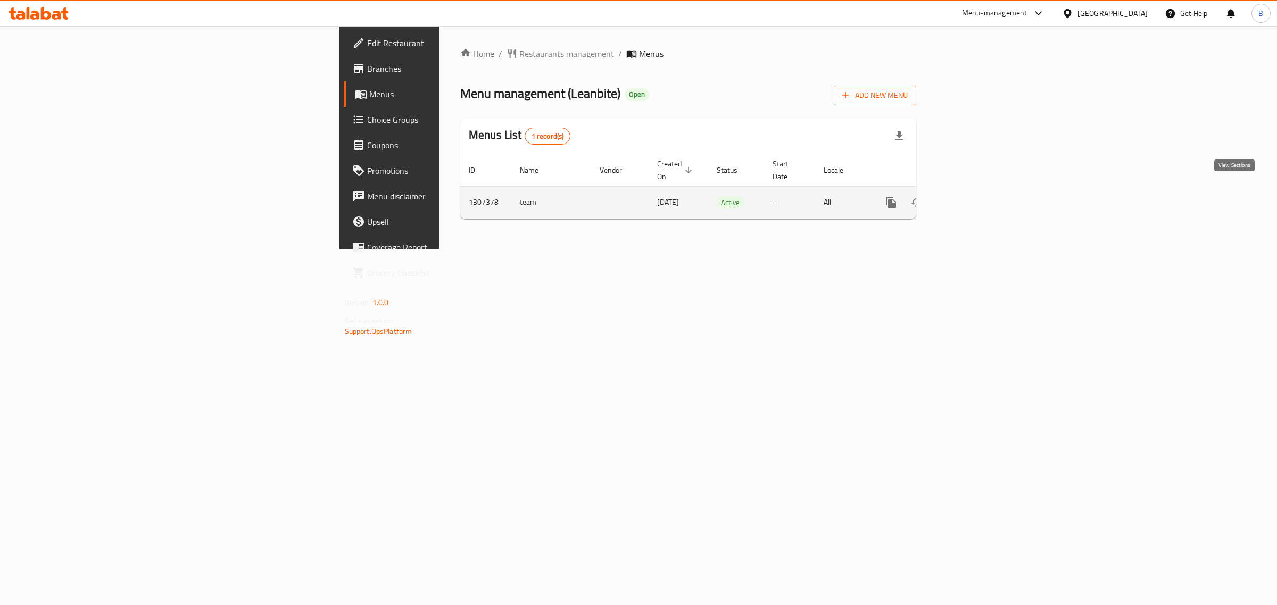
click at [981, 198] on link "enhanced table" at bounding box center [968, 203] width 26 height 26
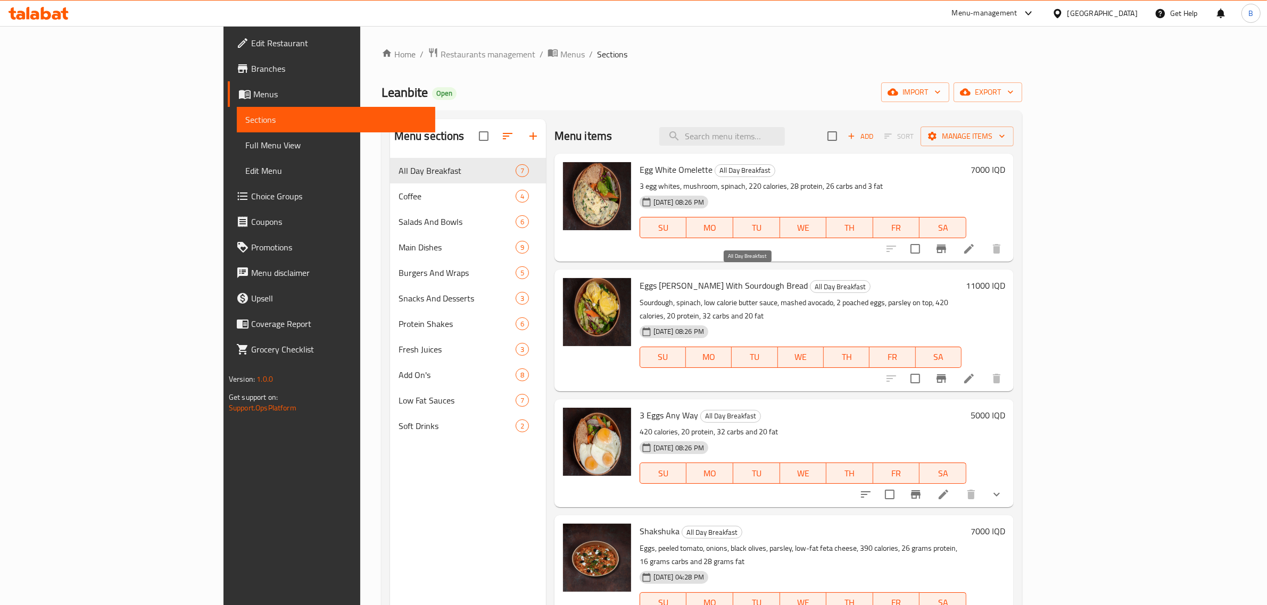
scroll to position [234, 0]
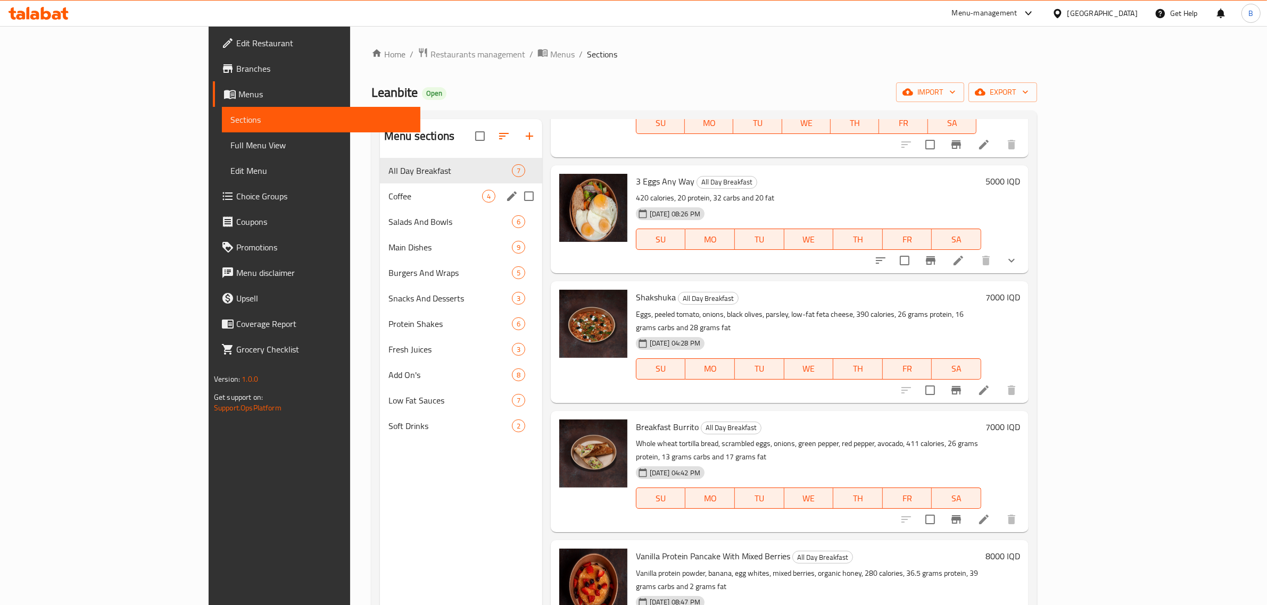
click at [380, 185] on div "Coffee 4" at bounding box center [461, 197] width 162 height 26
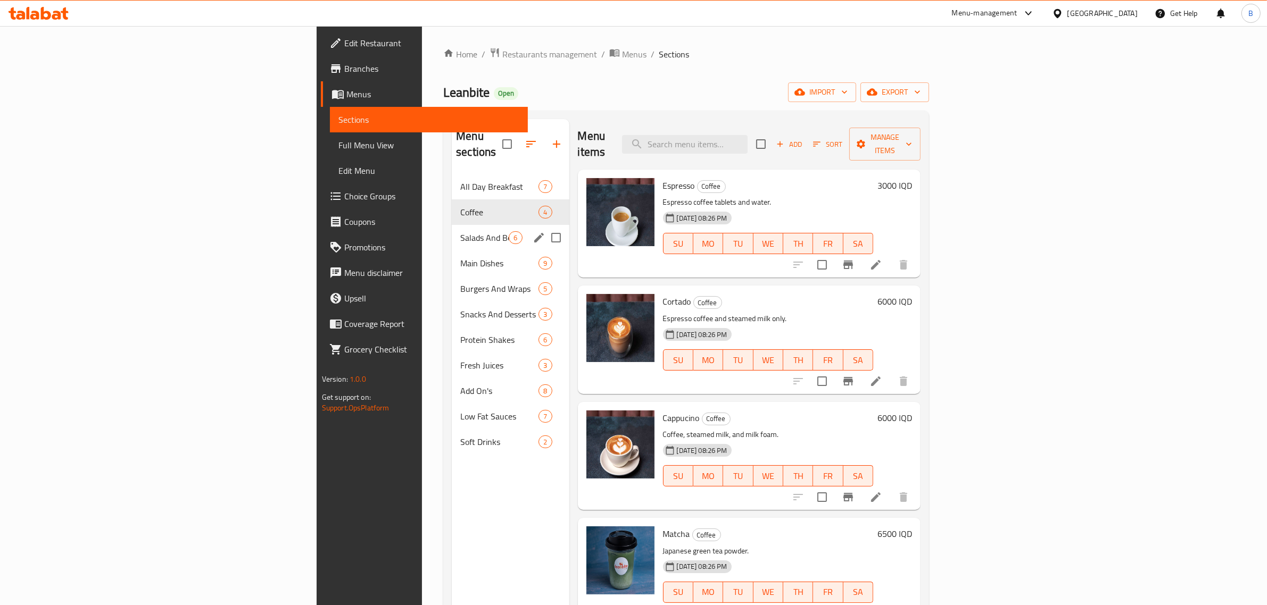
click at [452, 230] on div "Salads And Bowls 6" at bounding box center [510, 238] width 117 height 26
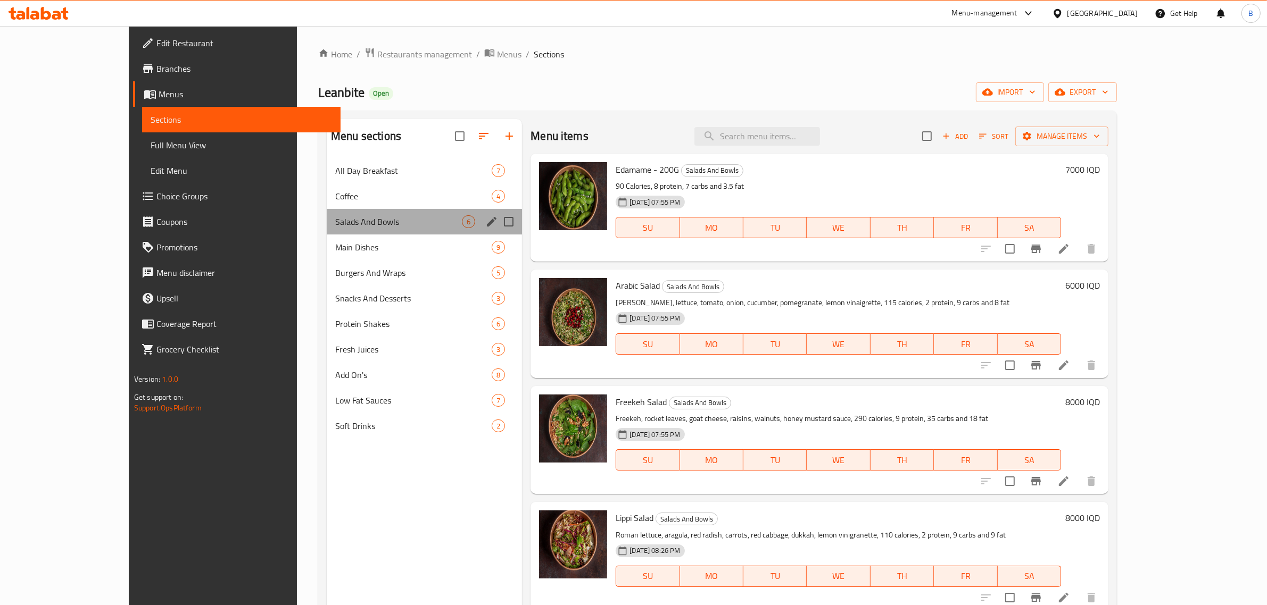
click at [327, 229] on div "Salads And Bowls 6" at bounding box center [424, 222] width 195 height 26
click at [327, 238] on div "Main Dishes 9" at bounding box center [424, 248] width 195 height 26
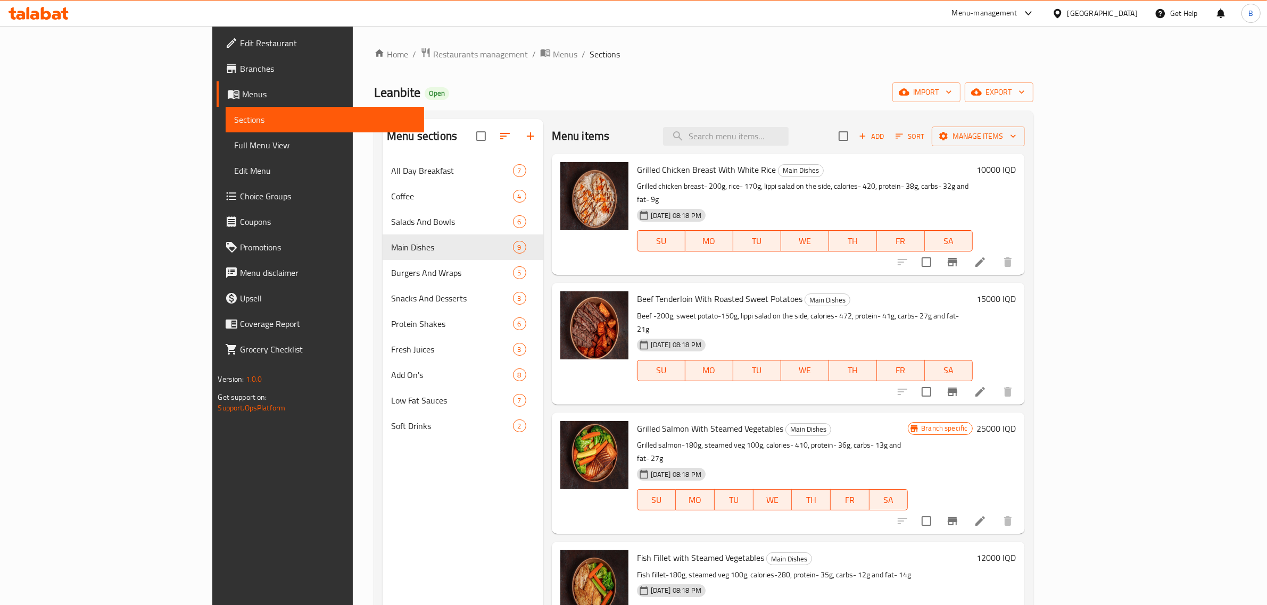
click at [985, 258] on icon at bounding box center [980, 263] width 10 height 10
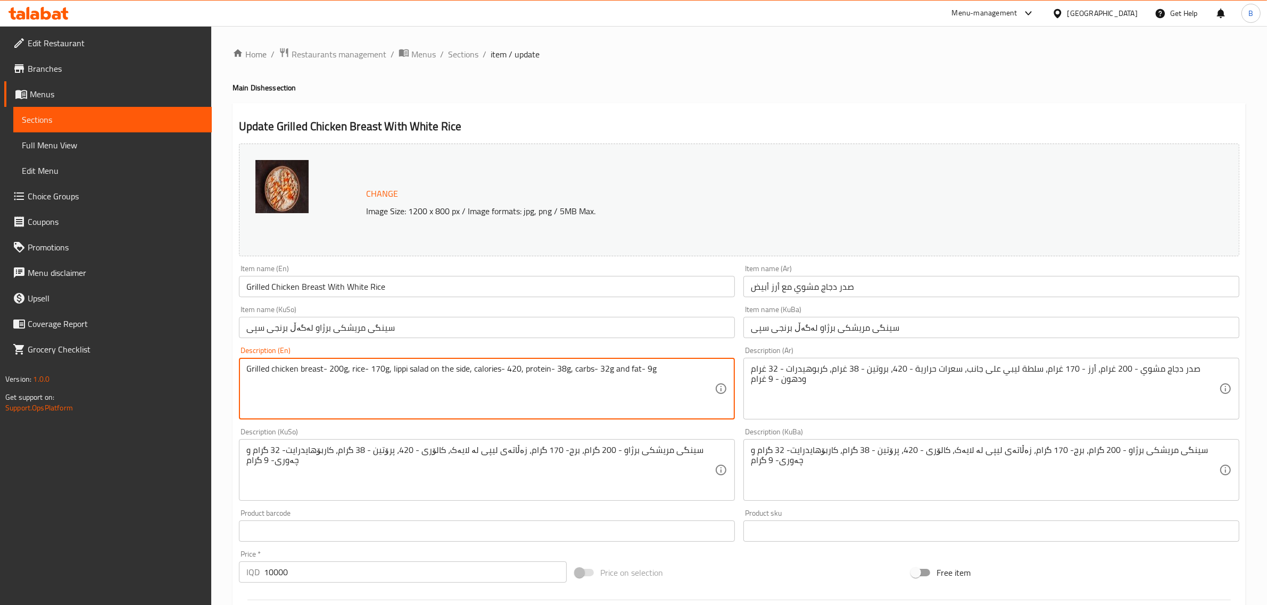
drag, startPoint x: 345, startPoint y: 373, endPoint x: 322, endPoint y: 380, distance: 24.1
drag, startPoint x: 363, startPoint y: 370, endPoint x: 345, endPoint y: 370, distance: 18.1
click at [345, 370] on textarea "Grilled chicken breast, rice- 170g, lippi salad on the side, calories- 420, pro…" at bounding box center [480, 389] width 468 height 51
type textarea "Grilled chicken breast, rice, lippi salad on the side, calories- 420, protein- …"
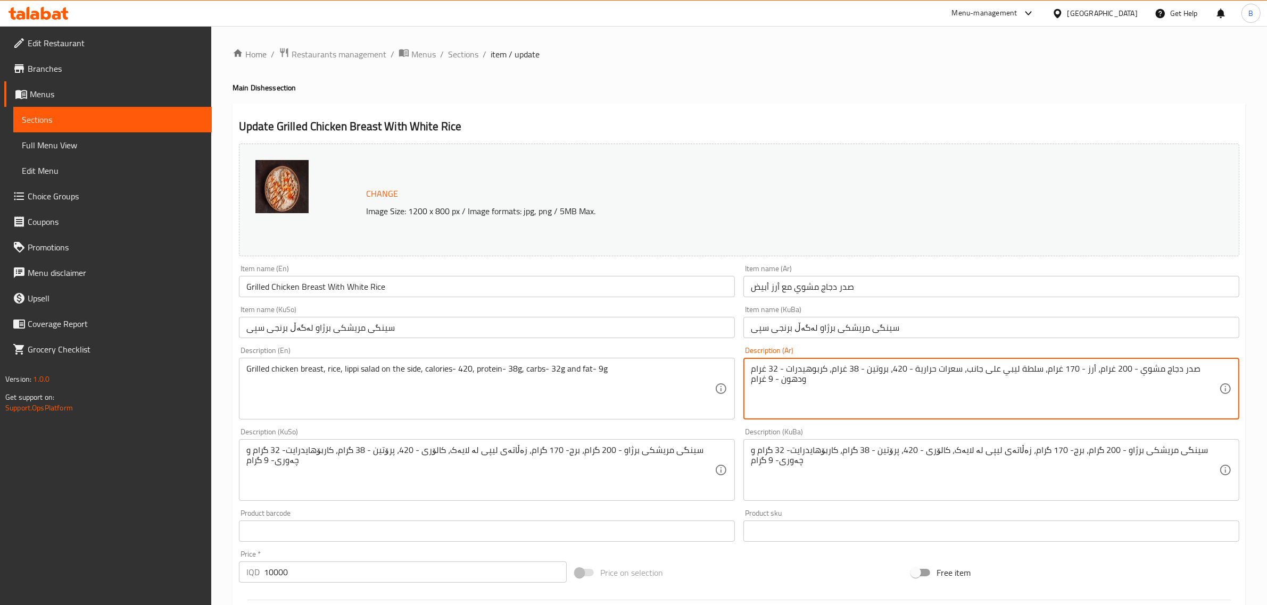
drag, startPoint x: 1158, startPoint y: 369, endPoint x: 1122, endPoint y: 370, distance: 36.2
drag, startPoint x: 1132, startPoint y: 370, endPoint x: 1101, endPoint y: 373, distance: 30.4
click at [1101, 373] on textarea "صدر دجاج مشوي ، أرز - 170 غرام، سلطة ليبي على جانب، سعرات حرارية - 420، بروتين …" at bounding box center [985, 389] width 468 height 51
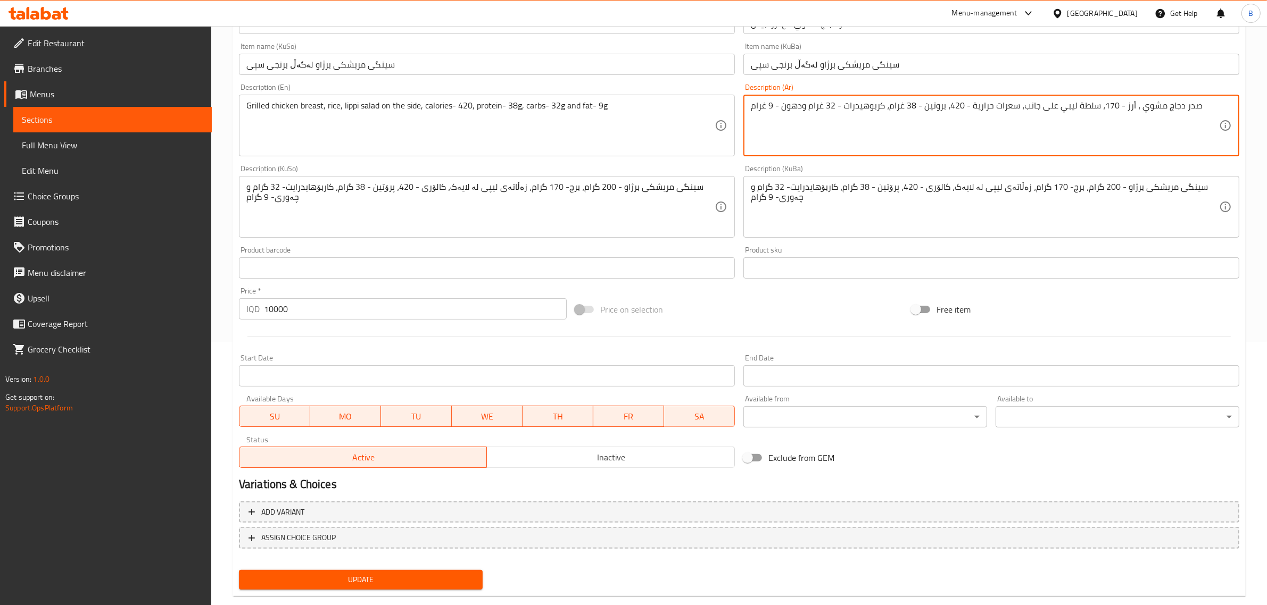
scroll to position [283, 0]
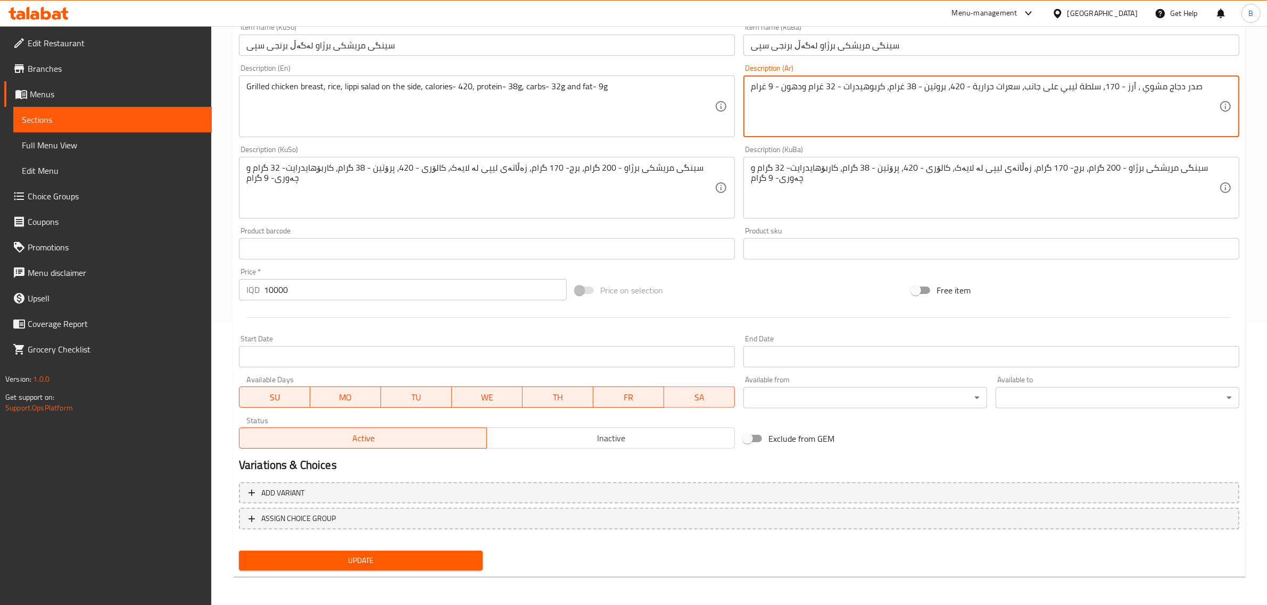
type textarea "صدر دجاج مشوي ، أرز - 170، سلطة ليبي على جانب، سعرات حرارية - 420، بروتين - 38 …"
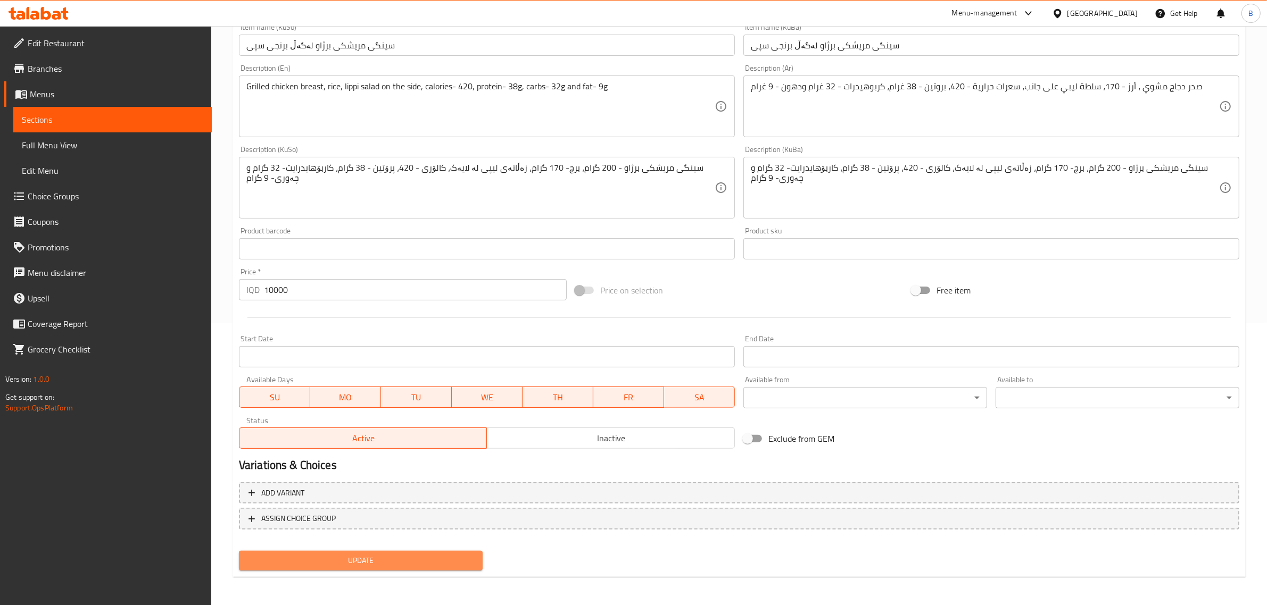
click at [395, 554] on span "Update" at bounding box center [360, 560] width 227 height 13
click at [406, 554] on span "Update" at bounding box center [360, 560] width 227 height 13
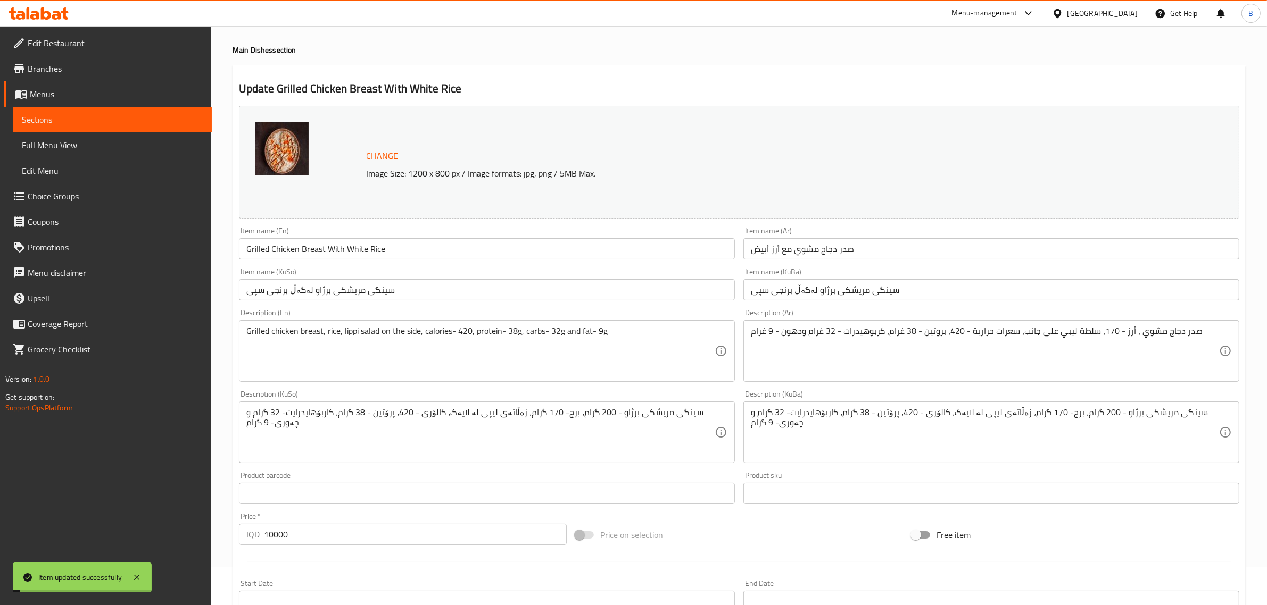
scroll to position [0, 0]
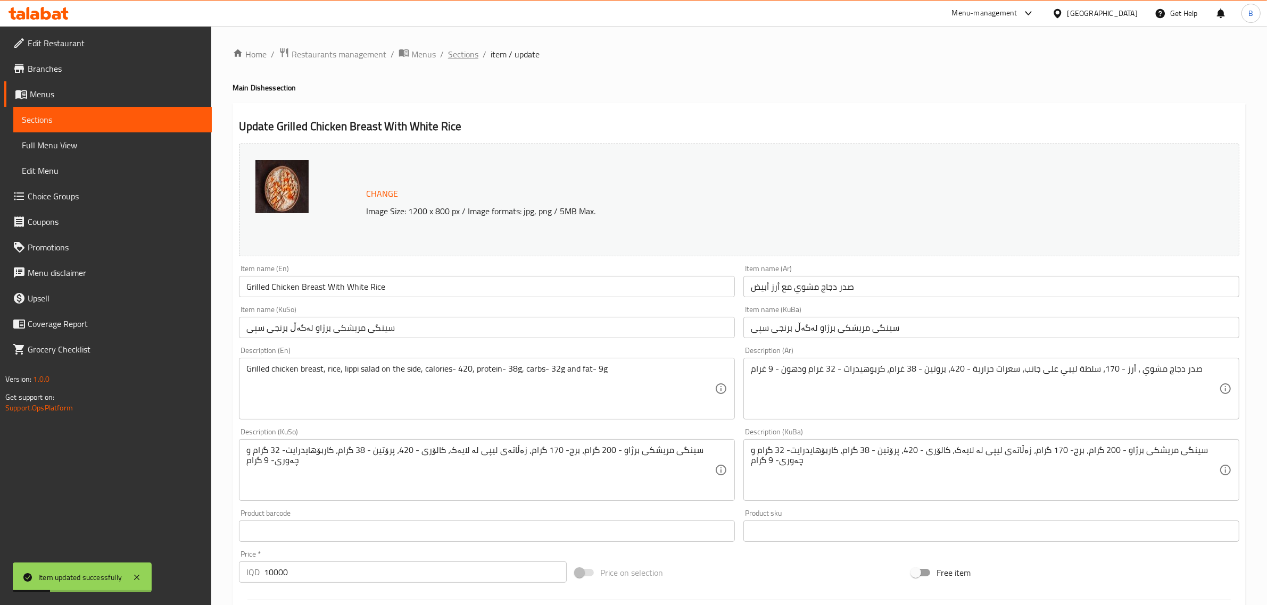
click at [461, 57] on span "Sections" at bounding box center [463, 54] width 30 height 13
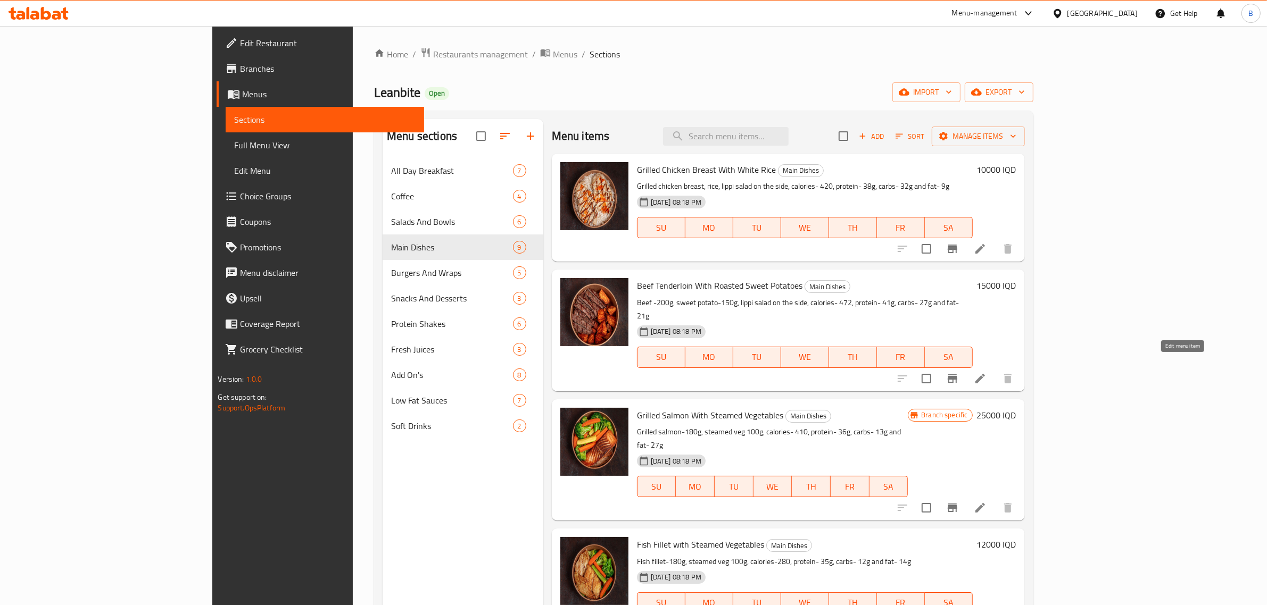
click at [986, 372] on icon at bounding box center [980, 378] width 13 height 13
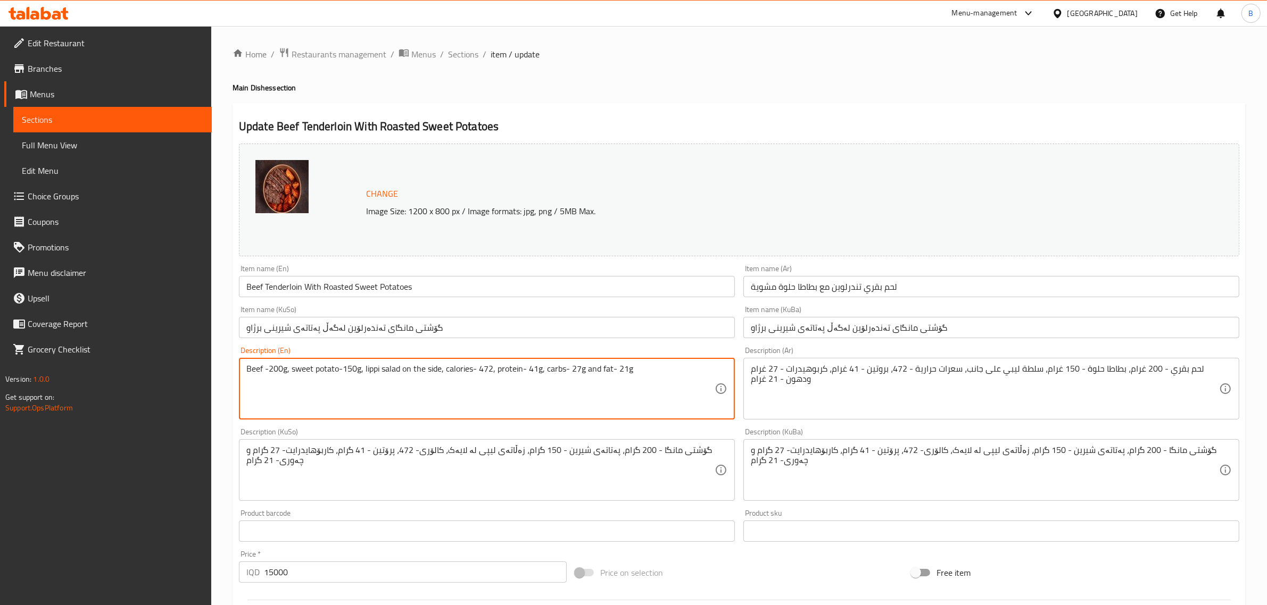
drag, startPoint x: 360, startPoint y: 370, endPoint x: 338, endPoint y: 370, distance: 21.8
drag, startPoint x: 286, startPoint y: 368, endPoint x: 264, endPoint y: 372, distance: 22.2
click at [264, 372] on textarea "Beef -200g, sweet potato, lippi salad on the side, calories- 472, protein- 41g,…" at bounding box center [480, 389] width 468 height 51
type textarea "Beef , sweet potato, lippi salad on the side, calories- 472, protein- 41g, carb…"
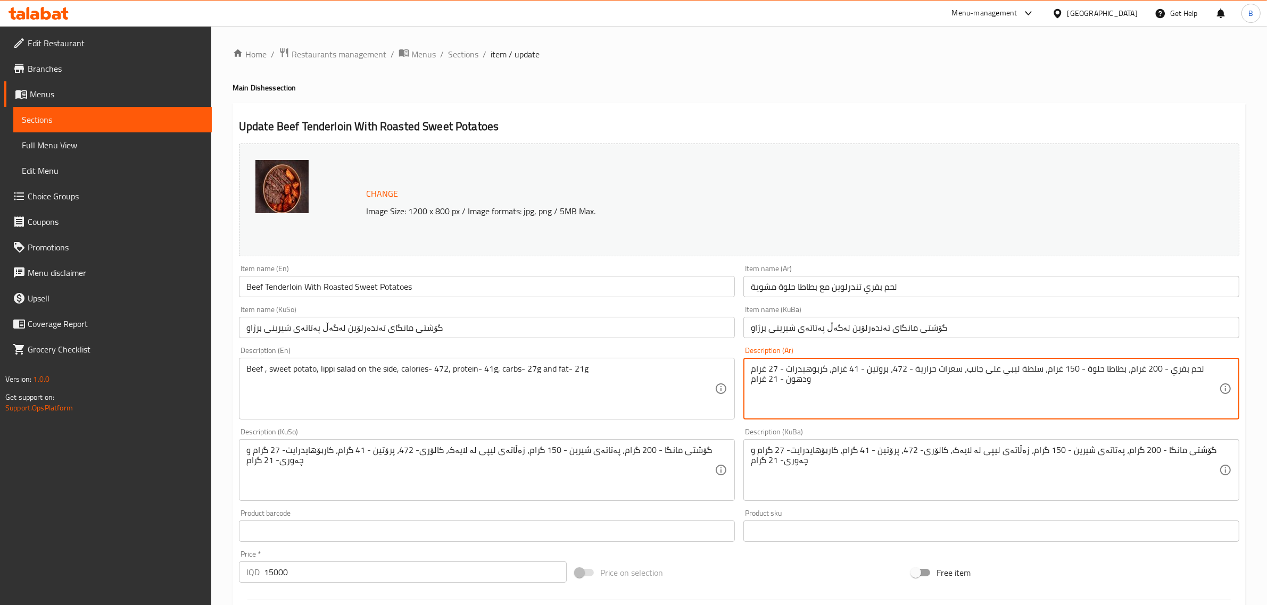
drag, startPoint x: 1156, startPoint y: 371, endPoint x: 1131, endPoint y: 372, distance: 25.1
drag, startPoint x: 1163, startPoint y: 371, endPoint x: 1126, endPoint y: 376, distance: 37.1
click at [1126, 376] on textarea "لحم بقري - 200 غرام، بطاطا حلوة - 150 غرام، سلطة ليبي على جانب، سعرات حرارية - …" at bounding box center [985, 389] width 468 height 51
drag, startPoint x: 1123, startPoint y: 370, endPoint x: 1087, endPoint y: 371, distance: 35.7
click at [1087, 371] on textarea "لحم بقري ، بطاطا حلوة - 150 غرام، سلطة ليبي على جانب، سعرات حرارية - 472، بروتي…" at bounding box center [985, 389] width 468 height 51
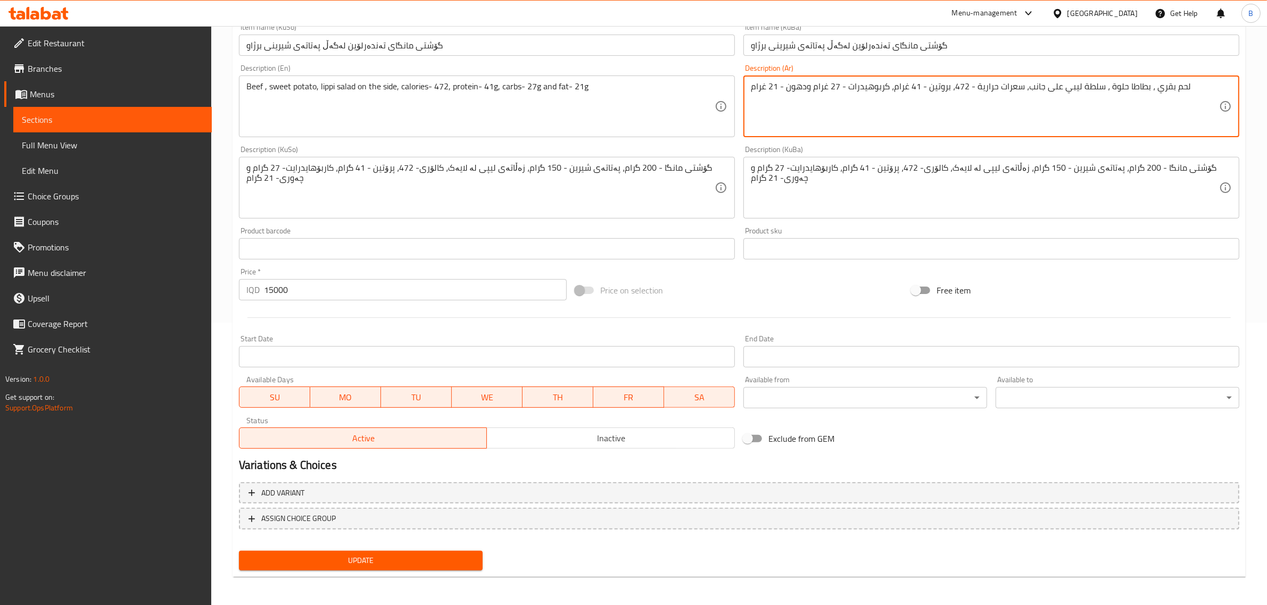
type textarea "لحم بقري ، بطاطا حلوة ، سلطة ليبي على جانب، سعرات حرارية - 472، بروتين - 41 غرا…"
click at [387, 559] on span "Update" at bounding box center [360, 560] width 227 height 13
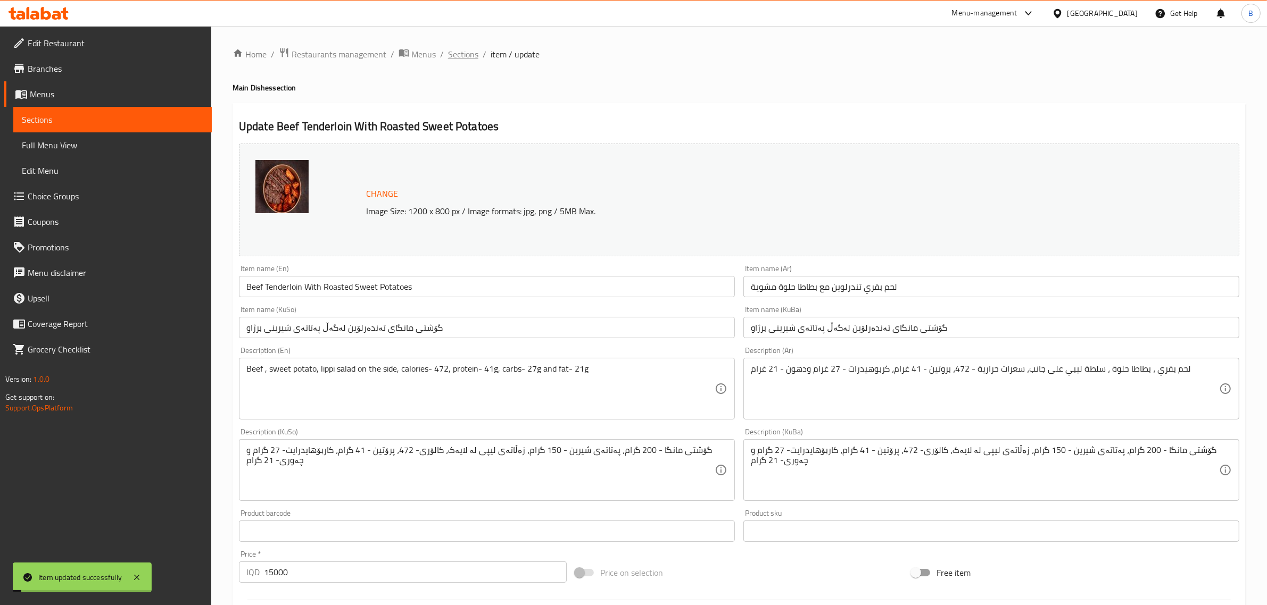
click at [464, 54] on span "Sections" at bounding box center [463, 54] width 30 height 13
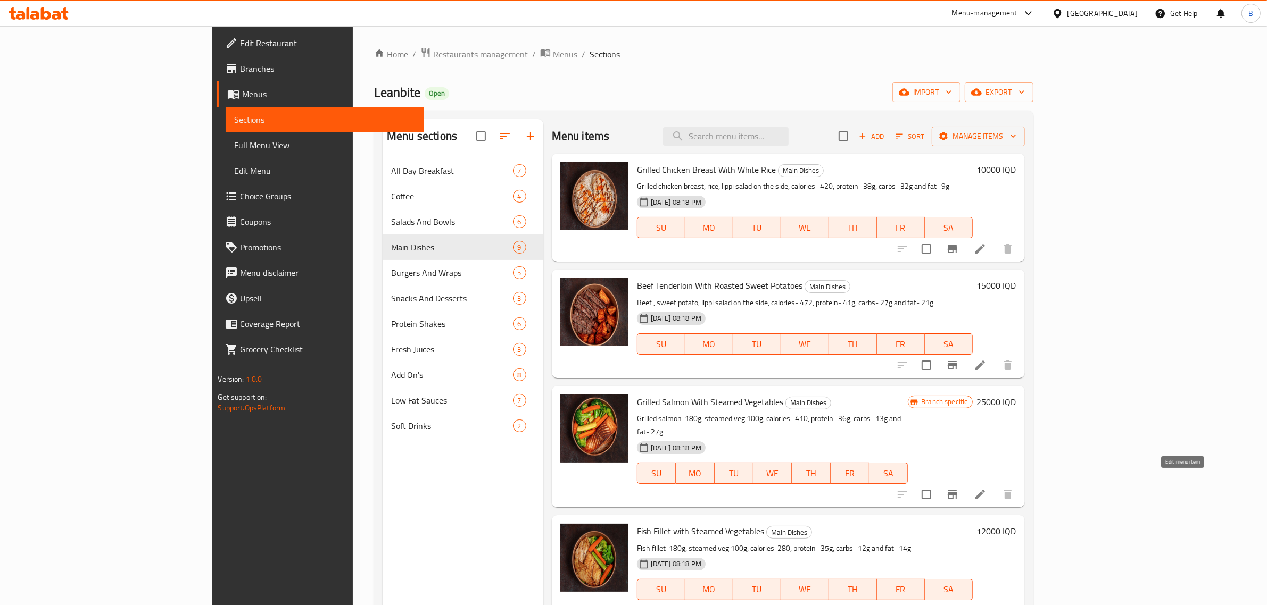
click at [986, 488] on icon at bounding box center [980, 494] width 13 height 13
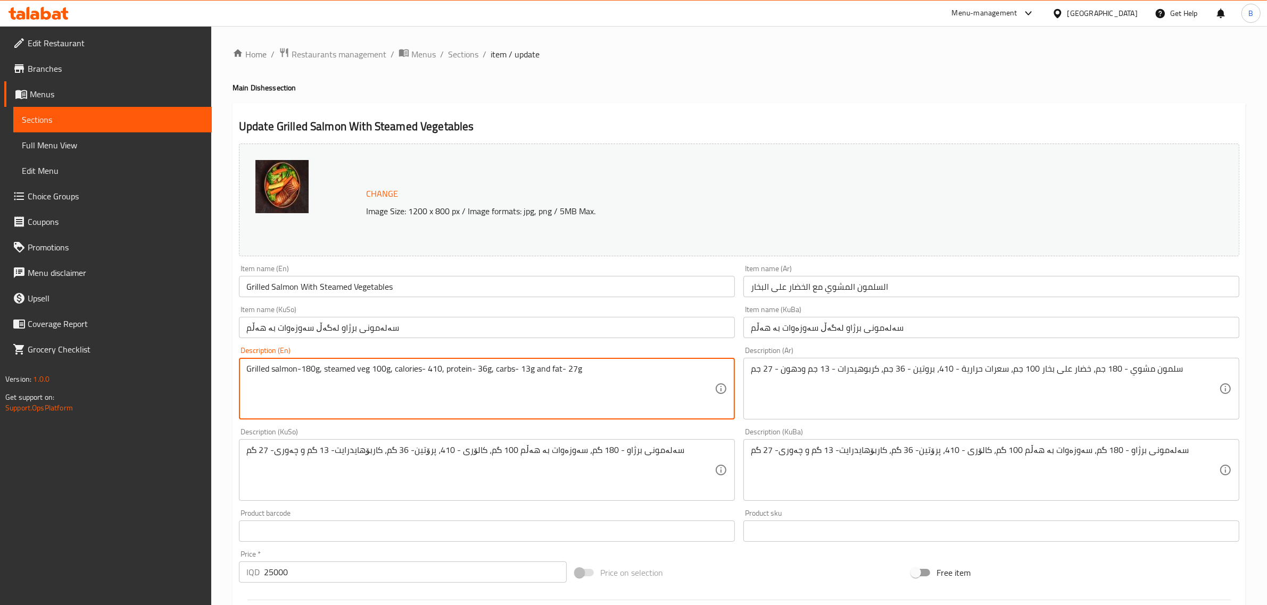
drag, startPoint x: 318, startPoint y: 371, endPoint x: 297, endPoint y: 375, distance: 21.1
drag, startPoint x: 367, startPoint y: 370, endPoint x: 349, endPoint y: 370, distance: 18.1
click at [349, 370] on textarea "Grilled salmon, steamed veg 100g, calories- 410, protein- 36g, carbs- 13g and f…" at bounding box center [480, 389] width 468 height 51
type textarea "Grilled salmon, steamed veg , calories- 410, protein- 36g, carbs- 13g and fat- …"
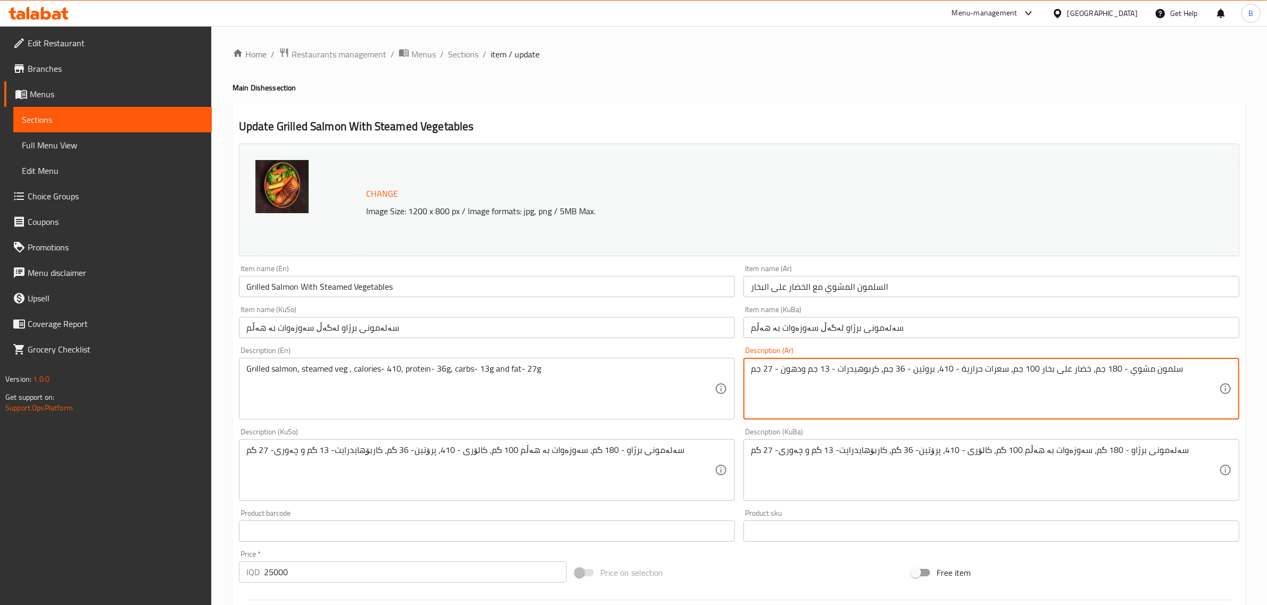
drag, startPoint x: 1123, startPoint y: 371, endPoint x: 1091, endPoint y: 369, distance: 32.0
drag, startPoint x: 1036, startPoint y: 370, endPoint x: 1009, endPoint y: 379, distance: 28.6
click at [1009, 379] on textarea "سلمون مشوي، خضار على بخار 100 جم، سعرات حرارية - 410، بروتين - 36 جم، كربوهيدرا…" at bounding box center [985, 389] width 468 height 51
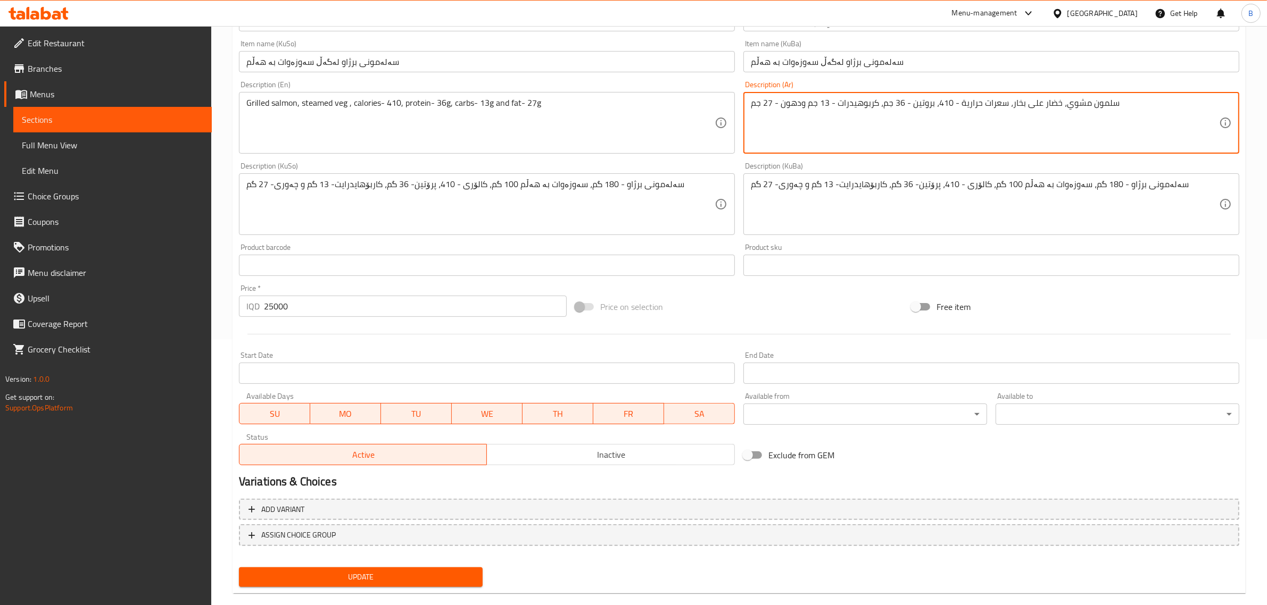
type textarea "سلمون مشوي، خضار على بخار، سعرات حرارية - 410، بروتين - 36 جم، كربوهيدرات - 13 …"
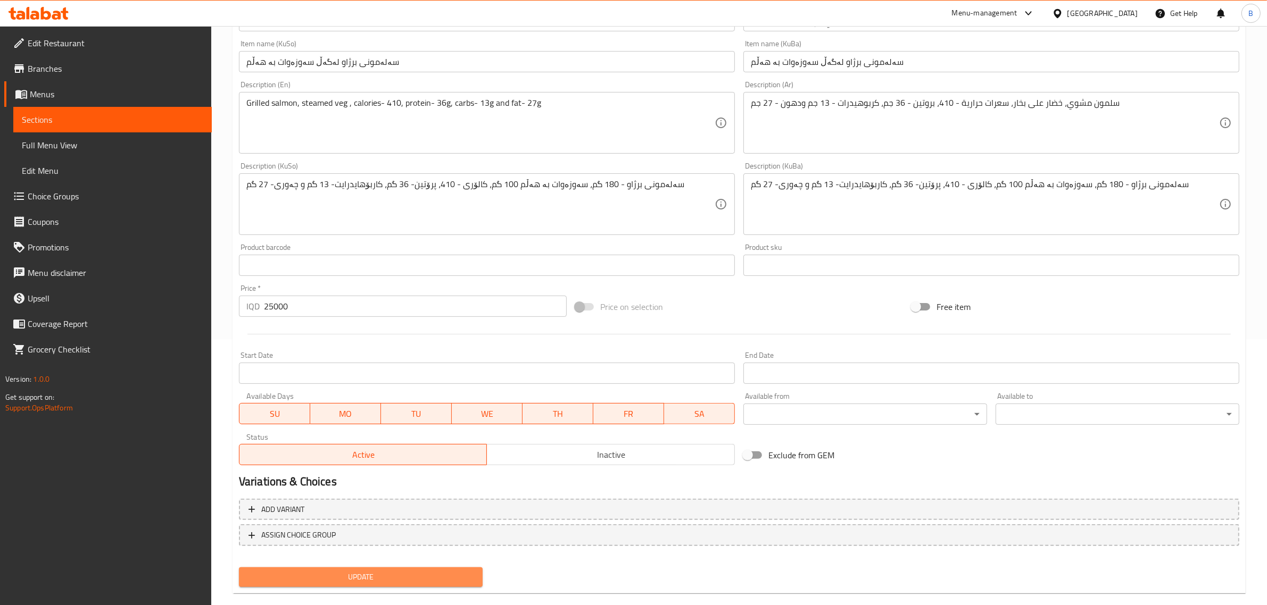
click at [391, 572] on span "Update" at bounding box center [360, 577] width 227 height 13
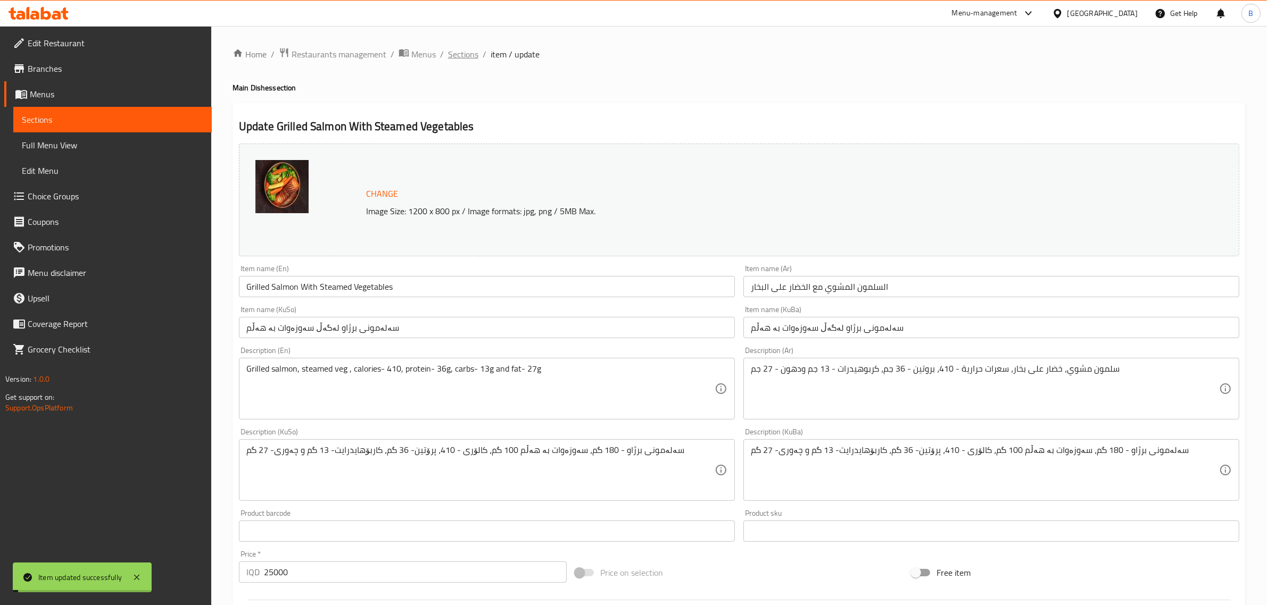
click at [458, 55] on span "Sections" at bounding box center [463, 54] width 30 height 13
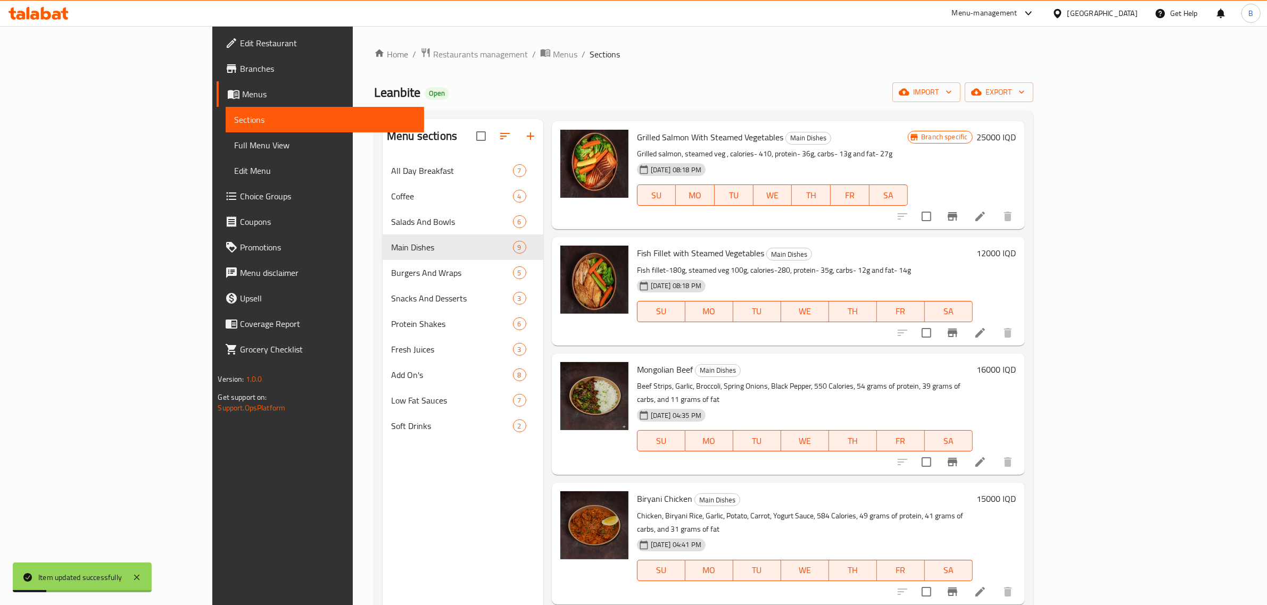
scroll to position [266, 0]
click at [986, 326] on icon at bounding box center [980, 332] width 13 height 13
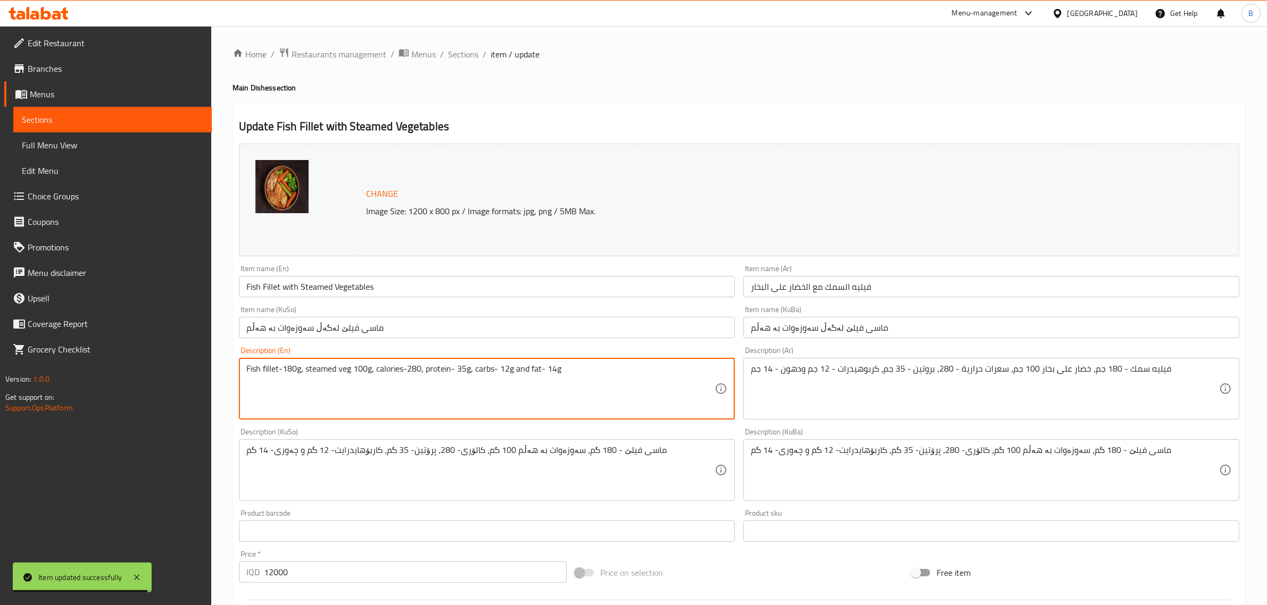
drag, startPoint x: 299, startPoint y: 371, endPoint x: 280, endPoint y: 374, distance: 18.9
drag, startPoint x: 348, startPoint y: 370, endPoint x: 333, endPoint y: 375, distance: 16.7
click at [331, 374] on textarea "Fish fillet, steamed veg 100g, calories-280, protein- 35g, carbs- 12g and fat- …" at bounding box center [480, 389] width 468 height 51
type textarea "Fish fillet, steamed veg , calories-280, protein- 35g, carbs- 12g and fat- 14g"
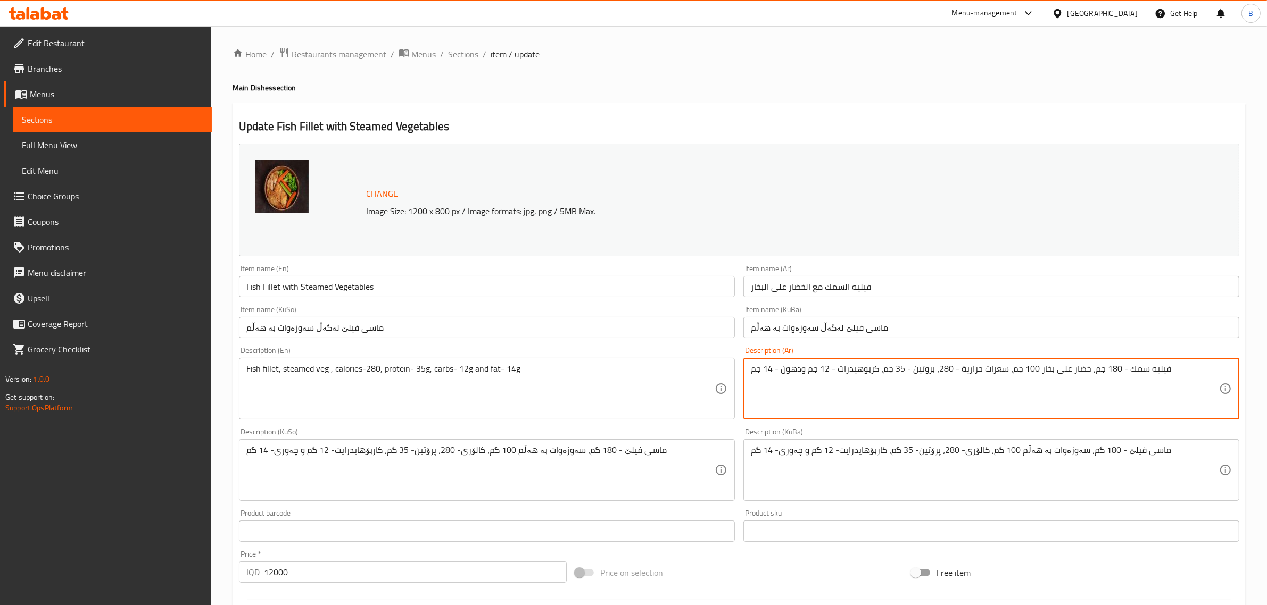
drag, startPoint x: 1123, startPoint y: 370, endPoint x: 1090, endPoint y: 376, distance: 33.5
drag, startPoint x: 1066, startPoint y: 371, endPoint x: 1014, endPoint y: 389, distance: 54.7
click at [1014, 389] on textarea "فيليه سمك، خضار على بخار 100 جم، سعرات حرارية - 280، بروتين - 35 جم، كربوهيدرات…" at bounding box center [985, 389] width 468 height 51
click at [1035, 379] on textarea "فيليه سمك، خضار على بخار 100 جم، سعرات حرارية - 280، بروتين - 35 جم، كربوهيدرات…" at bounding box center [985, 389] width 468 height 51
drag, startPoint x: 1034, startPoint y: 370, endPoint x: 1010, endPoint y: 376, distance: 24.6
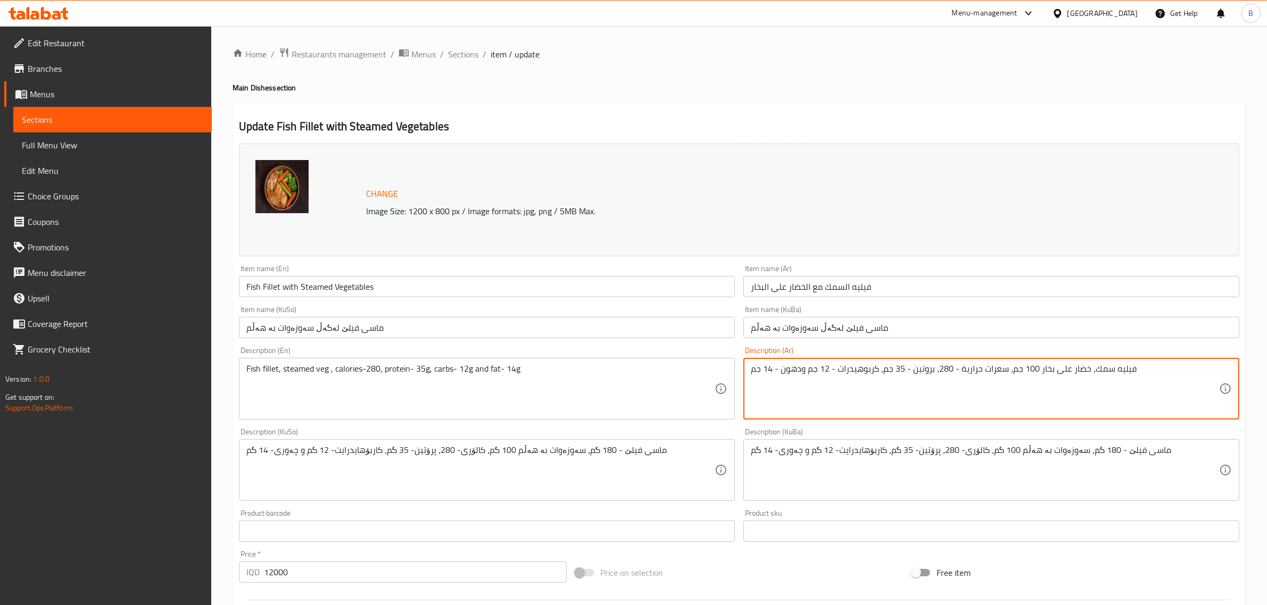
click at [1010, 376] on textarea "فيليه سمك، خضار على بخار 100 جم، سعرات حرارية - 280، بروتين - 35 جم، كربوهيدرات…" at bounding box center [985, 389] width 468 height 51
click at [1030, 367] on textarea "فيليه سمك، خضار على بخار 100 جم، سعرات حرارية - 280، بروتين - 35 جم، كربوهيدرات…" at bounding box center [985, 389] width 468 height 51
click at [1015, 370] on textarea "فيليه سمك، خضار على بخار جم، سعرات حرارية - 280، بروتين - 35 جم، كربوهيدرات - 1…" at bounding box center [985, 389] width 468 height 51
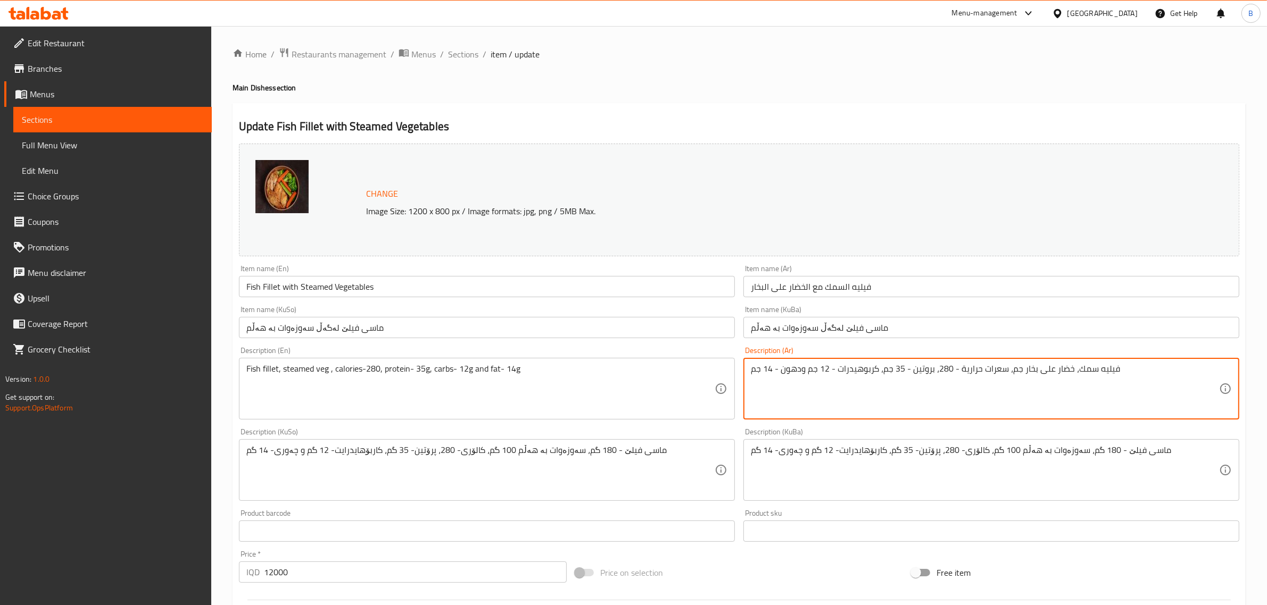
click at [1015, 370] on textarea "فيليه سمك، خضار على بخار جم، سعرات حرارية - 280، بروتين - 35 جم، كربوهيدرات - 1…" at bounding box center [985, 389] width 468 height 51
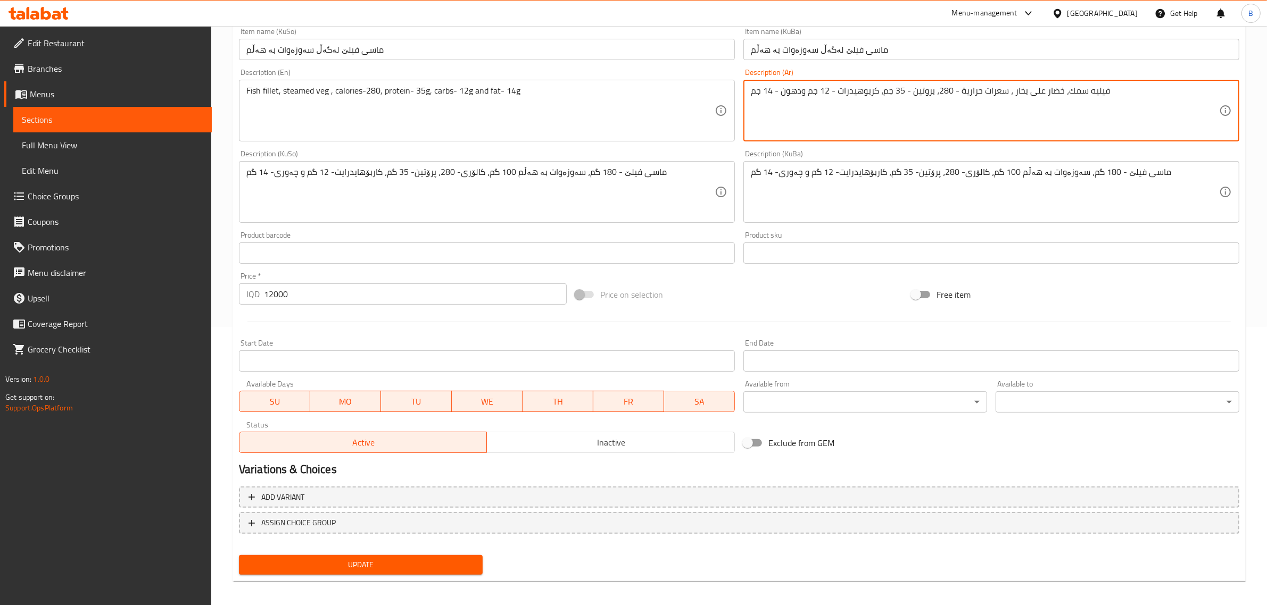
scroll to position [283, 0]
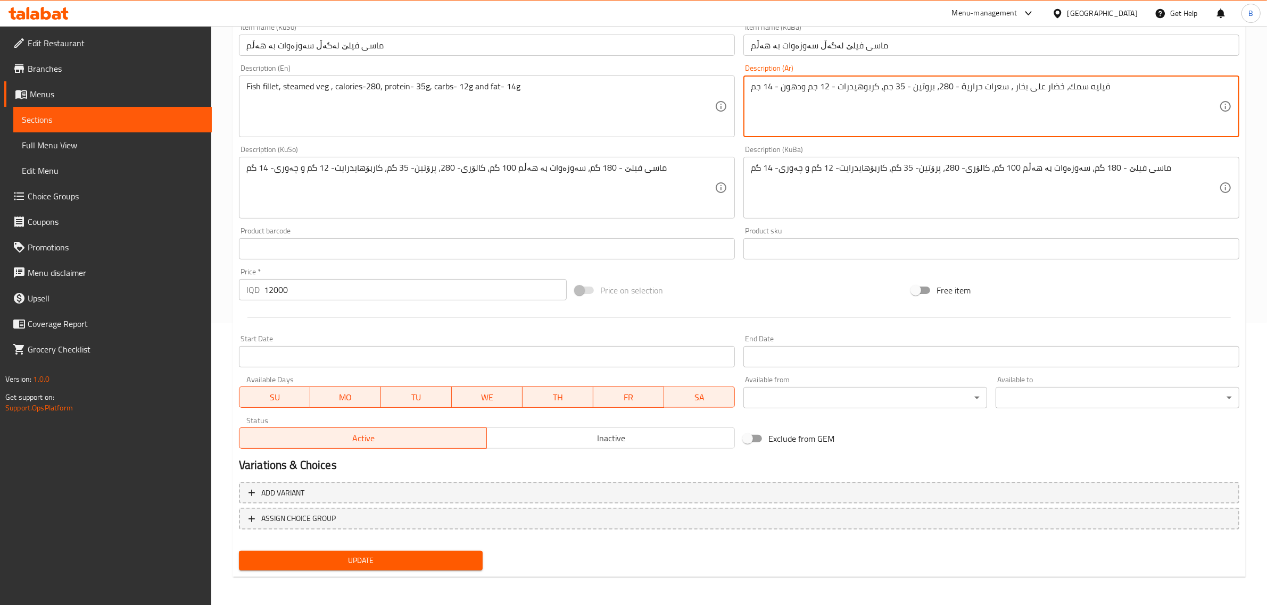
type textarea "فيليه سمك، خضار على بخار ، سعرات حرارية - 280، بروتين - 35 جم، كربوهيدرات - 12 …"
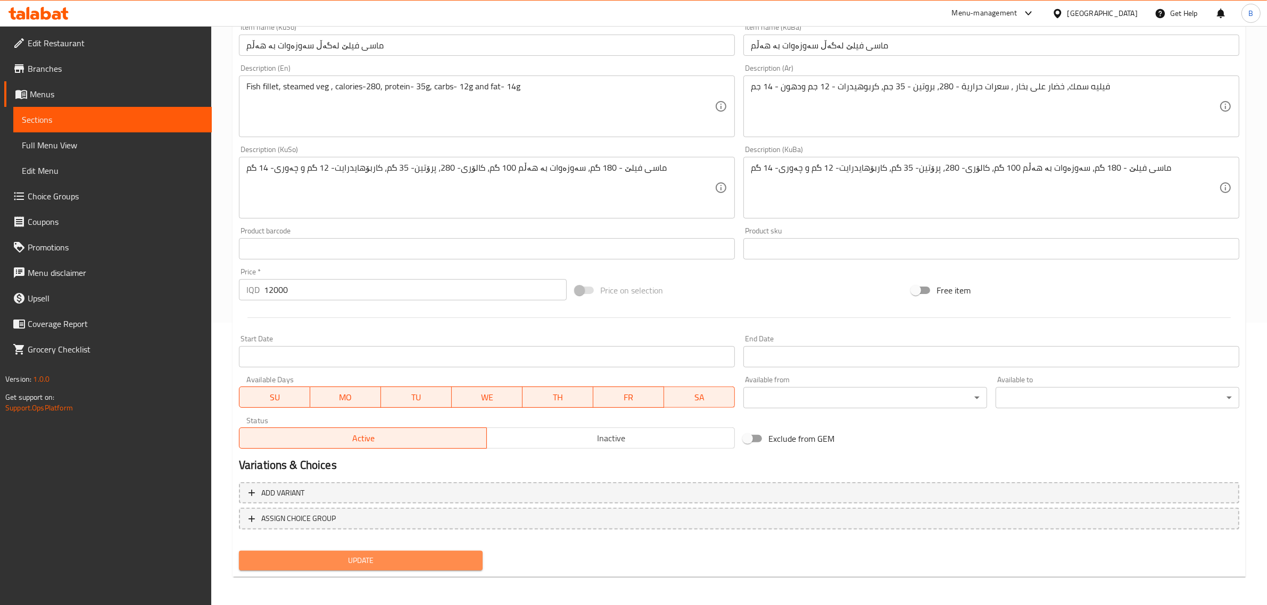
click at [420, 555] on span "Update" at bounding box center [360, 560] width 227 height 13
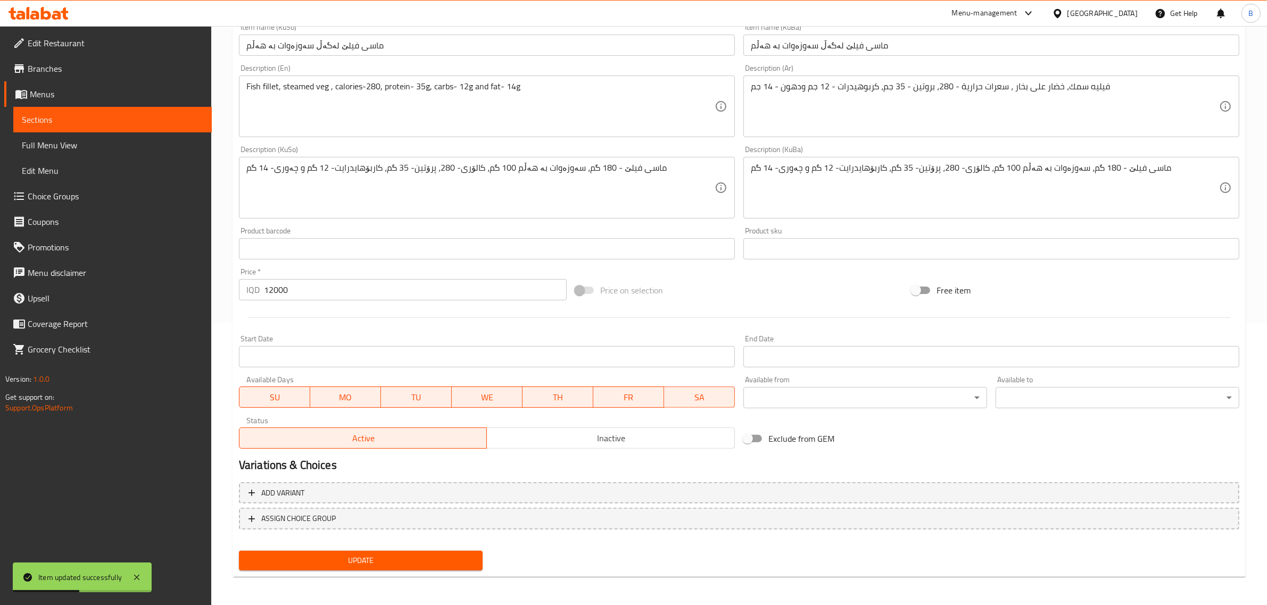
click at [408, 559] on span "Update" at bounding box center [360, 560] width 227 height 13
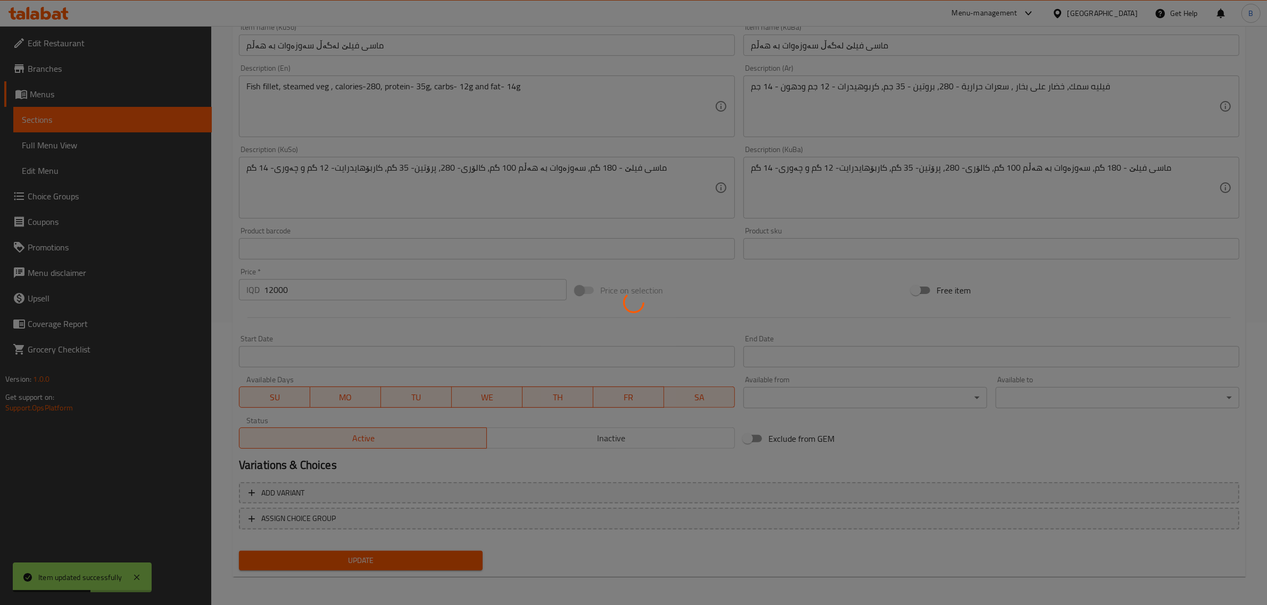
scroll to position [0, 0]
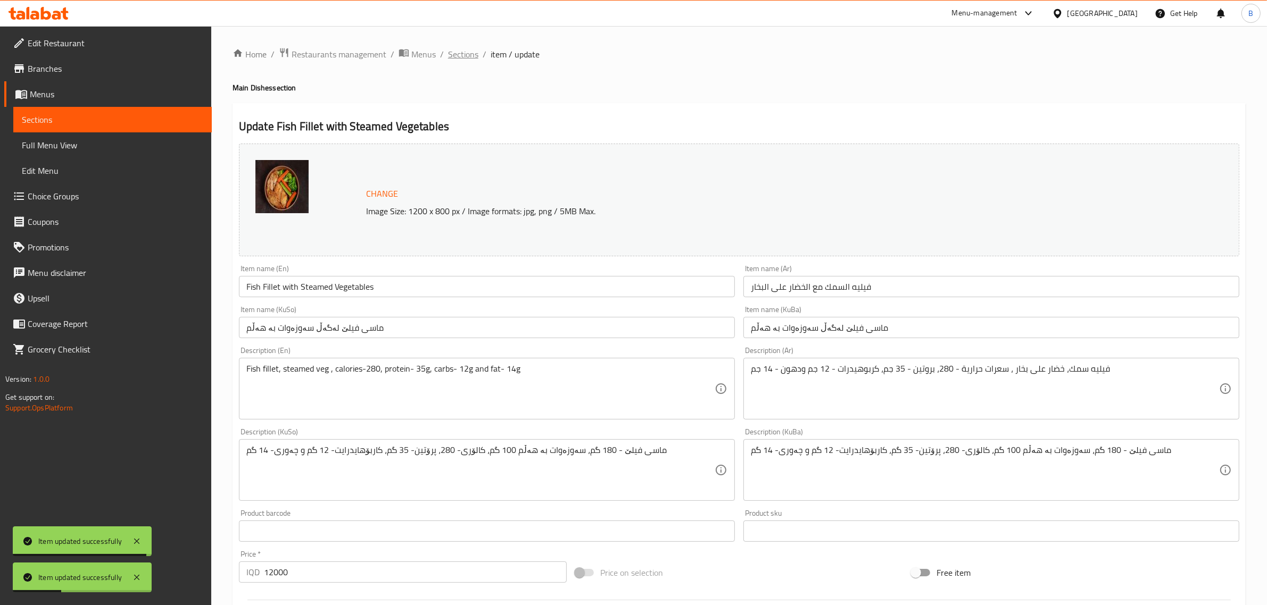
click at [463, 54] on span "Sections" at bounding box center [463, 54] width 30 height 13
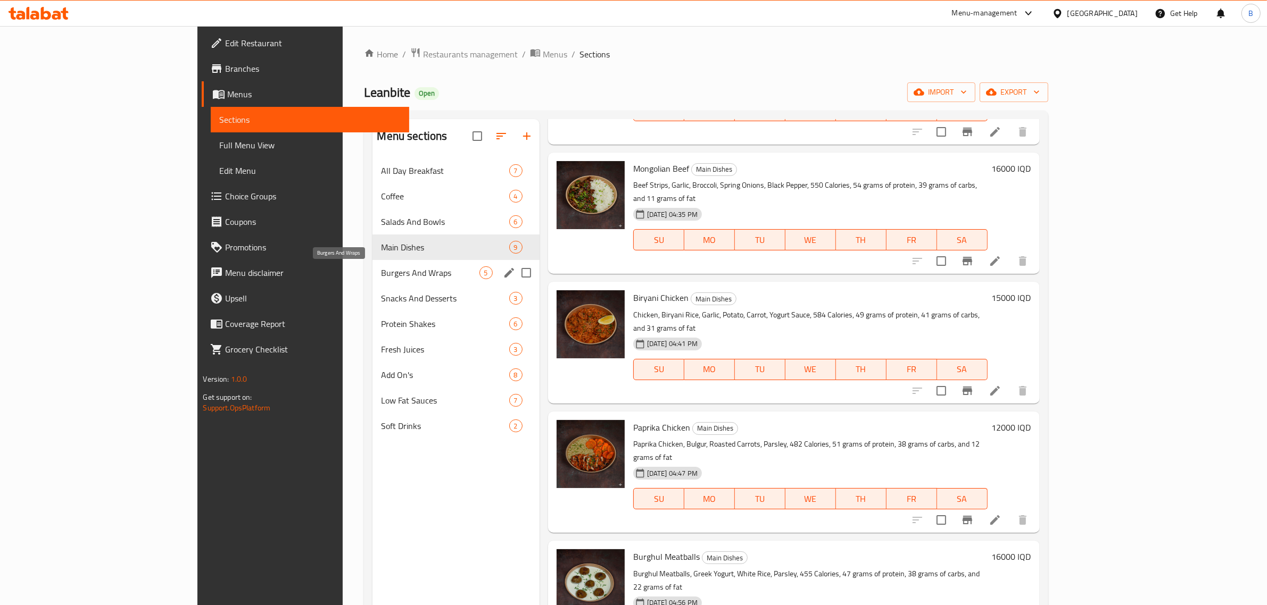
click at [381, 274] on span "Burgers And Wraps" at bounding box center [430, 273] width 98 height 13
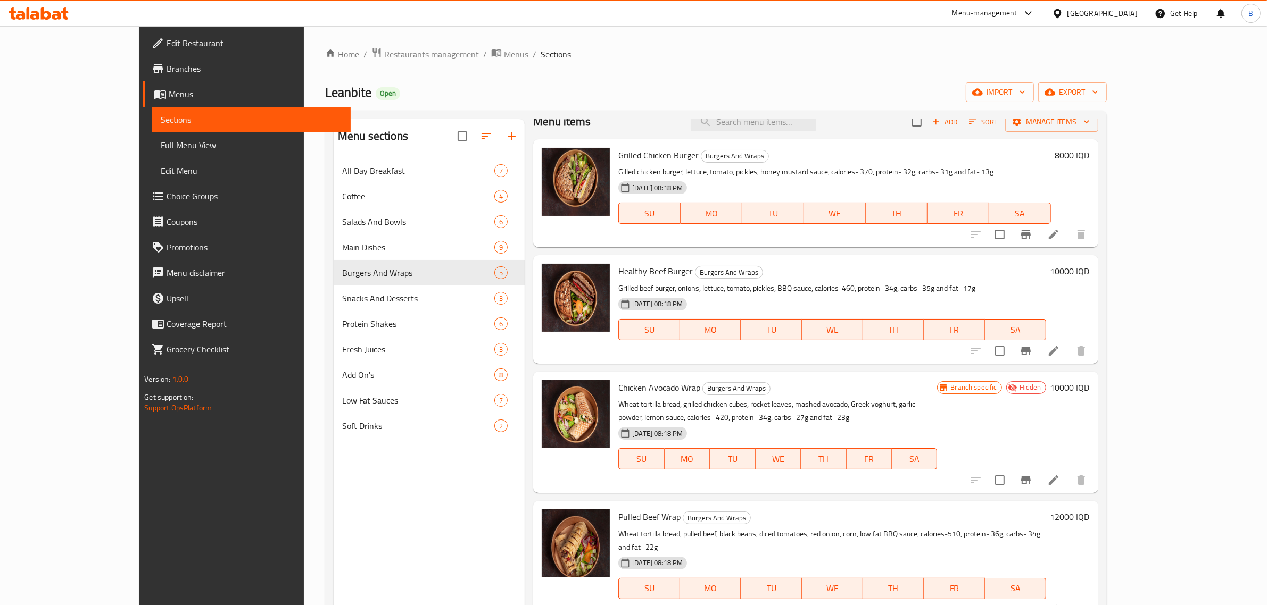
click at [60, 7] on icon at bounding box center [39, 13] width 60 height 13
